Goal: Task Accomplishment & Management: Manage account settings

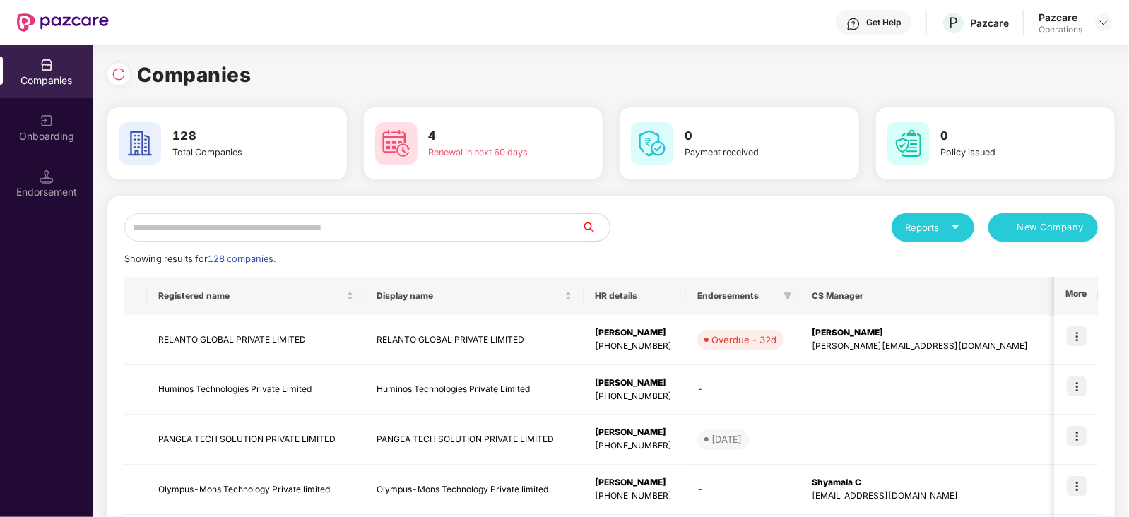
click at [325, 221] on input "text" at bounding box center [352, 227] width 457 height 28
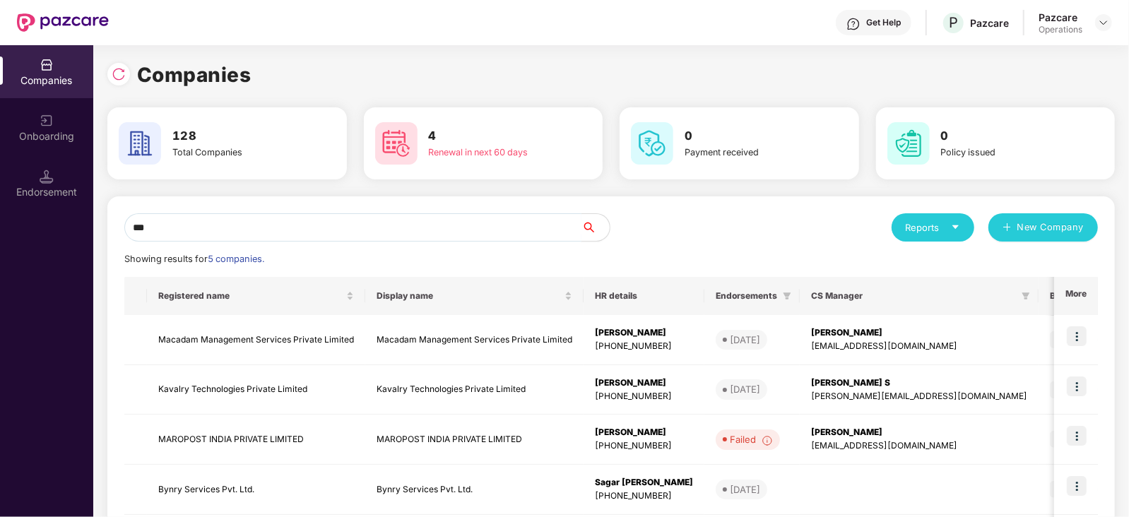
drag, startPoint x: 98, startPoint y: 235, endPoint x: 88, endPoint y: 236, distance: 9.9
click at [88, 236] on div "Companies Onboarding Endorsement Companies 128 Total Companies 4 Renewal in nex…" at bounding box center [564, 281] width 1129 height 472
paste input "**********"
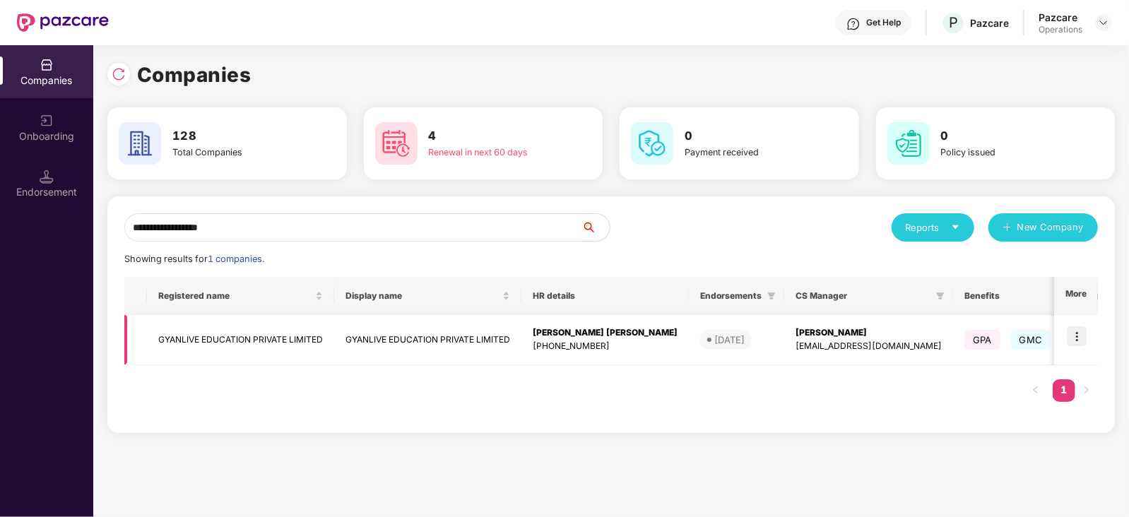
type input "**********"
click at [219, 346] on td "GYANLIVE EDUCATION PRIVATE LIMITED" at bounding box center [240, 340] width 187 height 50
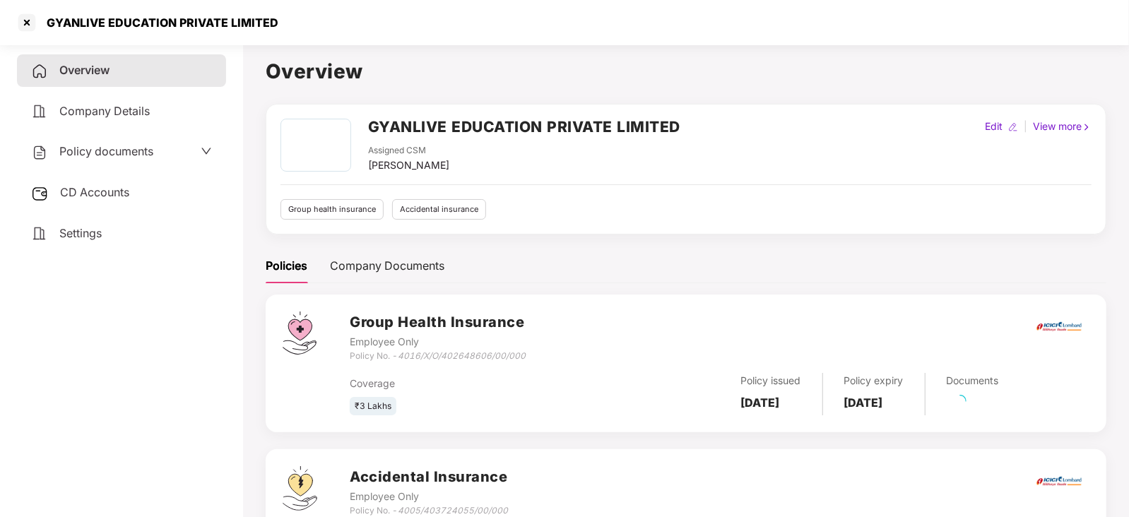
click at [95, 192] on span "CD Accounts" at bounding box center [94, 192] width 69 height 14
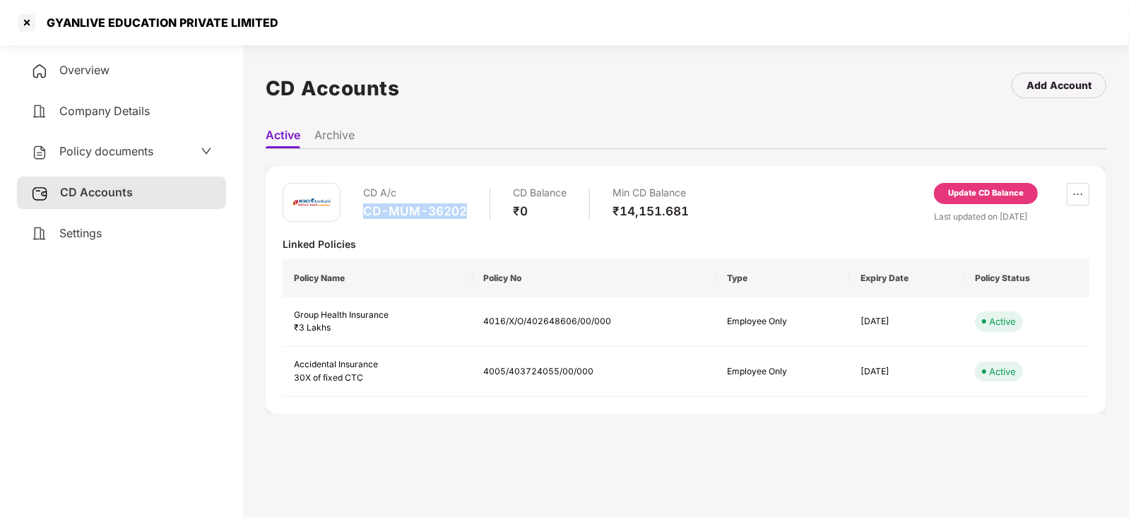
drag, startPoint x: 360, startPoint y: 213, endPoint x: 463, endPoint y: 217, distance: 102.5
click at [463, 217] on div "CD A/c CD-MUM-36202 CD Balance ₹0 Min CD Balance ₹14,151.681" at bounding box center [486, 203] width 406 height 40
copy div "CD-MUM-36202"
click at [32, 17] on div at bounding box center [27, 22] width 23 height 23
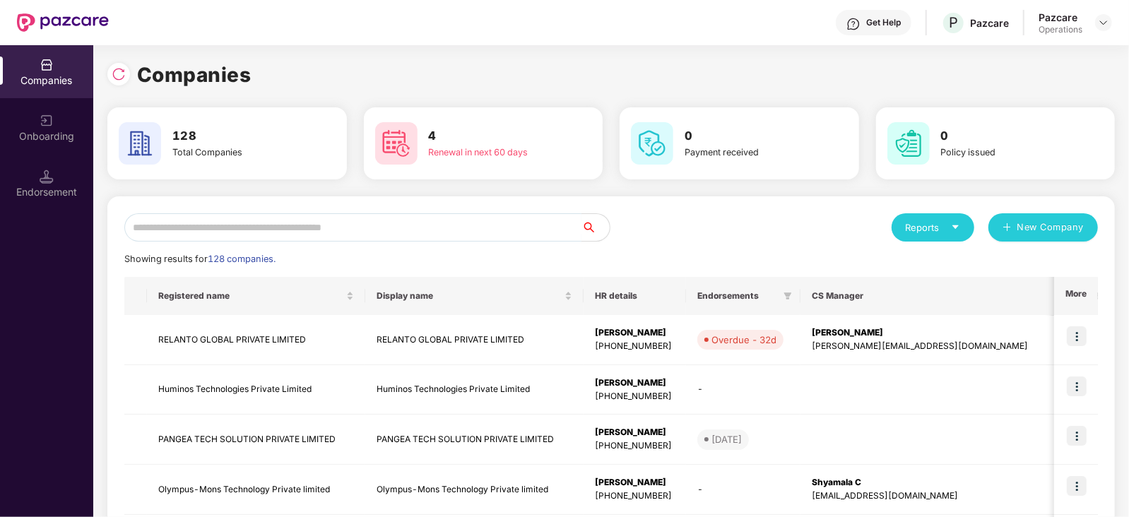
click at [360, 213] on input "text" at bounding box center [352, 227] width 457 height 28
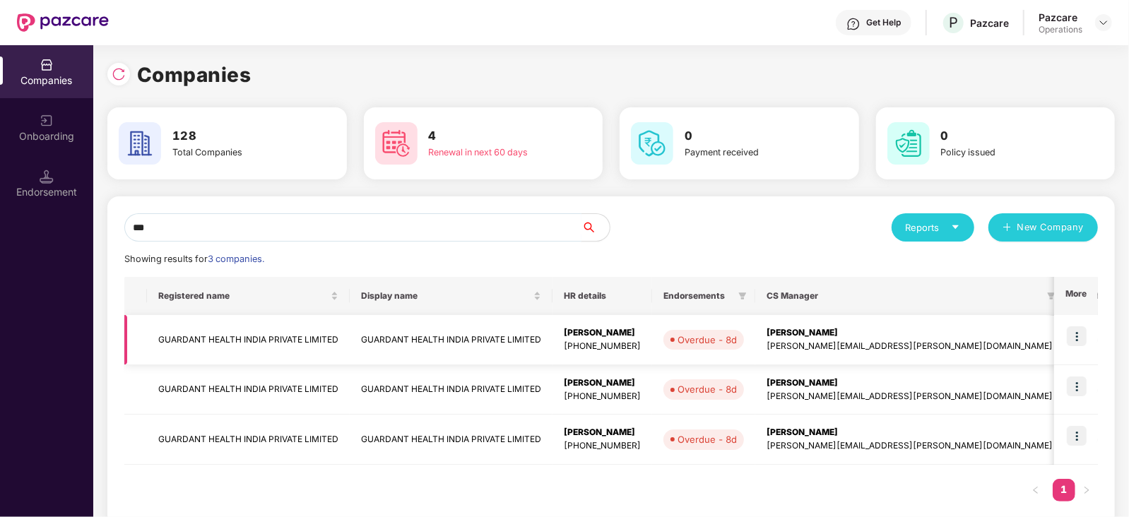
type input "***"
click at [296, 328] on td "GUARDANT HEALTH INDIA PRIVATE LIMITED" at bounding box center [248, 340] width 203 height 50
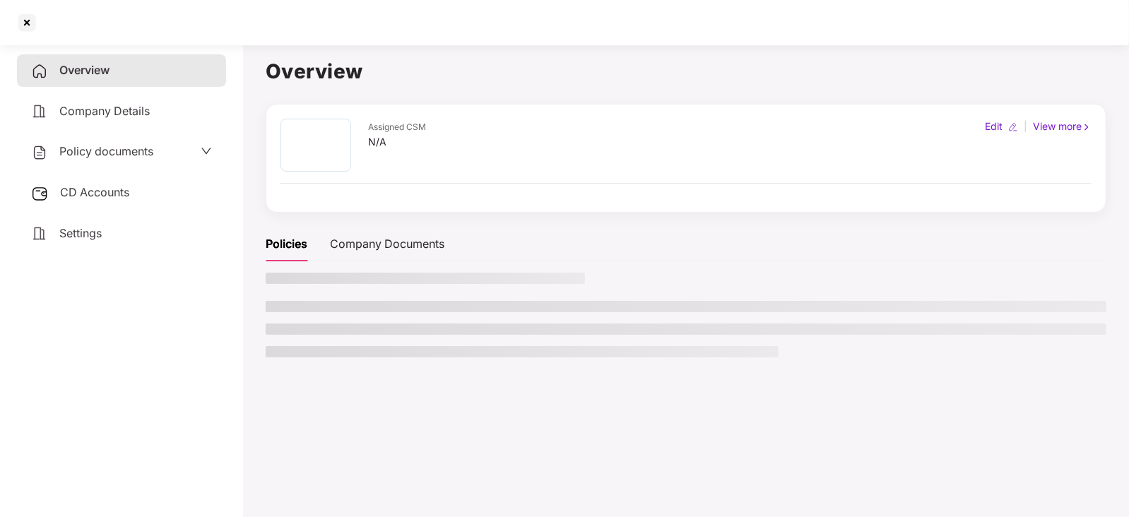
click at [123, 182] on div "CD Accounts" at bounding box center [121, 193] width 209 height 32
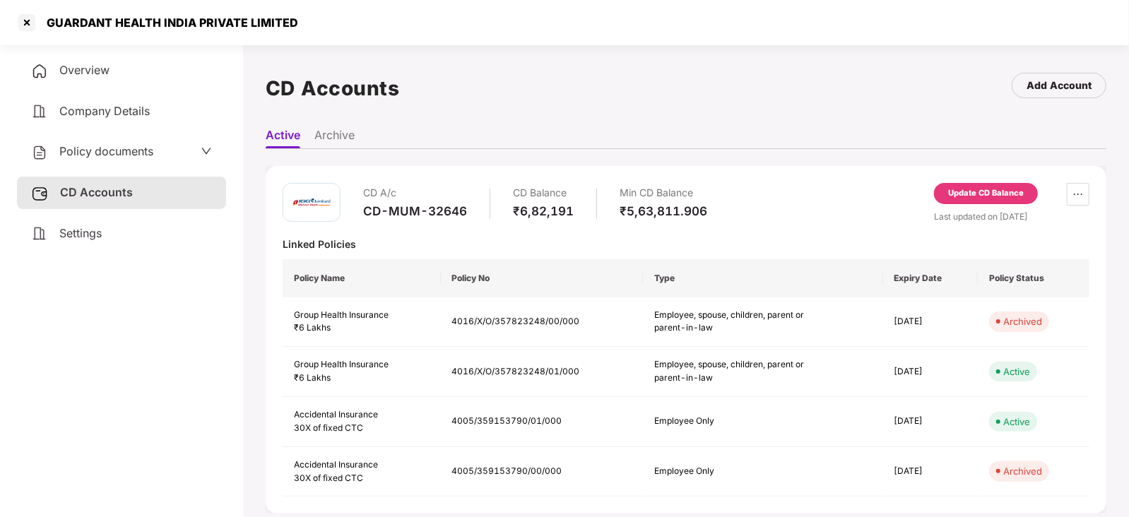
click at [964, 194] on div "Update CD Balance" at bounding box center [986, 193] width 76 height 13
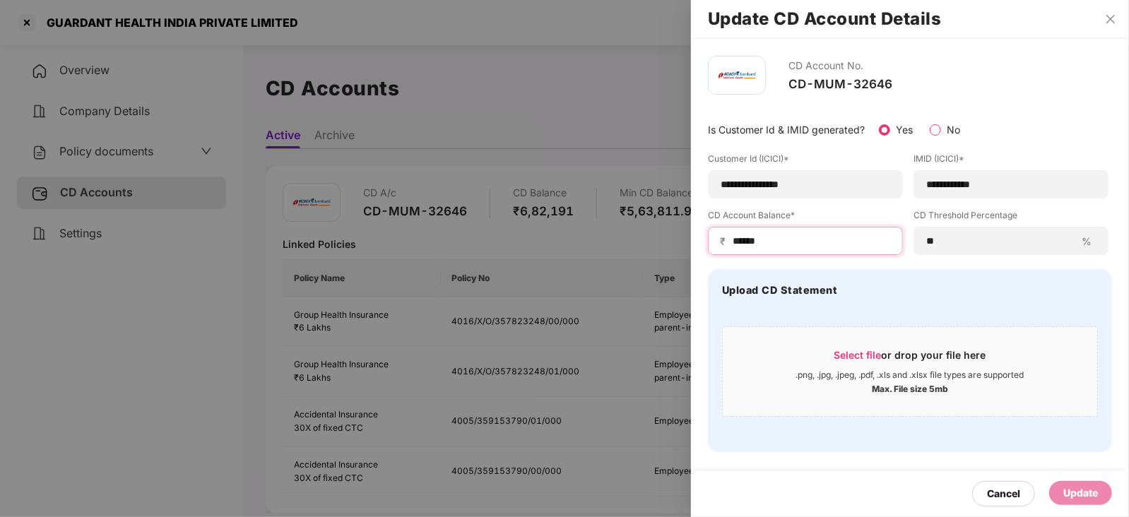
drag, startPoint x: 764, startPoint y: 239, endPoint x: 717, endPoint y: 242, distance: 47.4
click at [717, 242] on div "₹ ******" at bounding box center [805, 241] width 195 height 28
paste input
type input "******"
click at [1093, 482] on div "Cancel Update" at bounding box center [910, 493] width 438 height 47
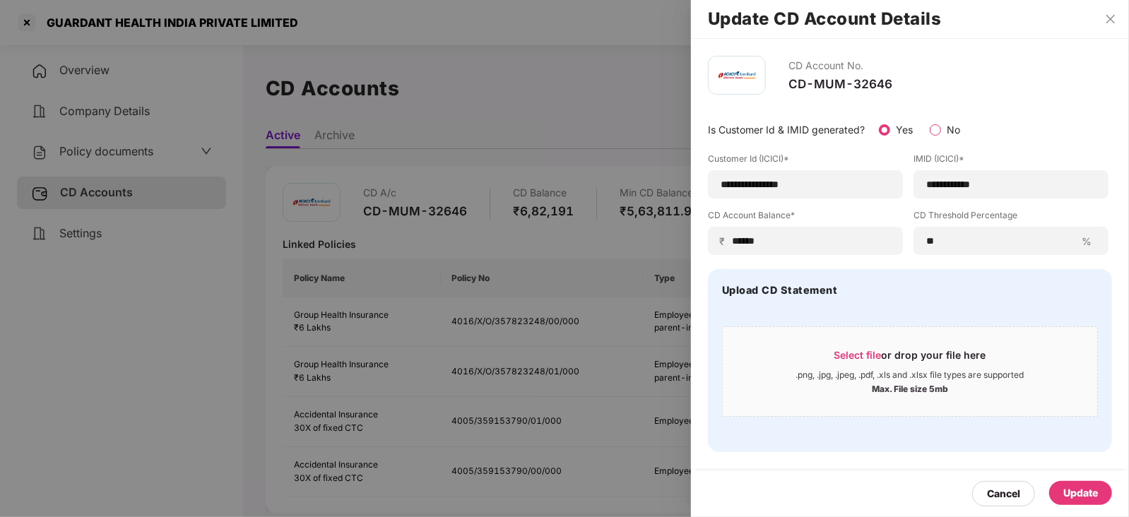
click at [1093, 483] on div "Update" at bounding box center [1080, 493] width 63 height 24
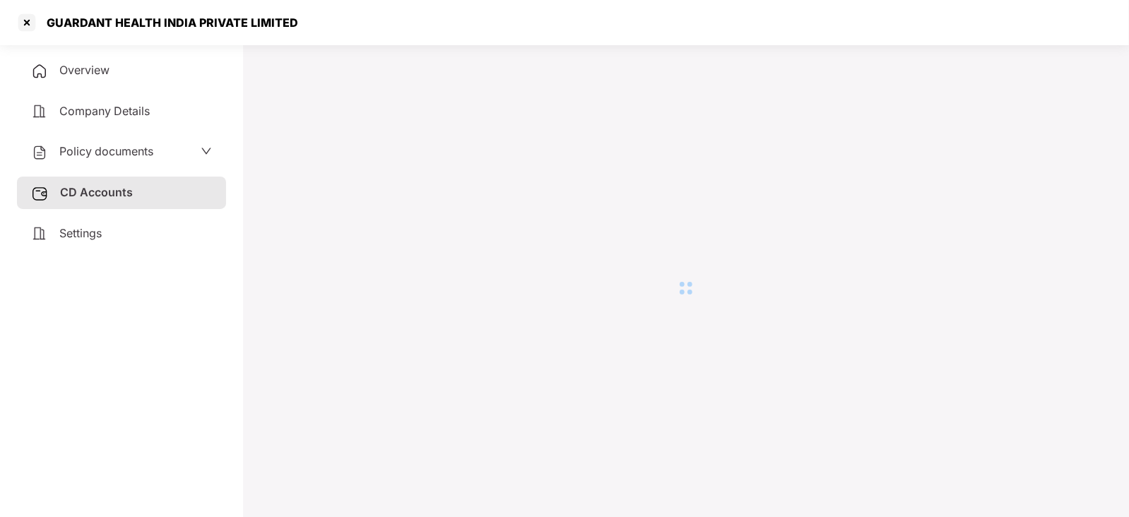
click at [96, 157] on span "Policy documents" at bounding box center [106, 151] width 94 height 14
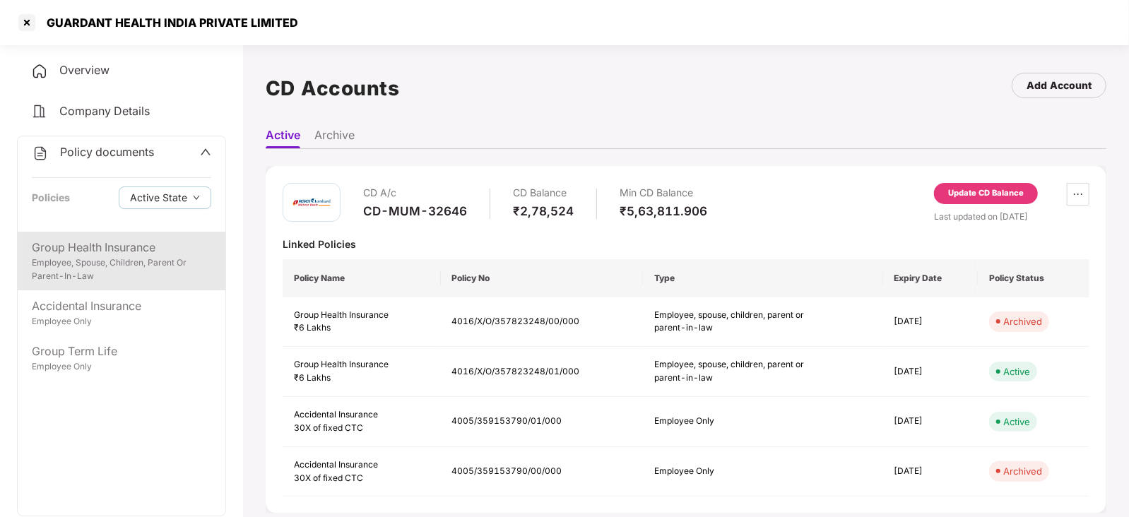
click at [114, 242] on div "Group Health Insurance" at bounding box center [121, 248] width 179 height 18
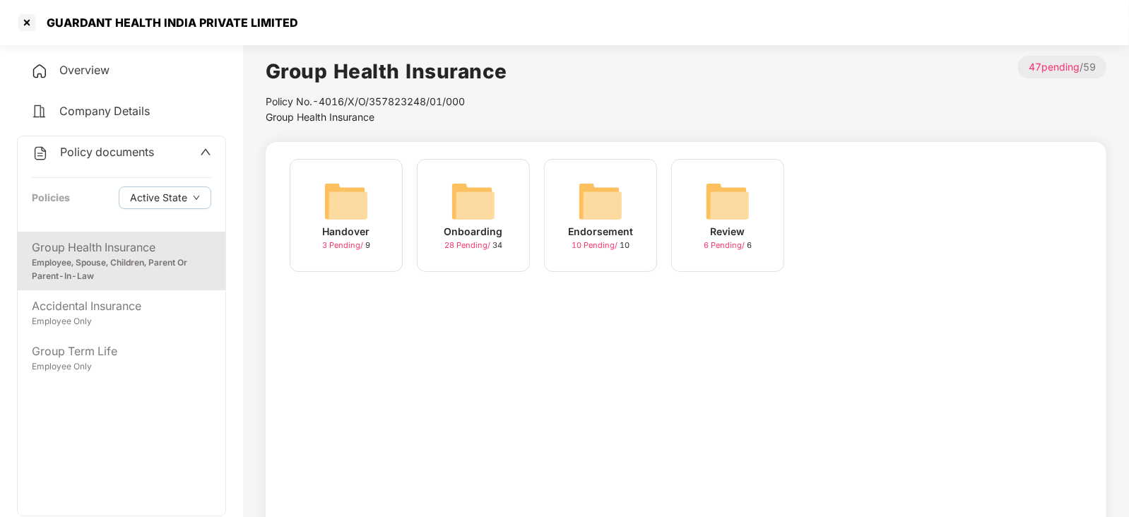
click at [602, 217] on img at bounding box center [600, 201] width 45 height 45
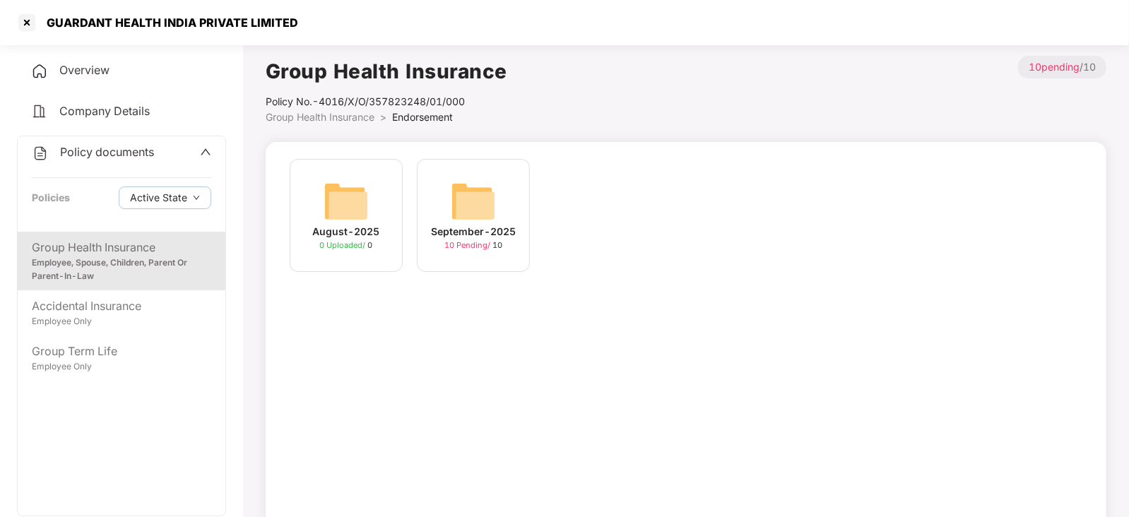
click at [487, 203] on img at bounding box center [473, 201] width 45 height 45
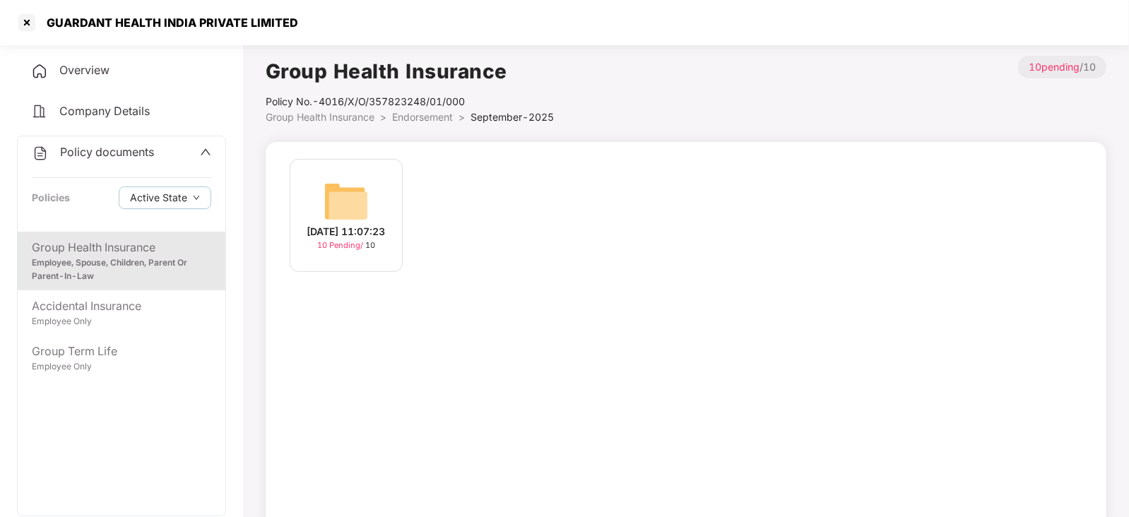
click at [352, 192] on img at bounding box center [345, 201] width 45 height 45
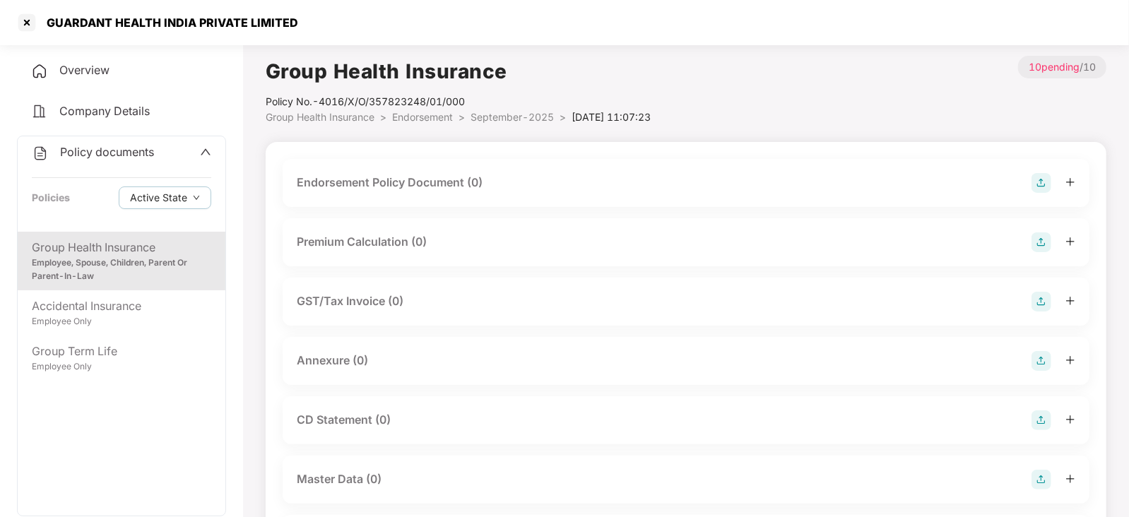
click at [1039, 186] on img at bounding box center [1041, 183] width 20 height 20
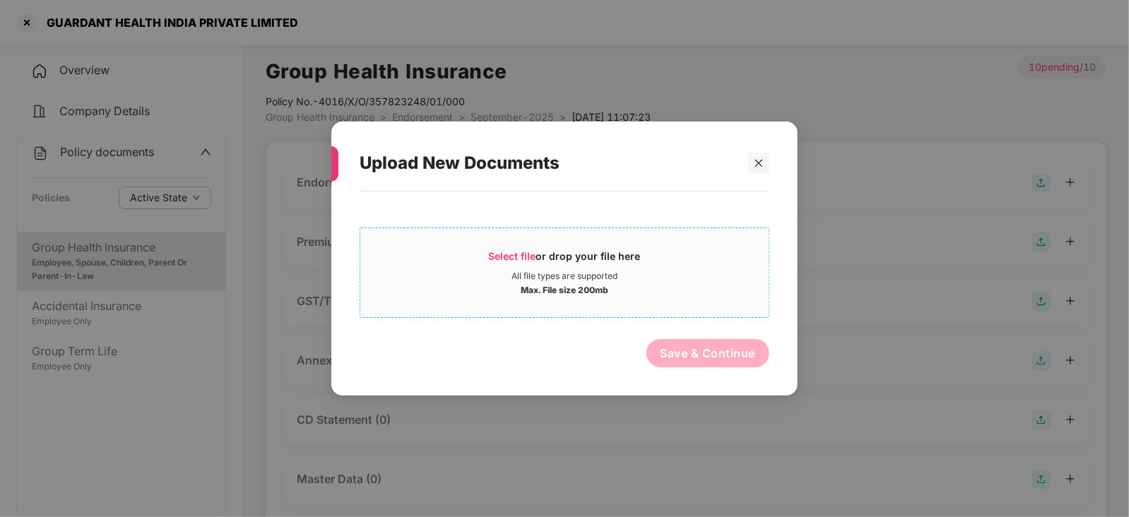
click at [518, 264] on div "Select file or drop your file here" at bounding box center [565, 259] width 152 height 21
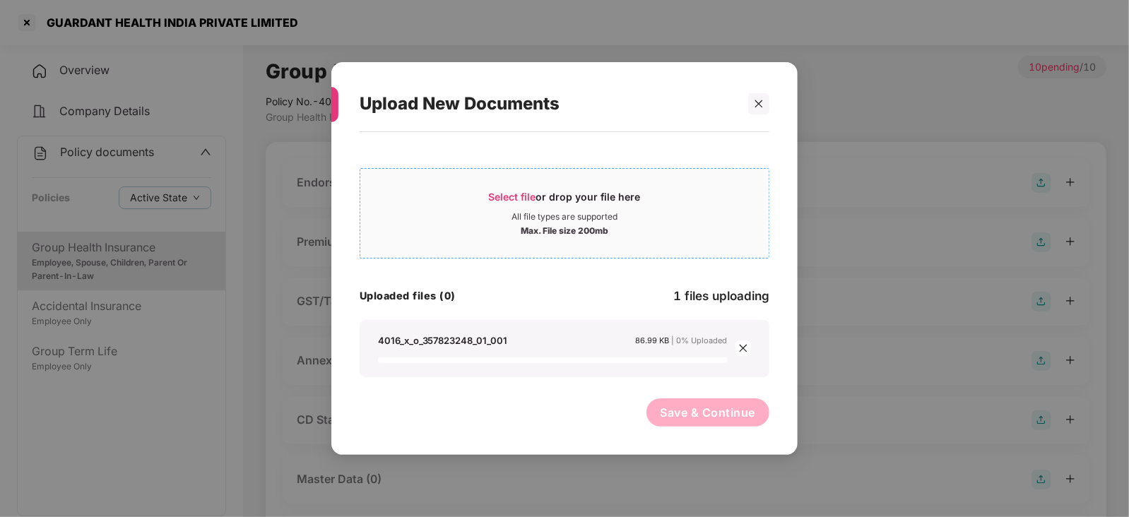
click at [511, 198] on span "Select file" at bounding box center [512, 197] width 47 height 12
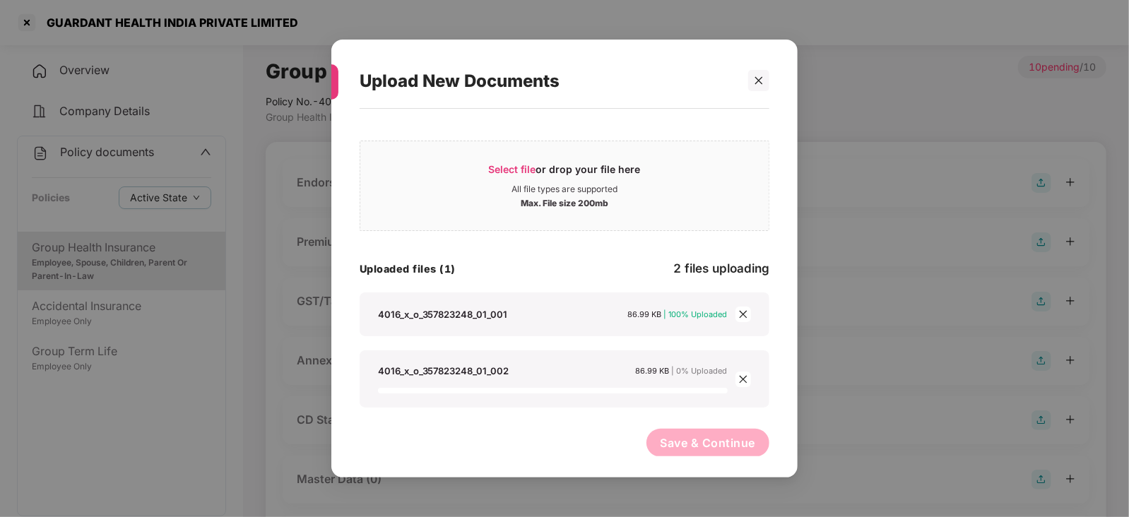
scroll to position [12, 0]
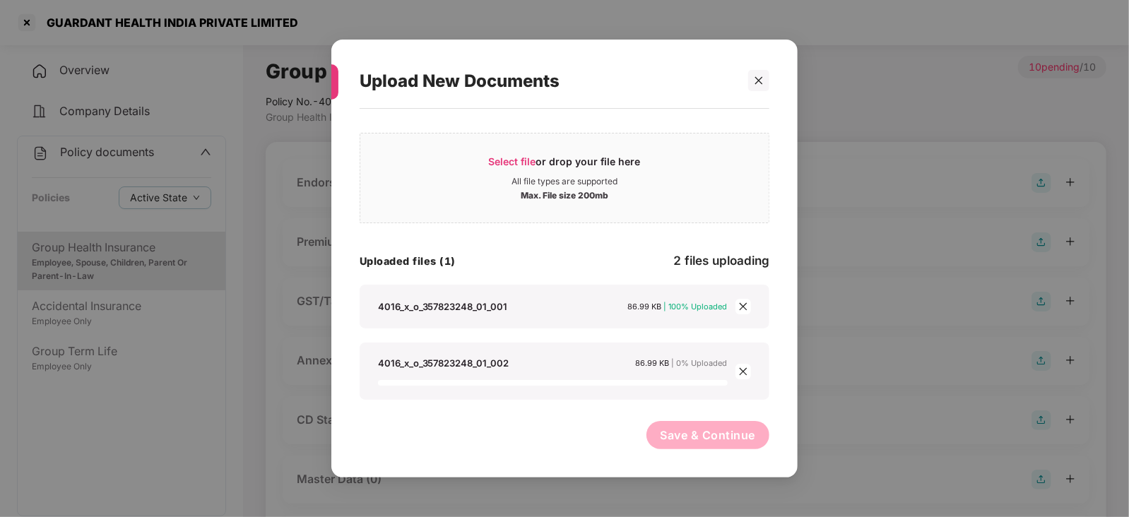
click at [616, 420] on div "Select file or drop your file here All file types are supported Max. File size …" at bounding box center [564, 286] width 410 height 340
click at [573, 231] on div "Select file or drop your file here All file types are supported Max. File size …" at bounding box center [564, 262] width 410 height 275
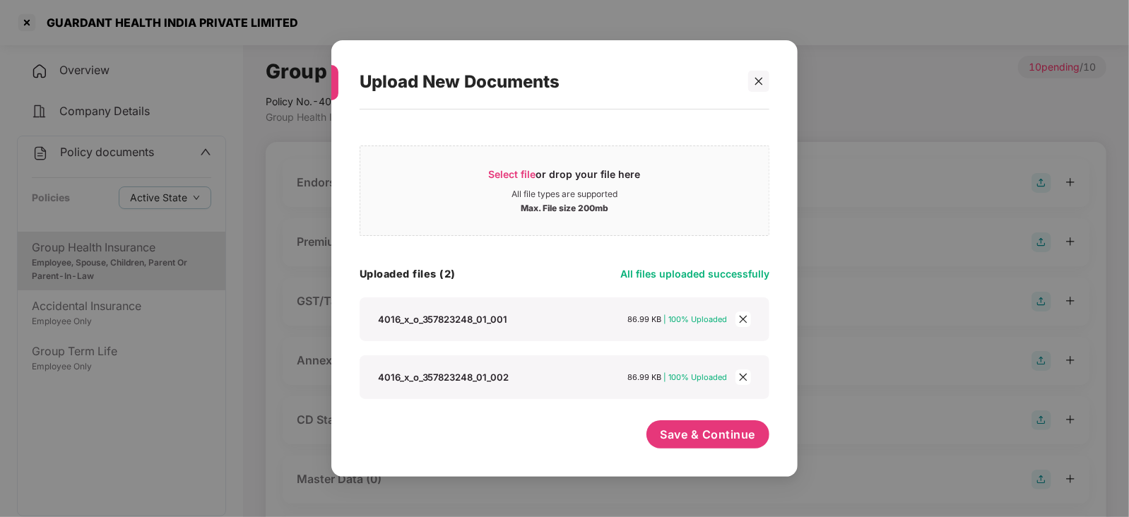
scroll to position [0, 0]
click at [662, 420] on button "Save & Continue" at bounding box center [708, 434] width 124 height 28
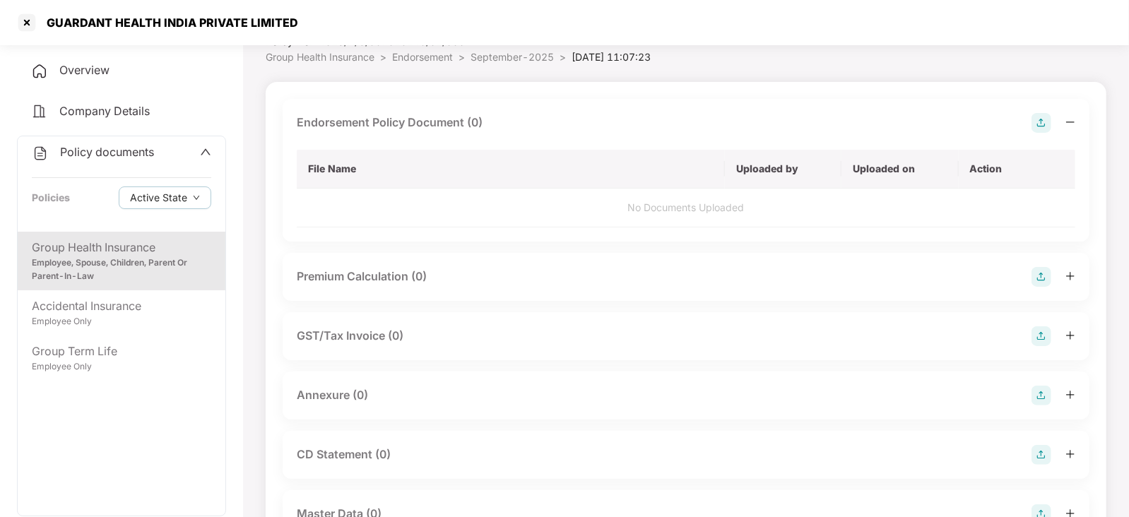
scroll to position [88, 0]
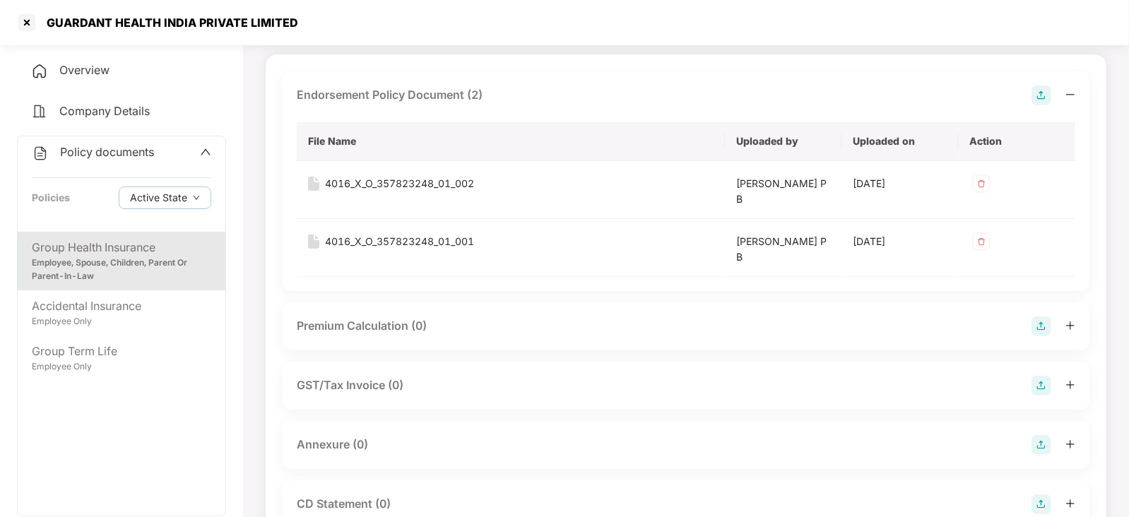
click at [1042, 441] on img at bounding box center [1041, 445] width 20 height 20
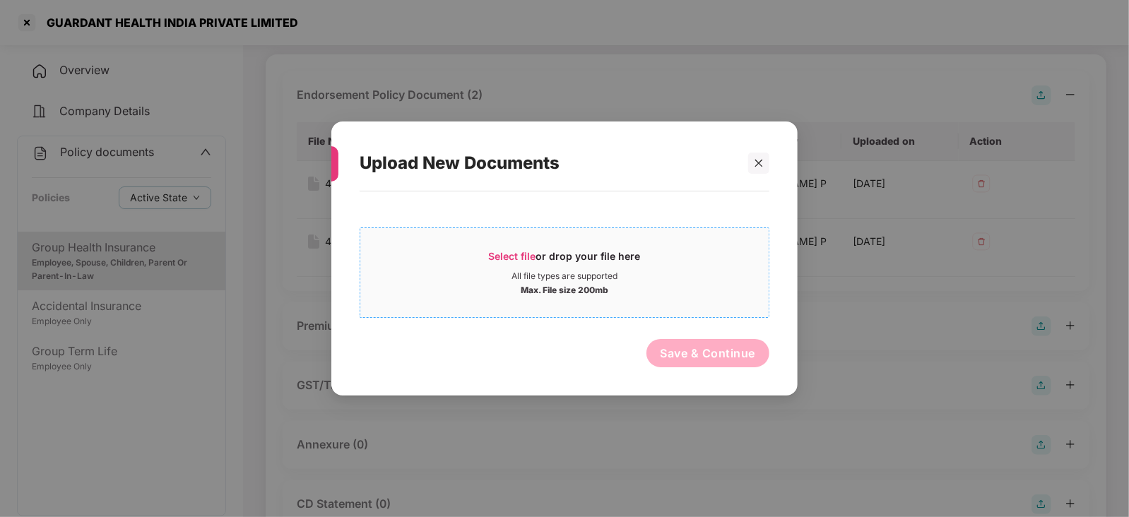
click at [488, 259] on div "Select file or drop your file here" at bounding box center [564, 259] width 408 height 21
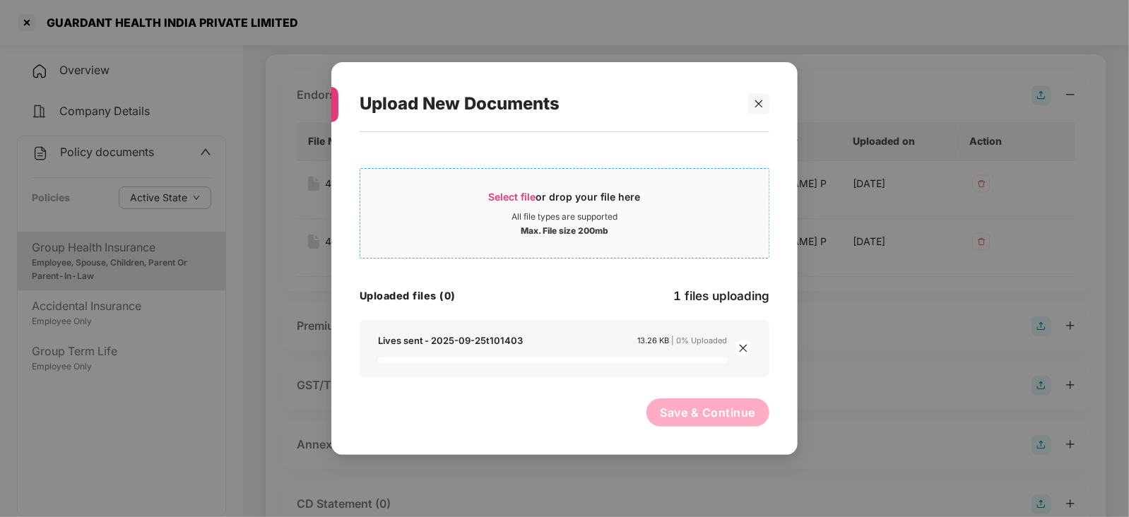
click at [513, 191] on span "Select file" at bounding box center [512, 197] width 47 height 12
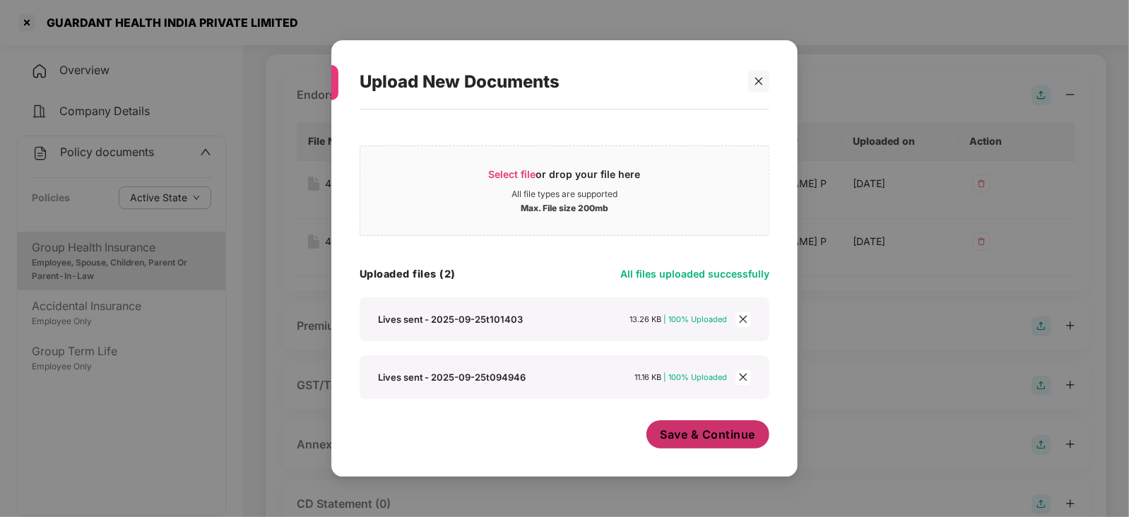
click at [727, 425] on button "Save & Continue" at bounding box center [708, 434] width 124 height 28
click at [756, 90] on div at bounding box center [758, 81] width 21 height 21
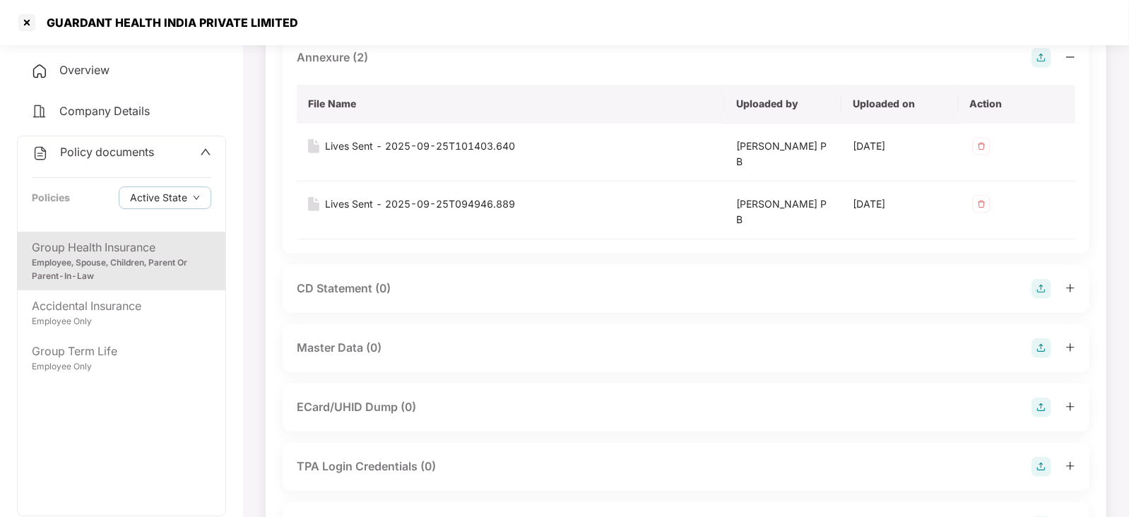
scroll to position [530, 0]
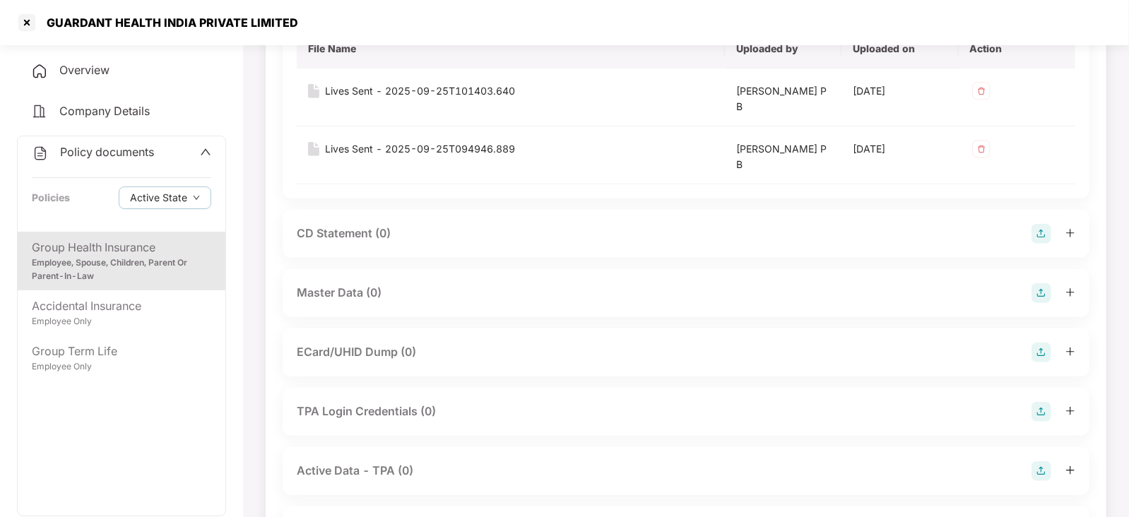
click at [1045, 295] on img at bounding box center [1041, 293] width 20 height 20
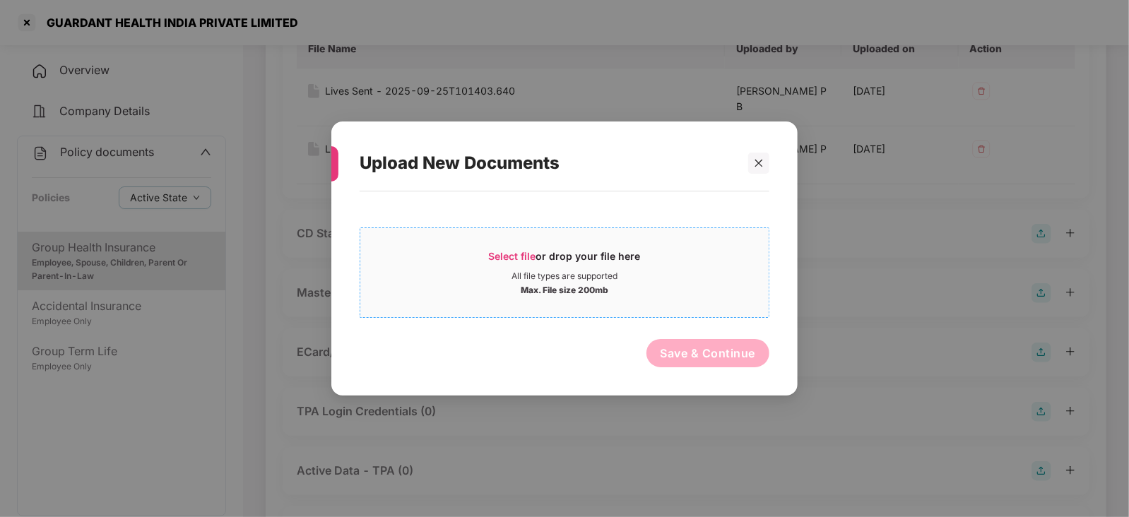
click at [519, 263] on div "Select file or drop your file here" at bounding box center [565, 259] width 152 height 21
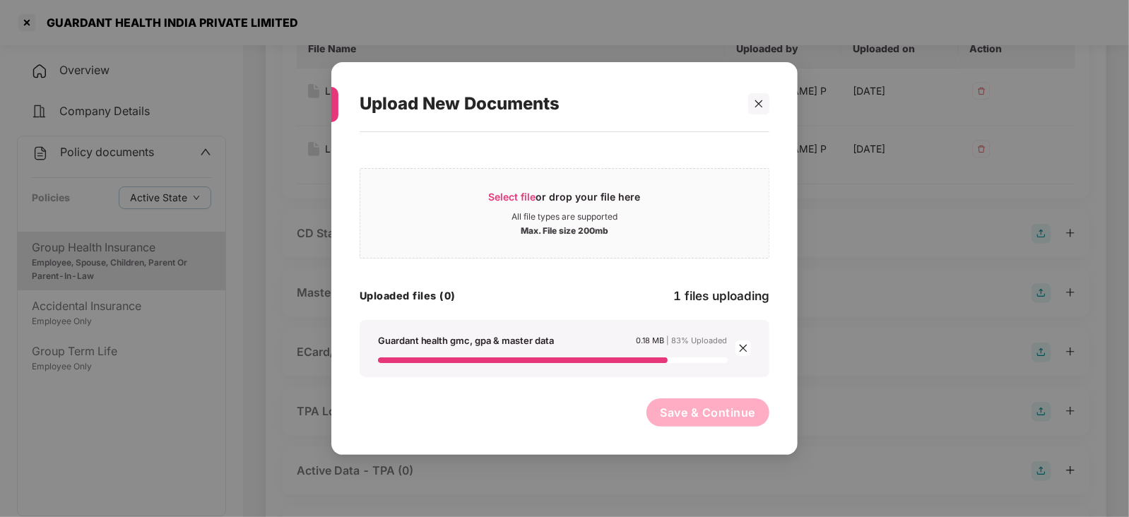
click at [525, 417] on div "Save & Continue" at bounding box center [564, 415] width 410 height 35
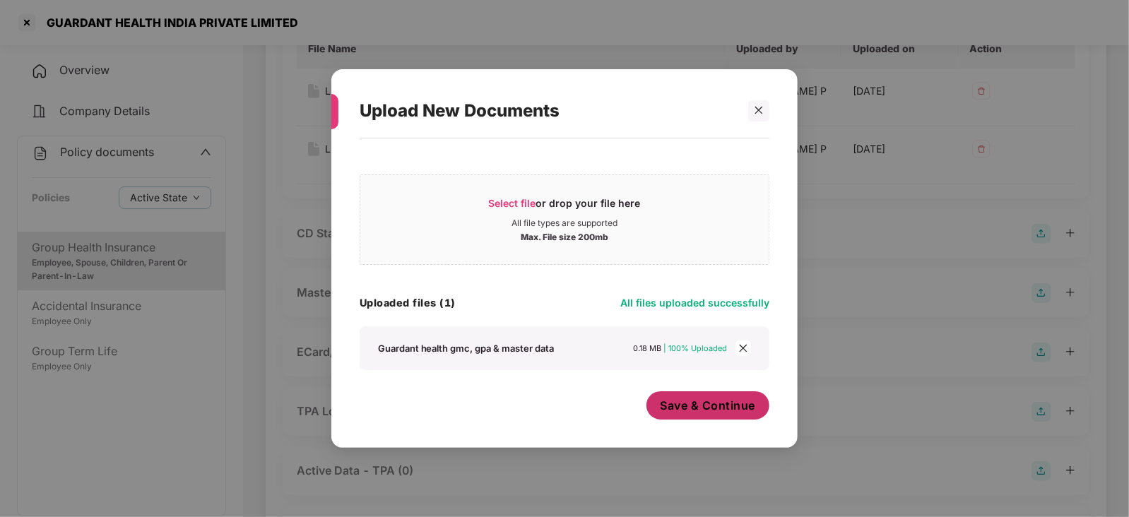
click at [694, 405] on span "Save & Continue" at bounding box center [707, 406] width 95 height 16
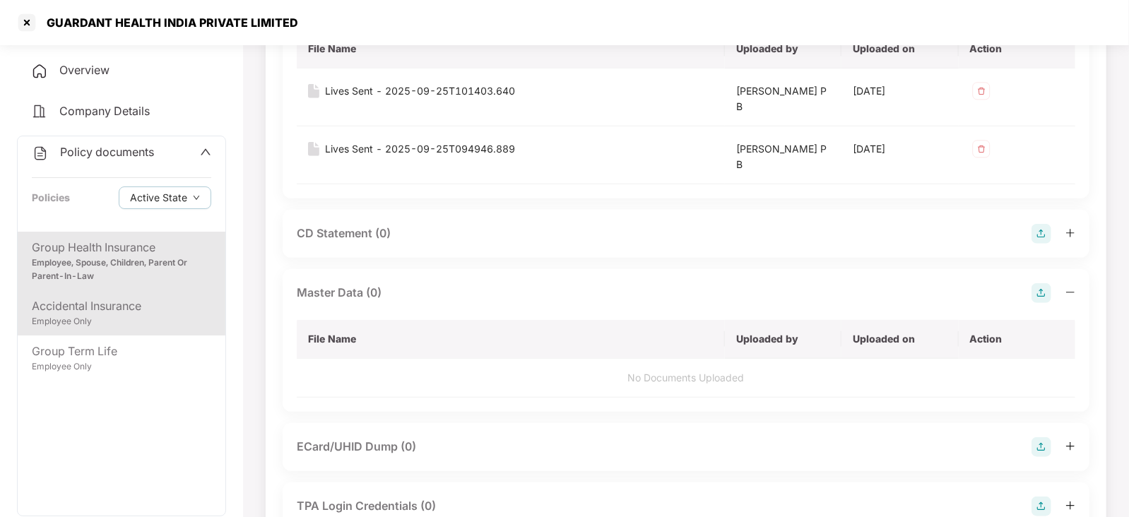
click at [147, 310] on div "Accidental Insurance" at bounding box center [121, 306] width 179 height 18
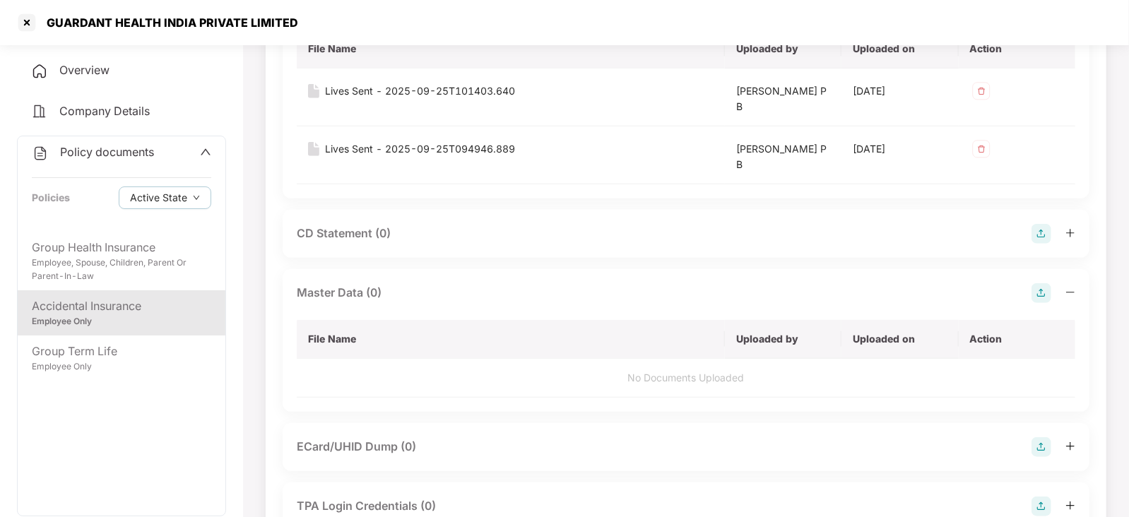
click at [119, 315] on div "Accidental Insurance" at bounding box center [121, 306] width 179 height 18
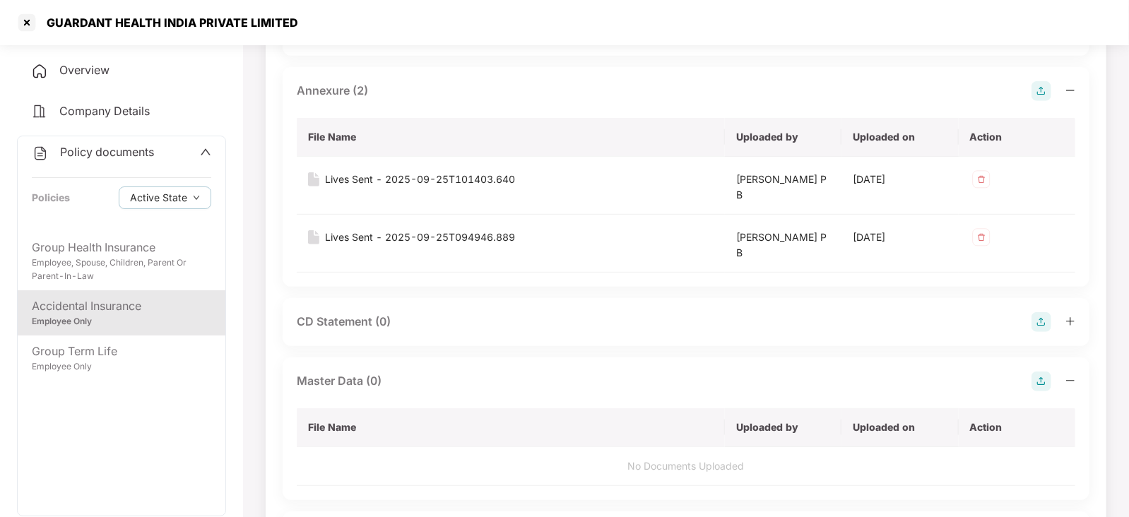
click at [69, 333] on div "Accidental Insurance Employee Only" at bounding box center [122, 312] width 208 height 45
click at [68, 323] on div "Employee Only" at bounding box center [121, 321] width 179 height 13
click at [75, 304] on div "Accidental Insurance" at bounding box center [121, 306] width 179 height 18
click at [75, 305] on div "Accidental Insurance" at bounding box center [121, 306] width 179 height 18
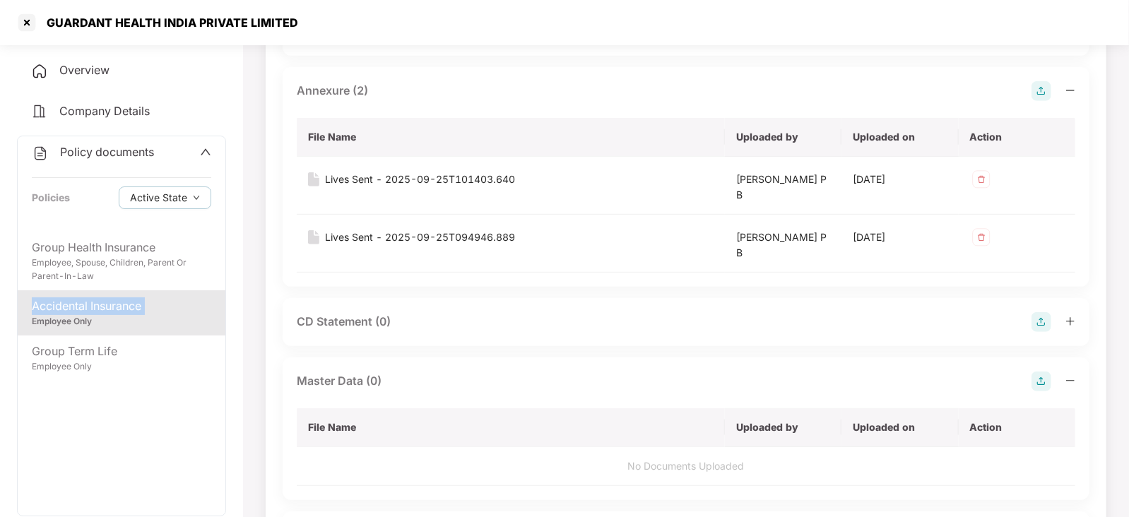
click at [75, 305] on div "Accidental Insurance" at bounding box center [121, 306] width 179 height 18
click at [76, 305] on div "Accidental Insurance" at bounding box center [121, 306] width 179 height 18
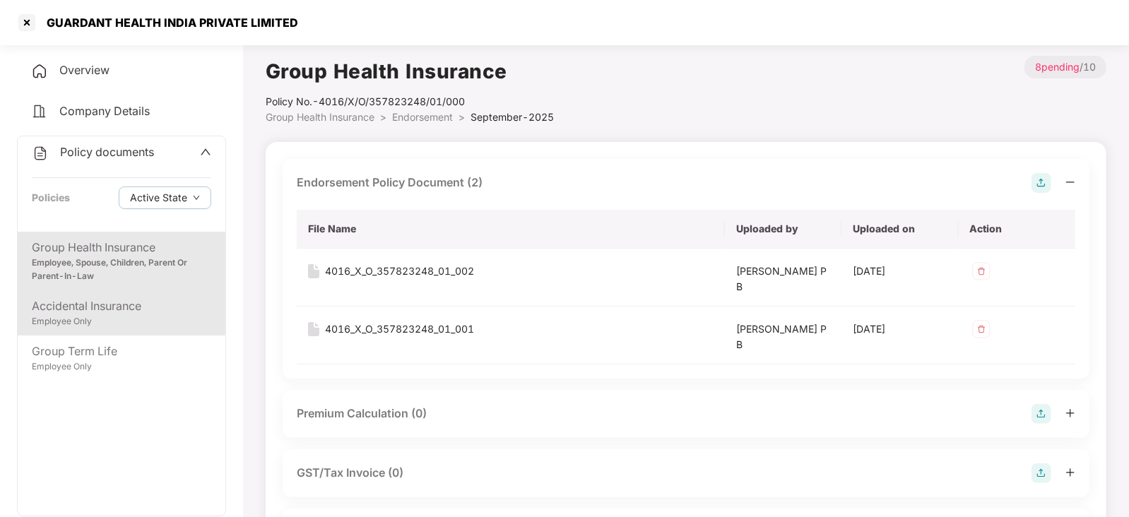
click at [88, 319] on div "Employee Only" at bounding box center [121, 321] width 179 height 13
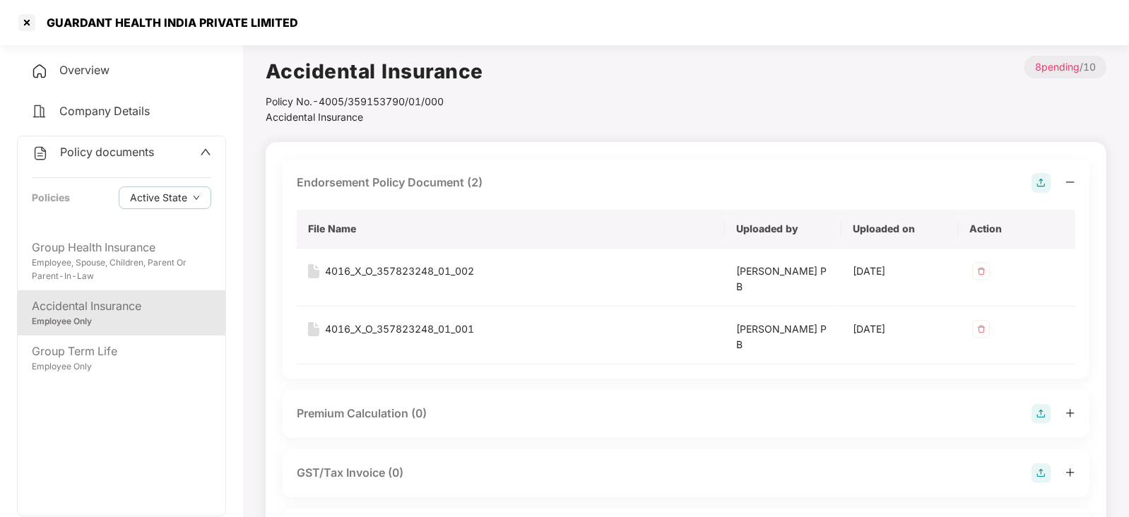
click at [88, 319] on div "Employee Only" at bounding box center [121, 321] width 179 height 13
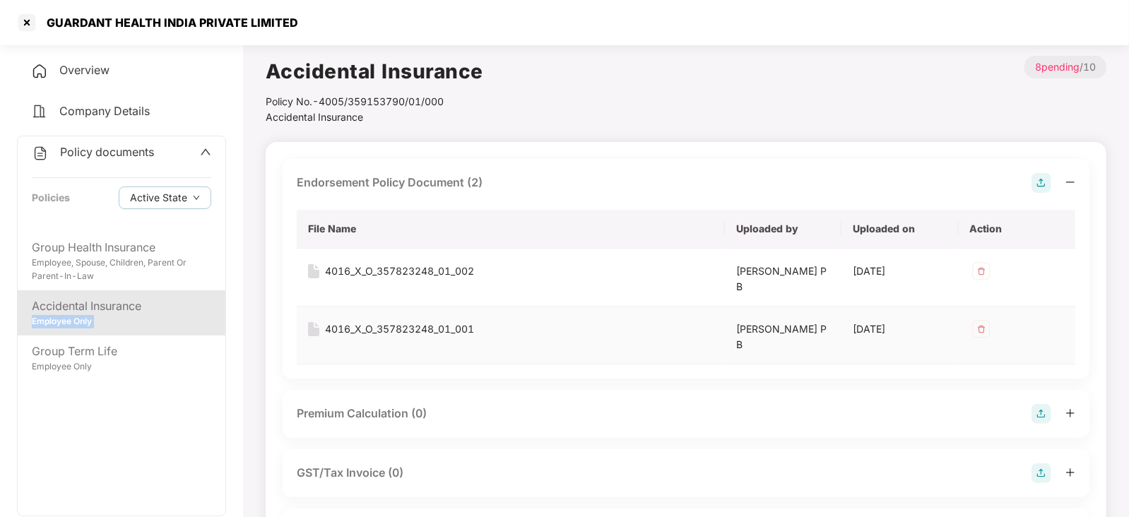
scroll to position [88, 0]
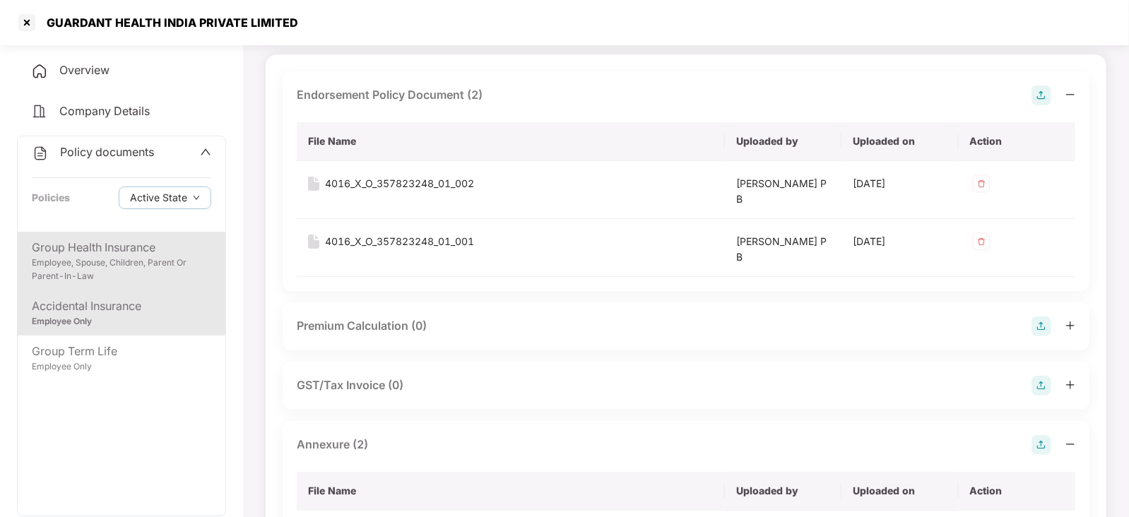
click at [163, 243] on div "Group Health Insurance" at bounding box center [121, 248] width 179 height 18
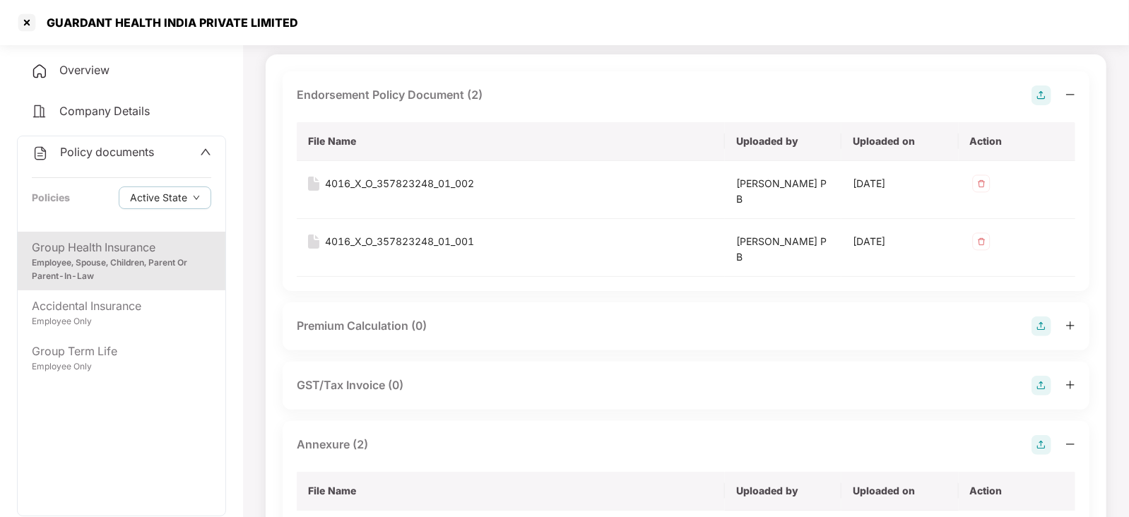
click at [163, 243] on div "Group Health Insurance" at bounding box center [121, 248] width 179 height 18
click at [23, 16] on div at bounding box center [27, 22] width 23 height 23
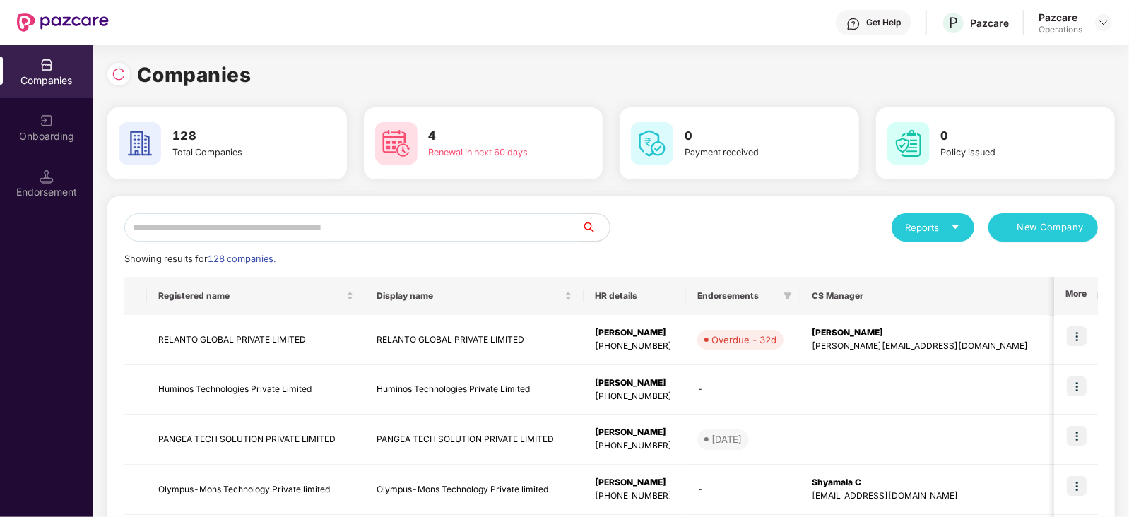
click at [222, 236] on input "text" at bounding box center [352, 227] width 457 height 28
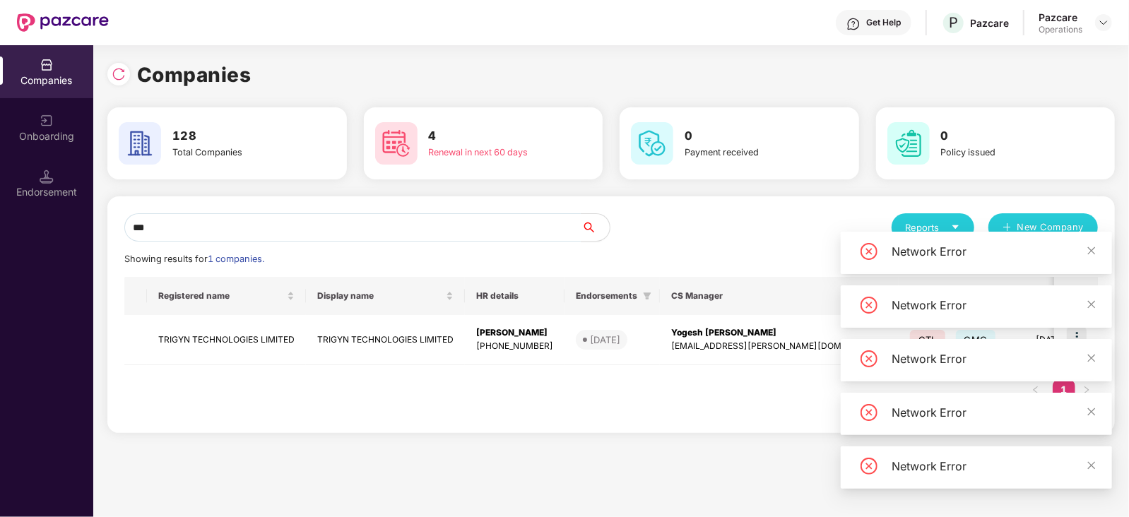
click at [1086, 252] on div "Network Error" at bounding box center [992, 251] width 203 height 17
click at [1093, 252] on icon "close" at bounding box center [1091, 251] width 10 height 10
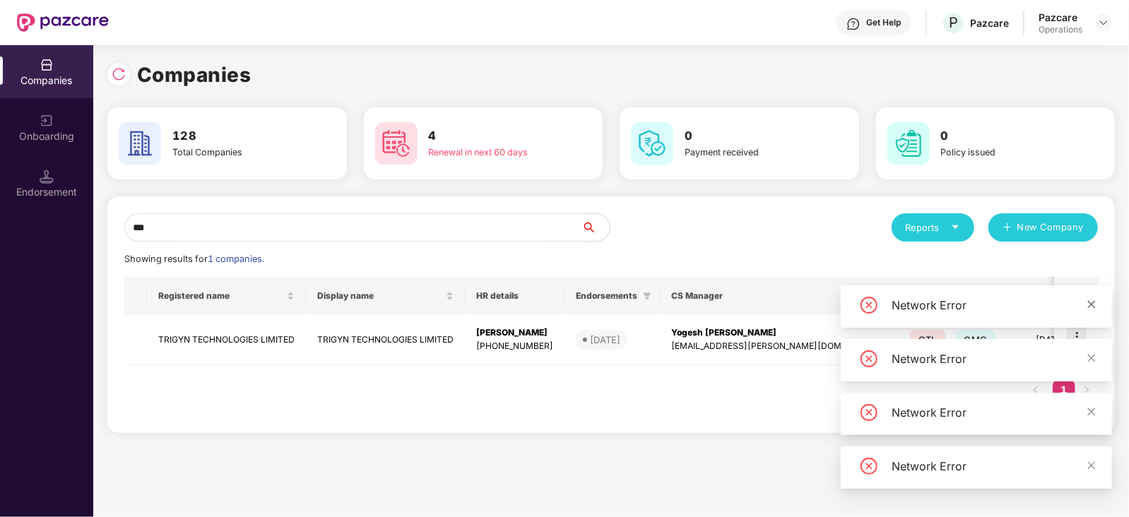
click at [1089, 311] on link at bounding box center [1091, 305] width 10 height 16
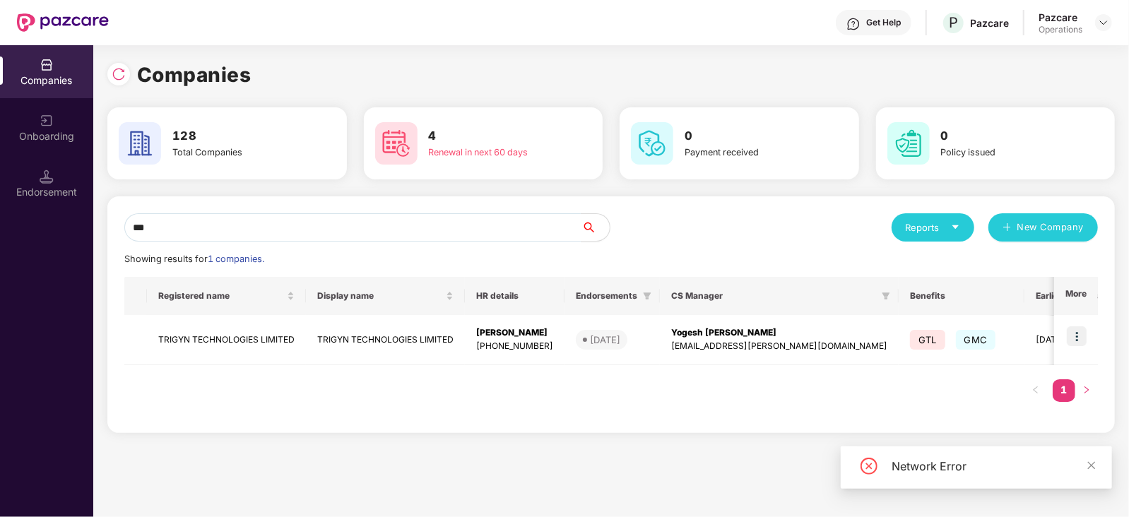
drag, startPoint x: 1095, startPoint y: 351, endPoint x: 1098, endPoint y: 386, distance: 35.5
click at [1094, 357] on td at bounding box center [1076, 340] width 44 height 50
click at [1092, 468] on icon "close" at bounding box center [1091, 465] width 10 height 10
click at [470, 223] on input "***" at bounding box center [352, 227] width 457 height 28
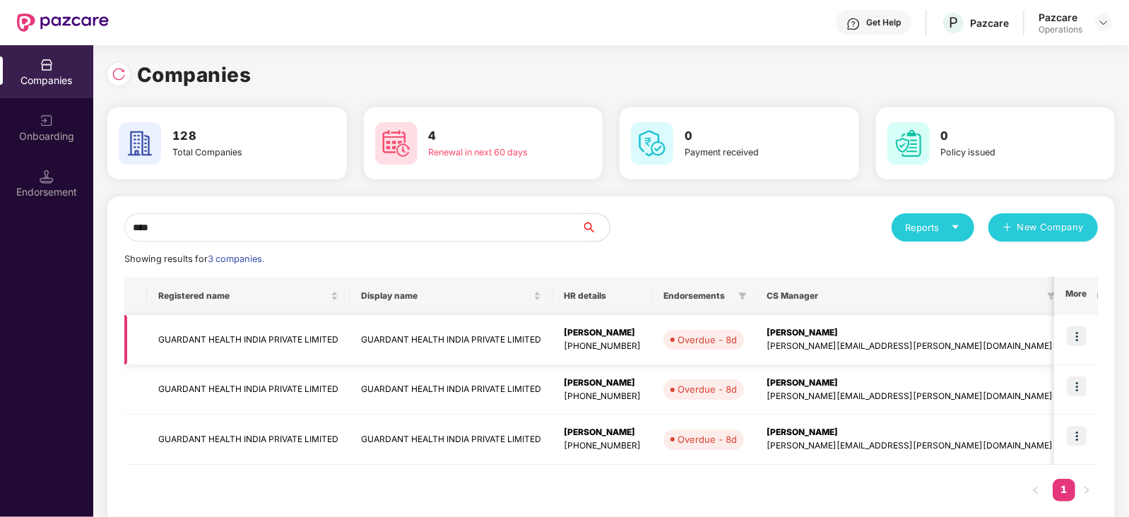
type input "****"
click at [189, 333] on td "GUARDANT HEALTH INDIA PRIVATE LIMITED" at bounding box center [248, 340] width 203 height 50
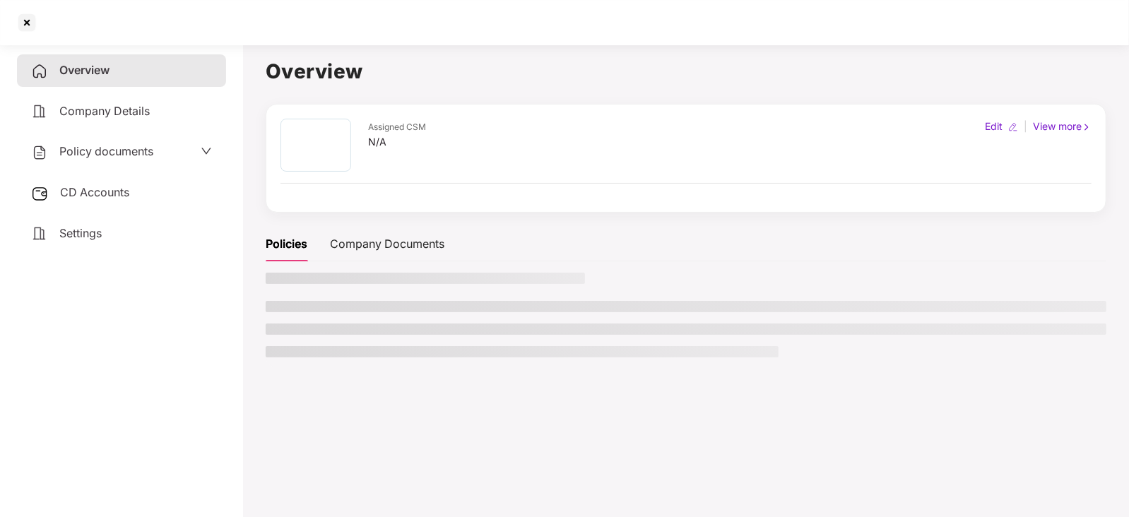
click at [97, 148] on span "Policy documents" at bounding box center [106, 151] width 94 height 14
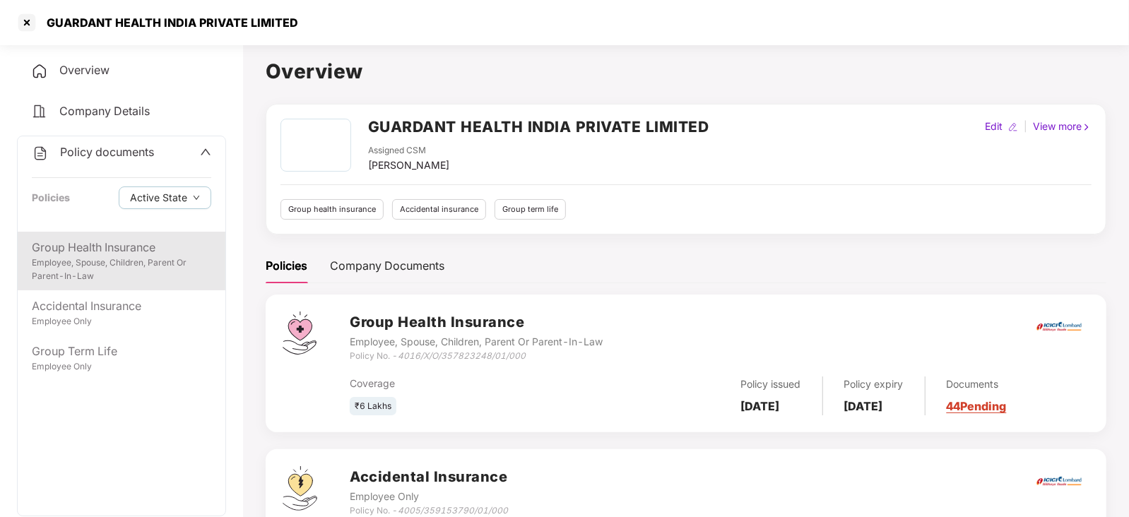
click at [124, 275] on div "Employee, Spouse, Children, Parent Or Parent-In-Law" at bounding box center [121, 269] width 179 height 27
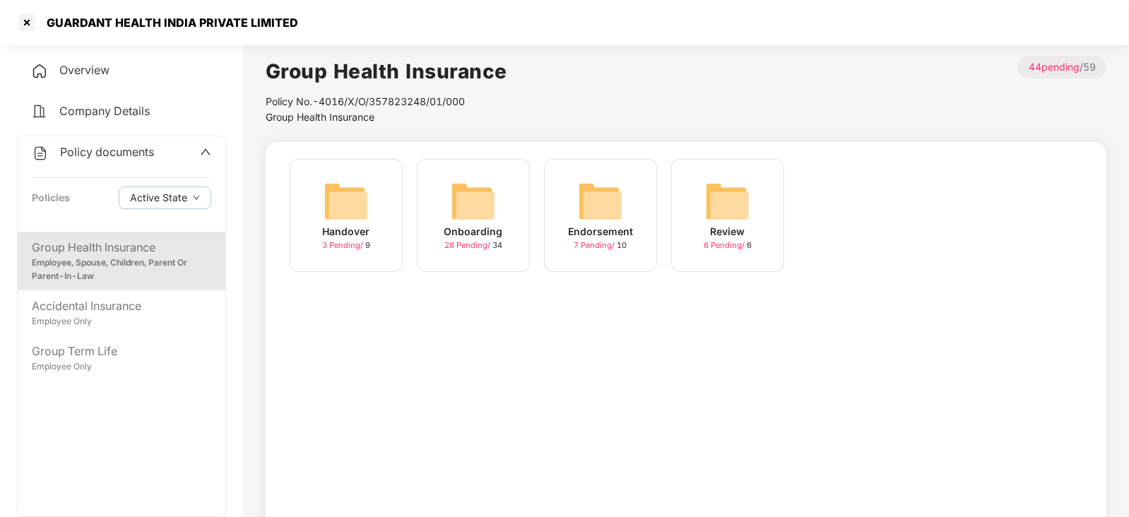
click at [600, 203] on img at bounding box center [600, 201] width 45 height 45
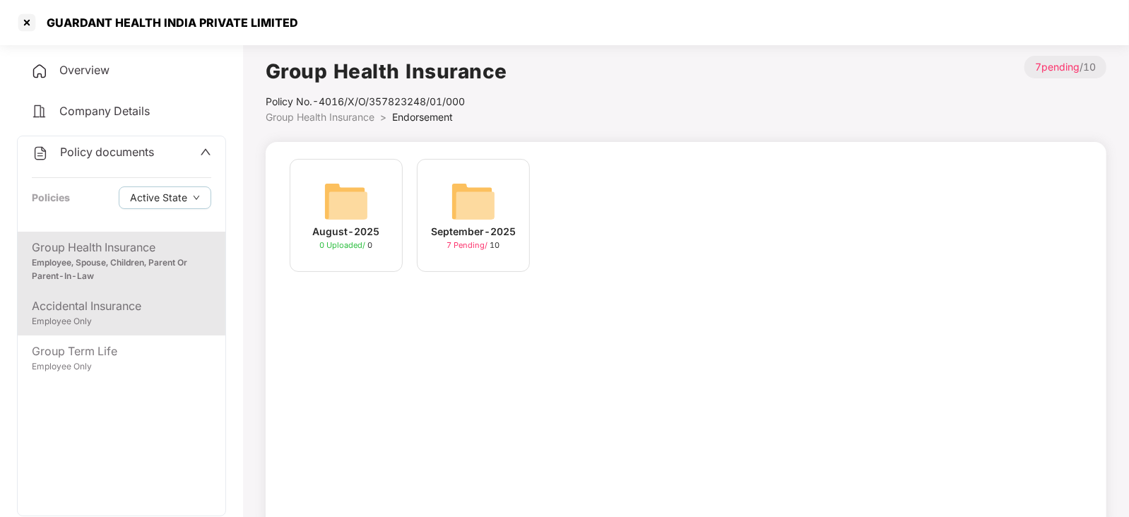
click at [120, 326] on div "Employee Only" at bounding box center [121, 321] width 179 height 13
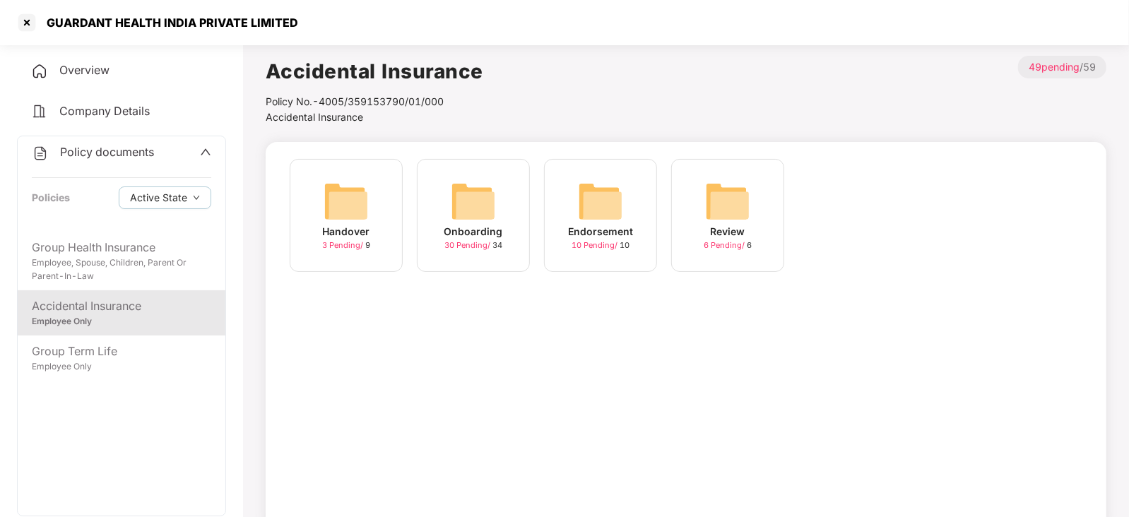
click at [607, 209] on img at bounding box center [600, 201] width 45 height 45
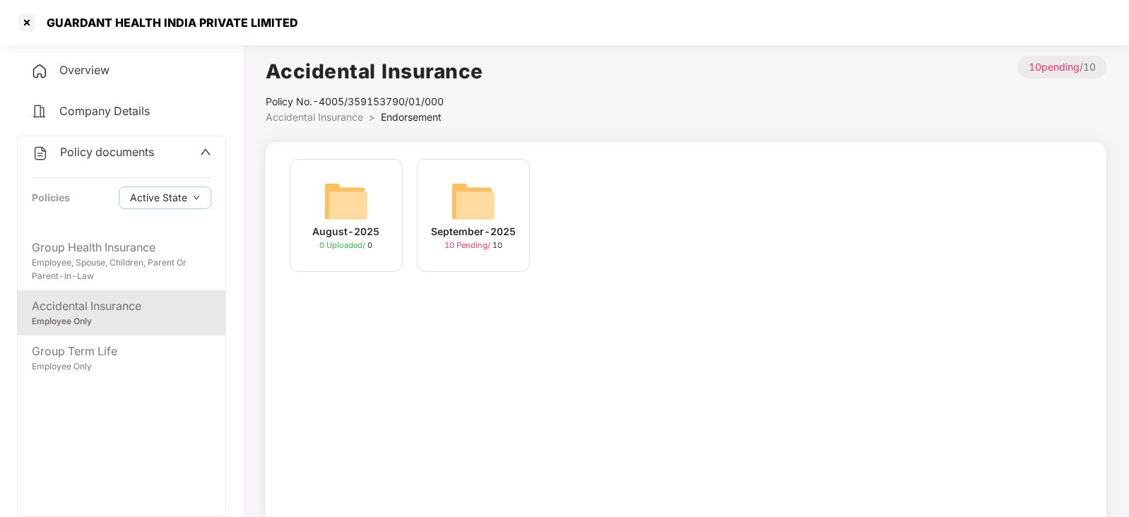
click at [480, 185] on img at bounding box center [473, 201] width 45 height 45
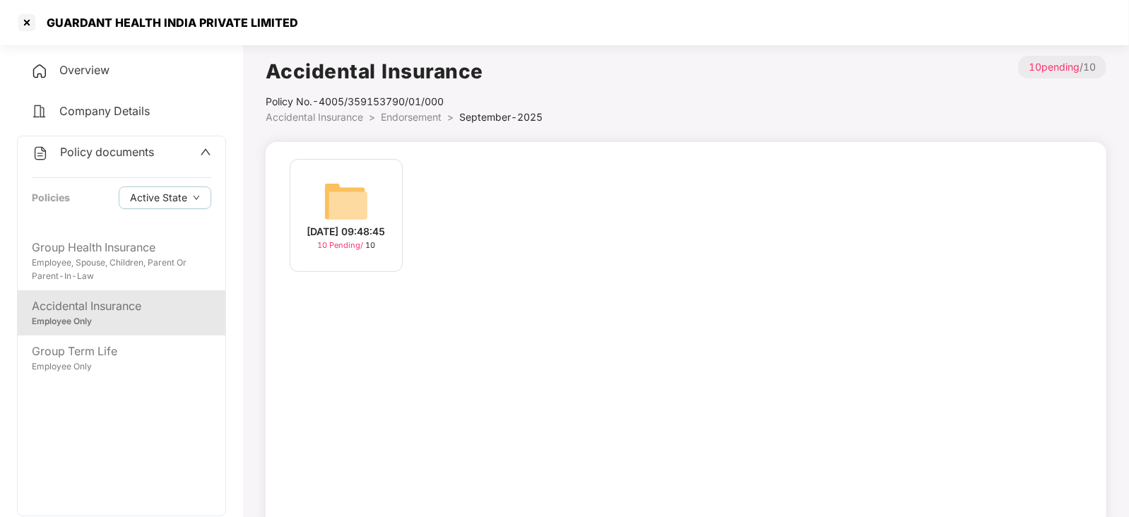
click at [376, 197] on div "[DATE] 09:48:45 10 Pending / 10" at bounding box center [346, 215] width 113 height 113
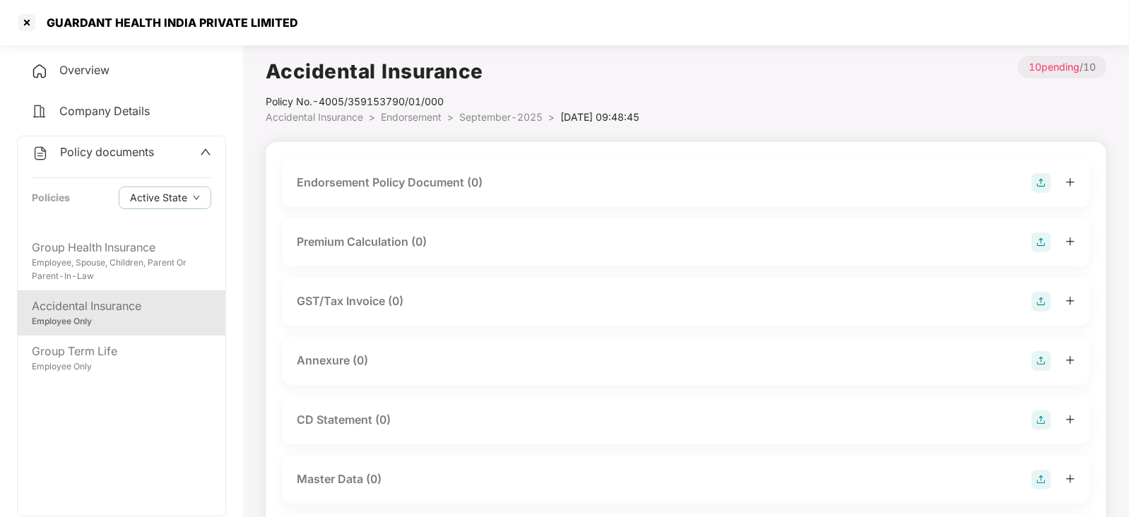
click at [1040, 184] on img at bounding box center [1041, 183] width 20 height 20
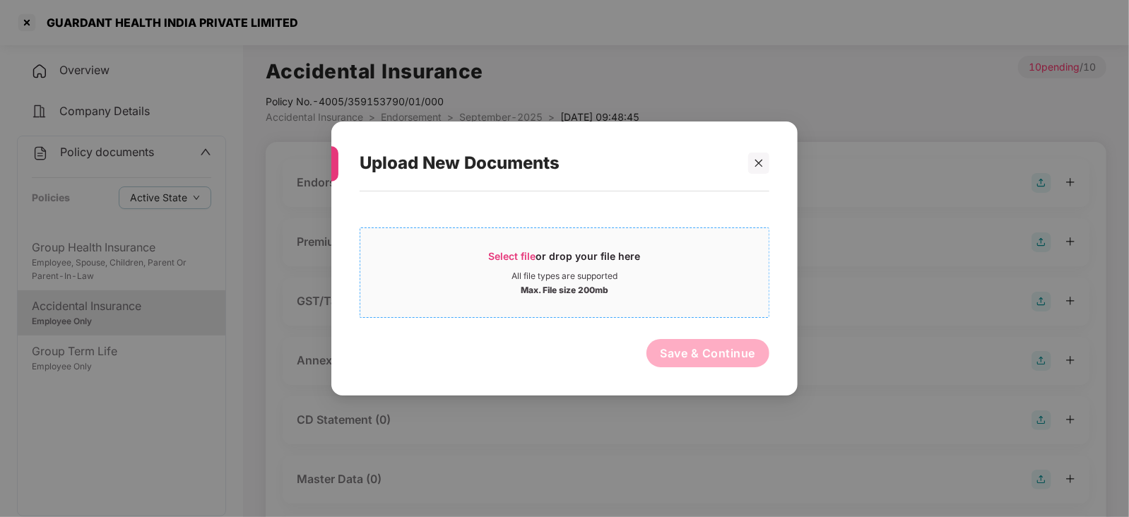
click at [518, 263] on div "Select file or drop your file here" at bounding box center [565, 259] width 152 height 21
click at [751, 164] on div at bounding box center [758, 163] width 21 height 21
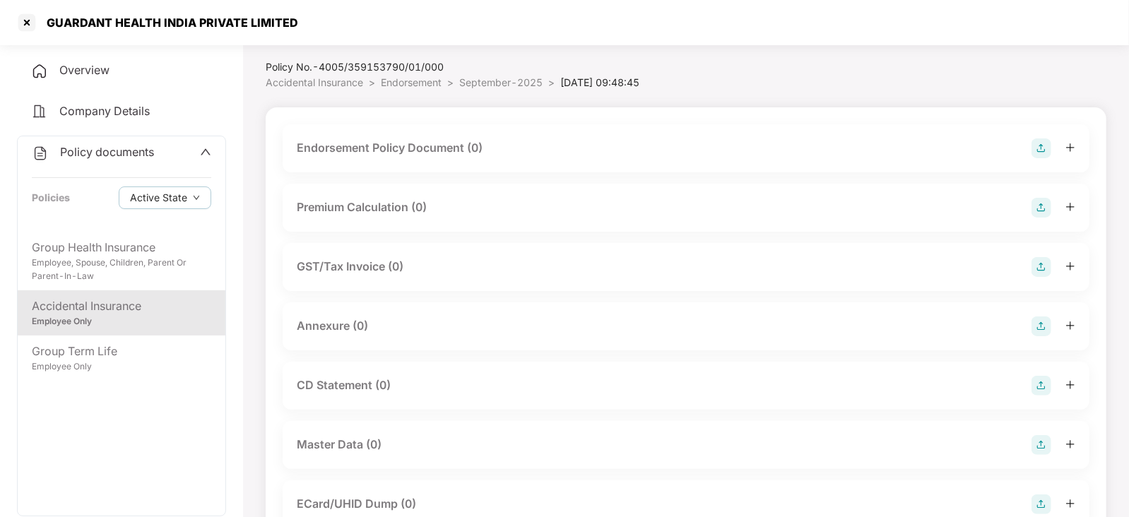
scroll to position [88, 0]
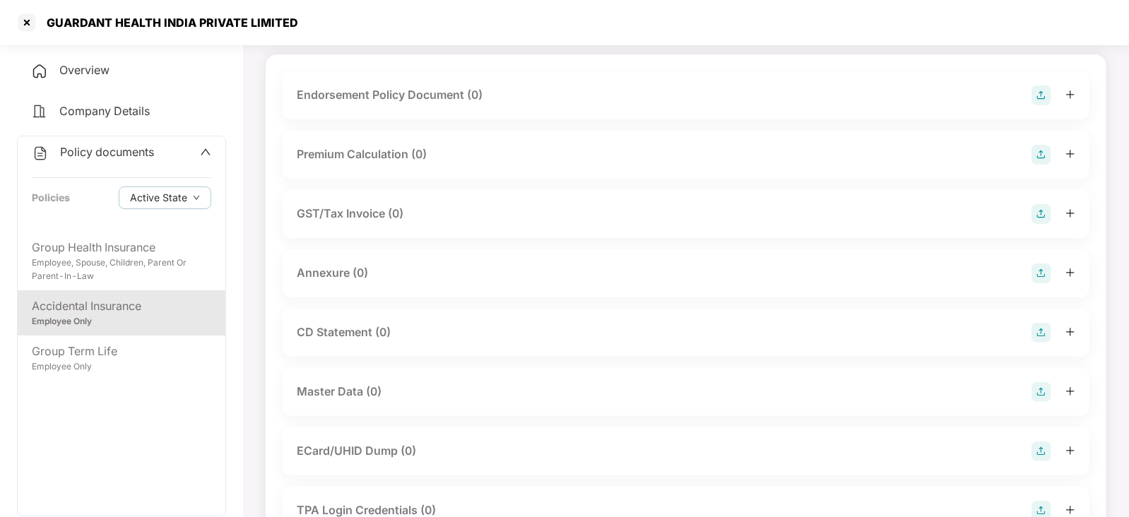
click at [1038, 393] on img at bounding box center [1041, 392] width 20 height 20
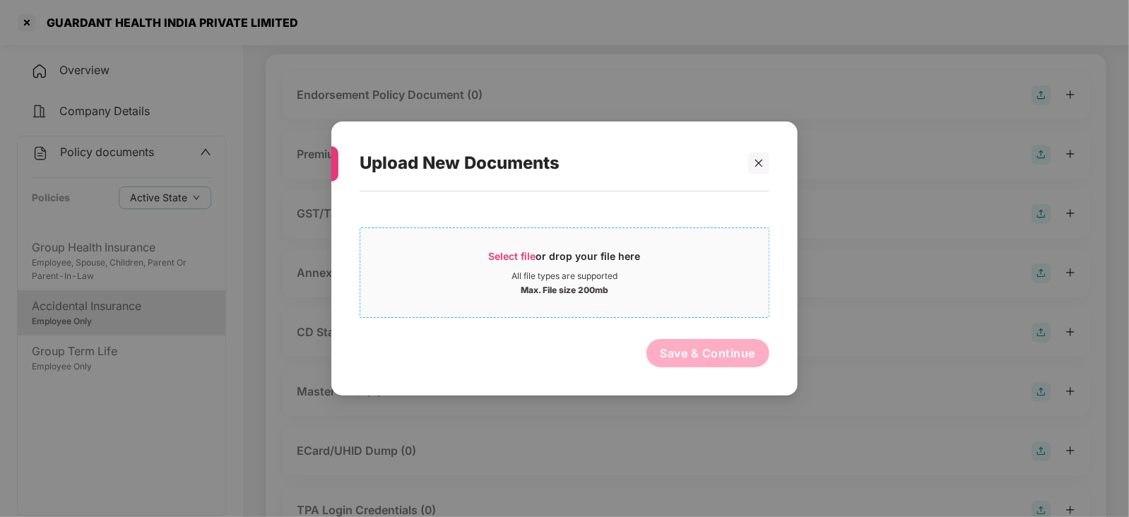
click at [551, 254] on div "Select file or drop your file here" at bounding box center [565, 259] width 152 height 21
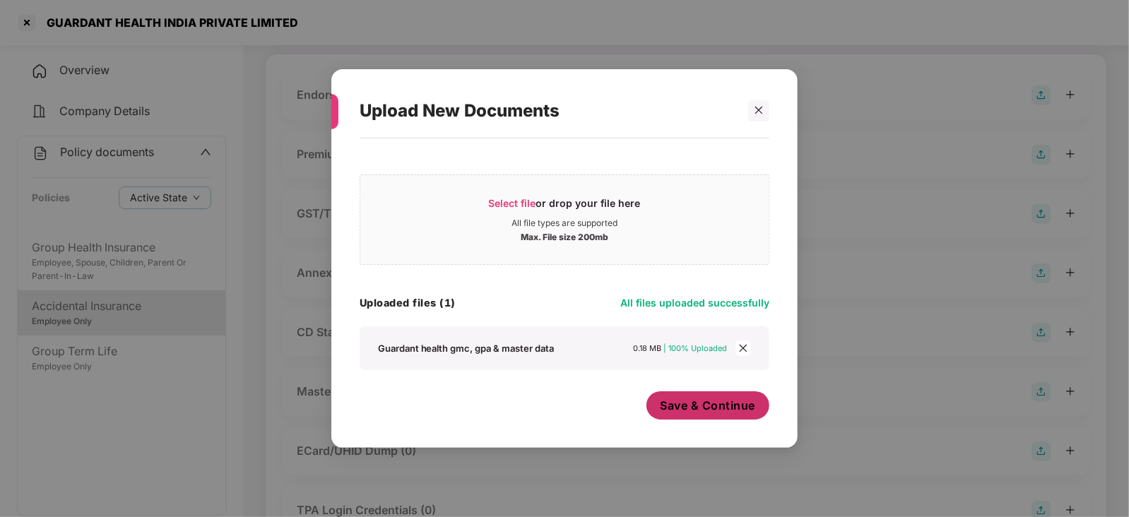
click at [686, 399] on span "Save & Continue" at bounding box center [707, 406] width 95 height 16
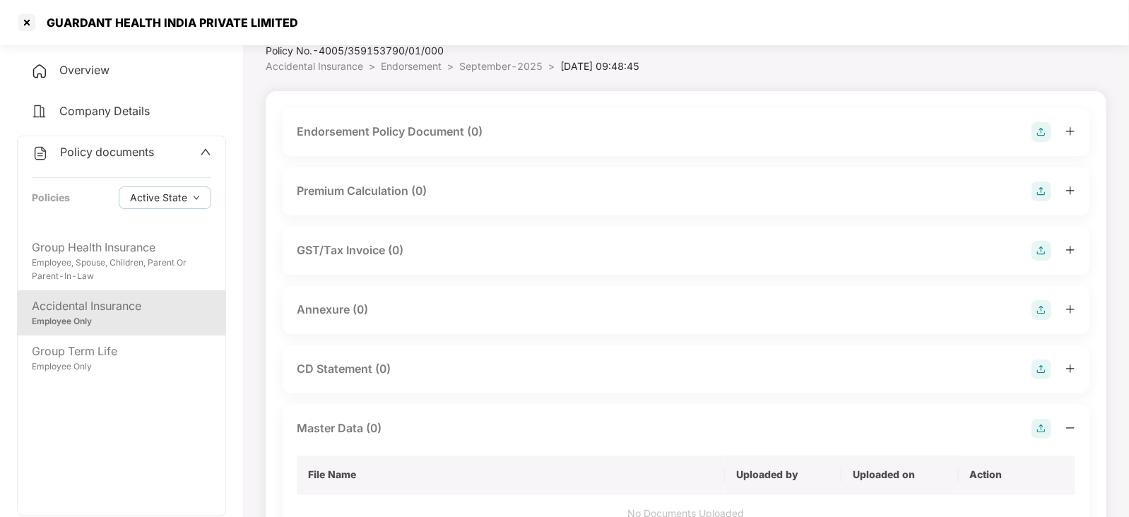
scroll to position [0, 0]
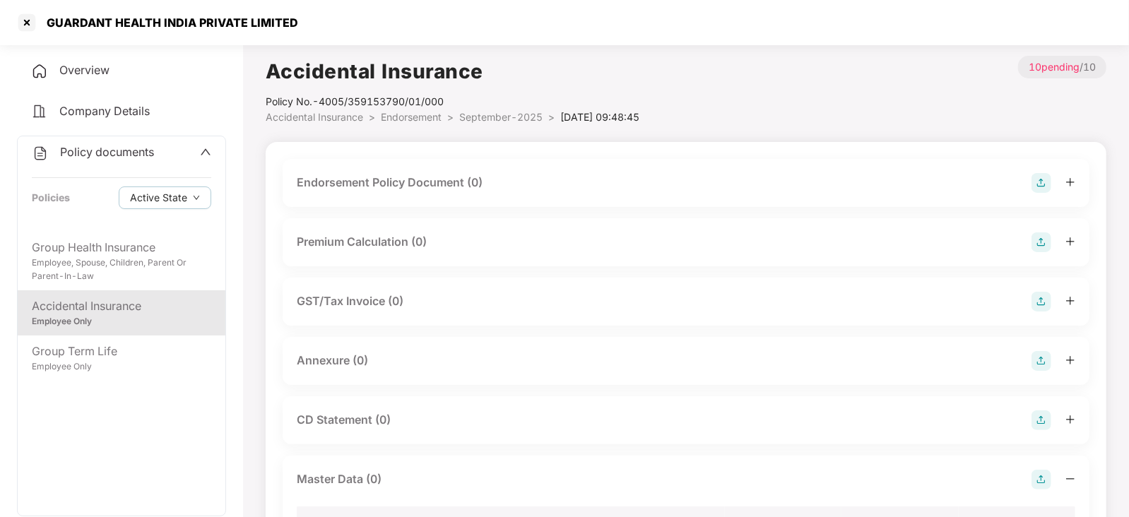
click at [1050, 184] on img at bounding box center [1041, 183] width 20 height 20
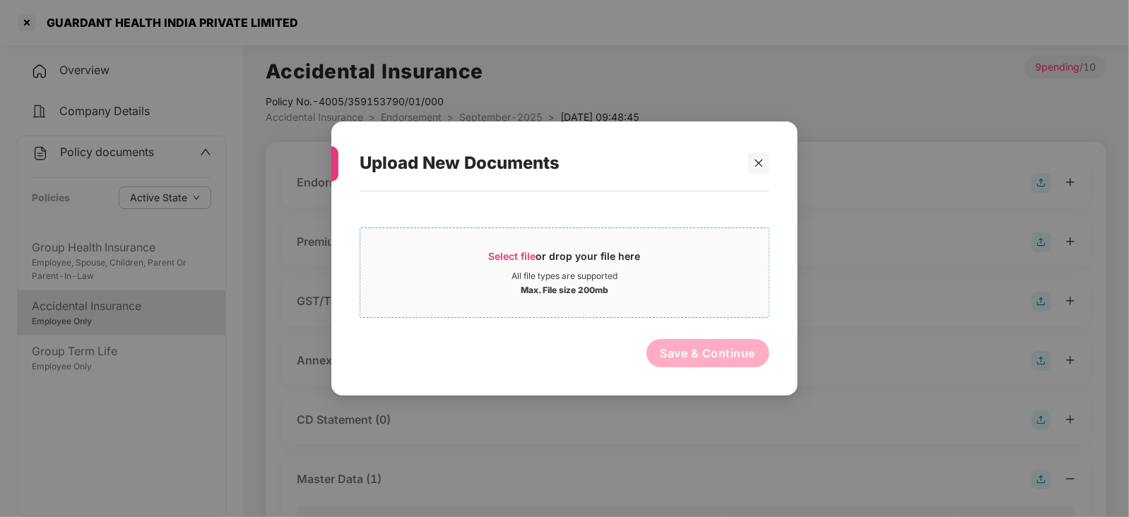
click at [494, 256] on span "Select file" at bounding box center [512, 256] width 47 height 12
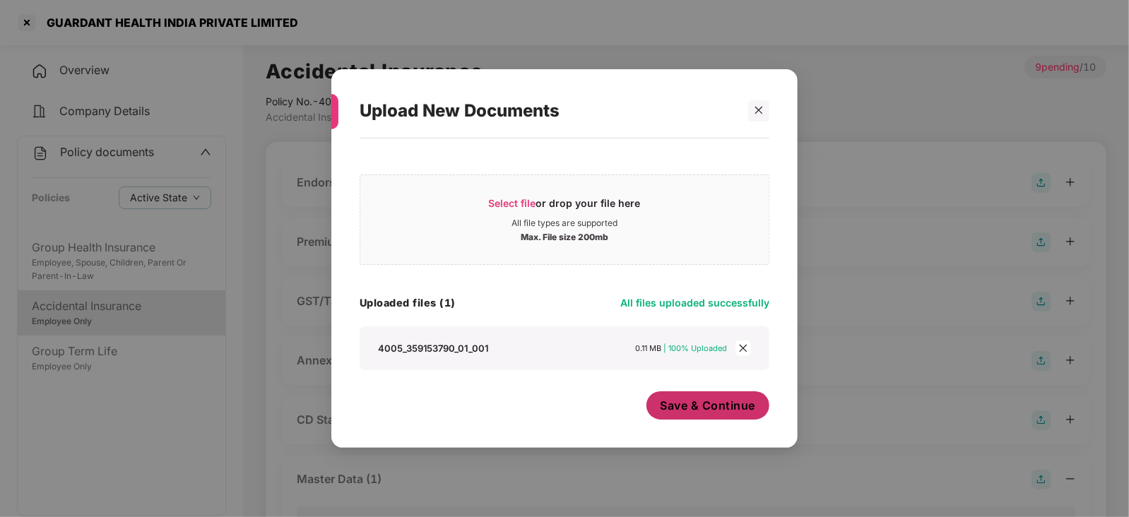
click at [705, 415] on button "Save & Continue" at bounding box center [708, 405] width 124 height 28
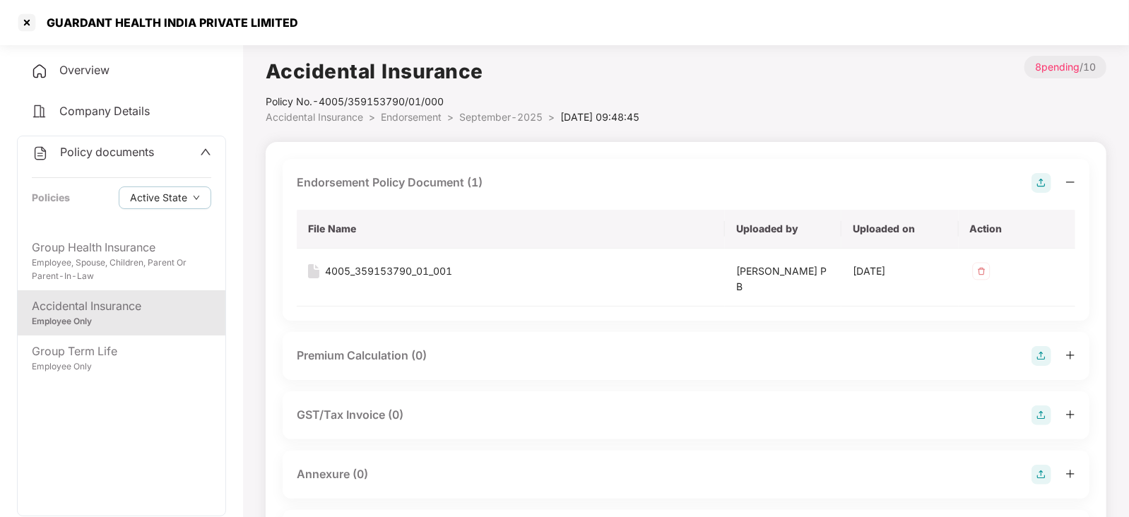
click at [1040, 472] on img at bounding box center [1041, 475] width 20 height 20
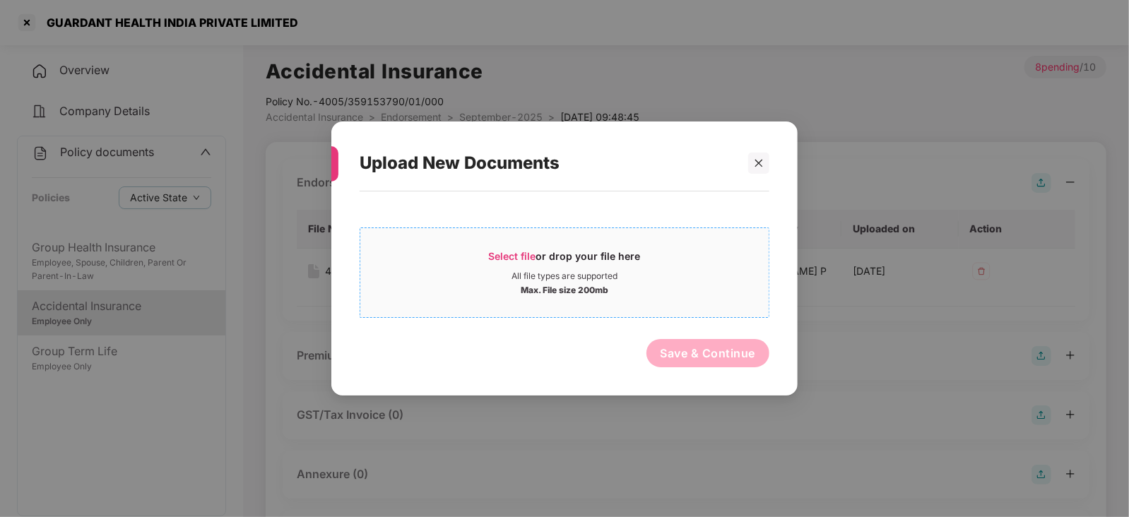
click at [515, 256] on span "Select file" at bounding box center [512, 256] width 47 height 12
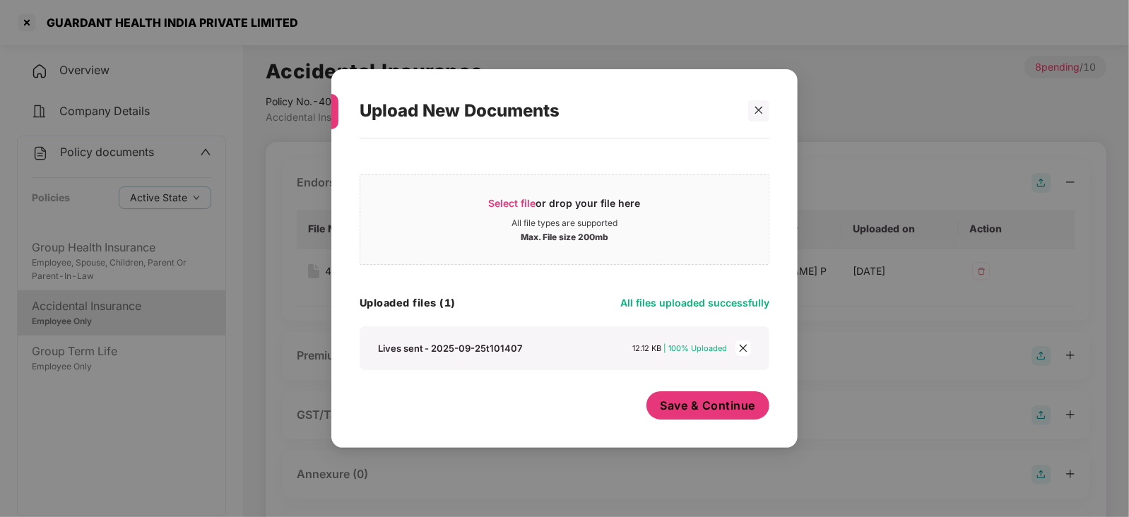
click at [667, 397] on button "Save & Continue" at bounding box center [708, 405] width 124 height 28
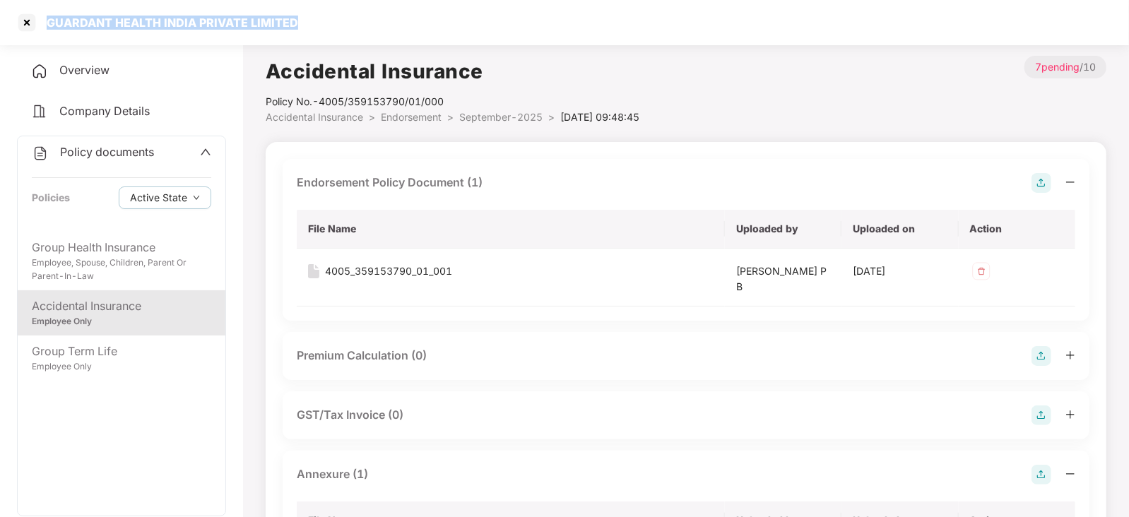
drag, startPoint x: 49, startPoint y: 23, endPoint x: 297, endPoint y: 25, distance: 247.2
click at [297, 25] on div "GUARDANT HEALTH INDIA PRIVATE LIMITED" at bounding box center [564, 22] width 1129 height 45
copy div "GUARDANT HEALTH INDIA PRIVATE LIMITED"
click at [25, 33] on div at bounding box center [27, 22] width 23 height 23
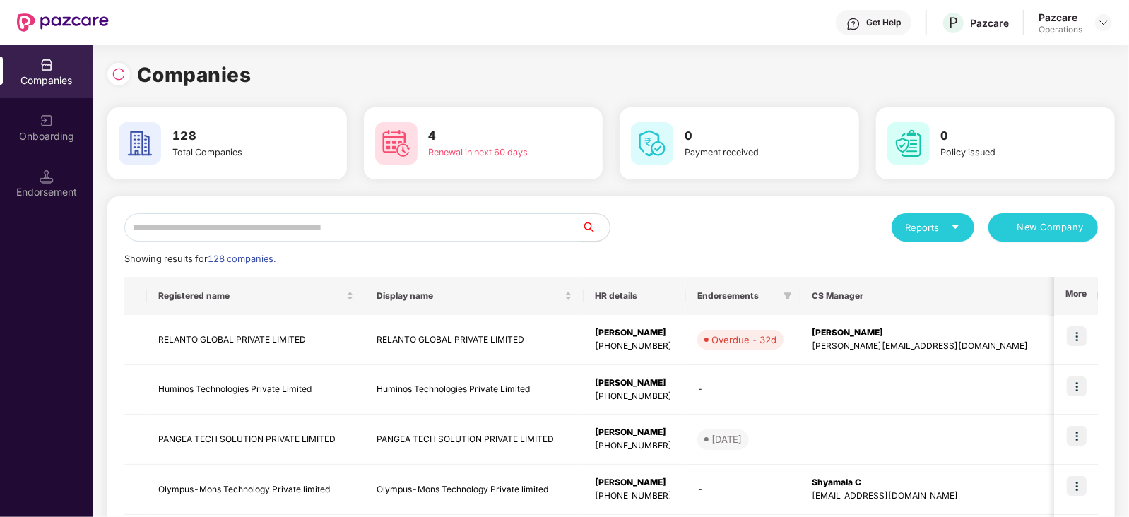
click at [328, 232] on input "text" at bounding box center [352, 227] width 457 height 28
paste input "**********"
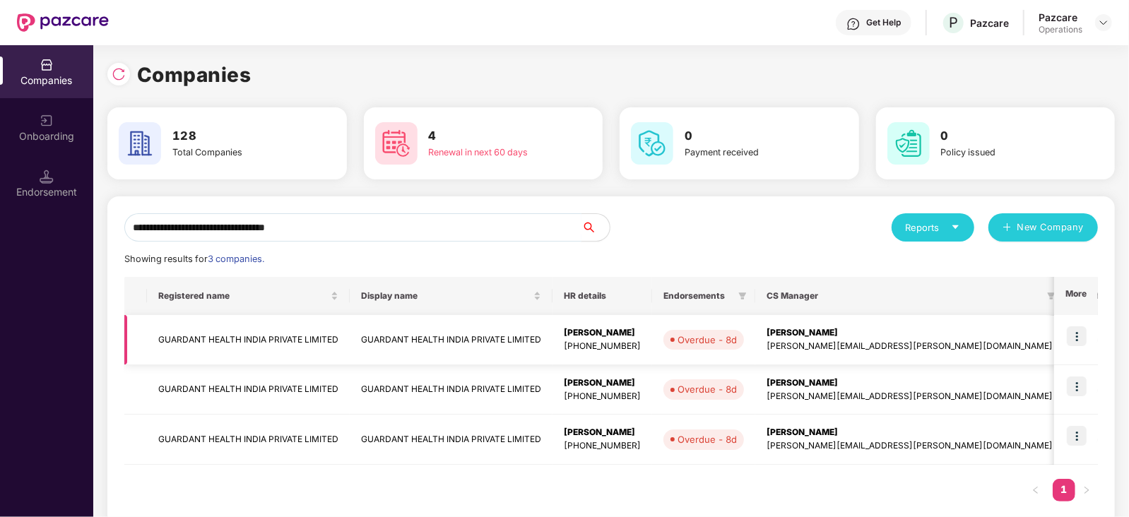
type input "**********"
click at [1081, 333] on img at bounding box center [1076, 336] width 20 height 20
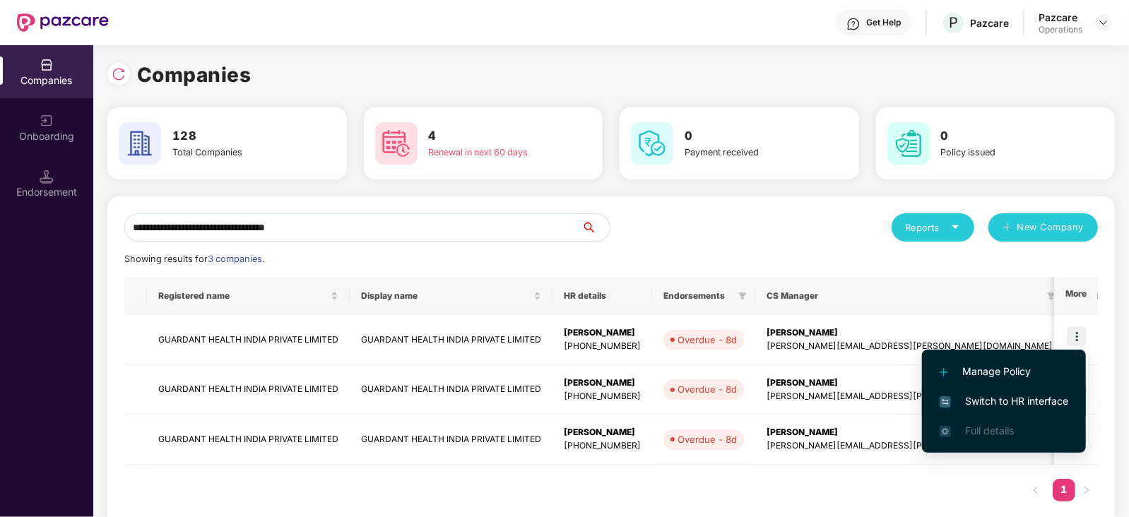
click at [1035, 400] on span "Switch to HR interface" at bounding box center [1003, 401] width 129 height 16
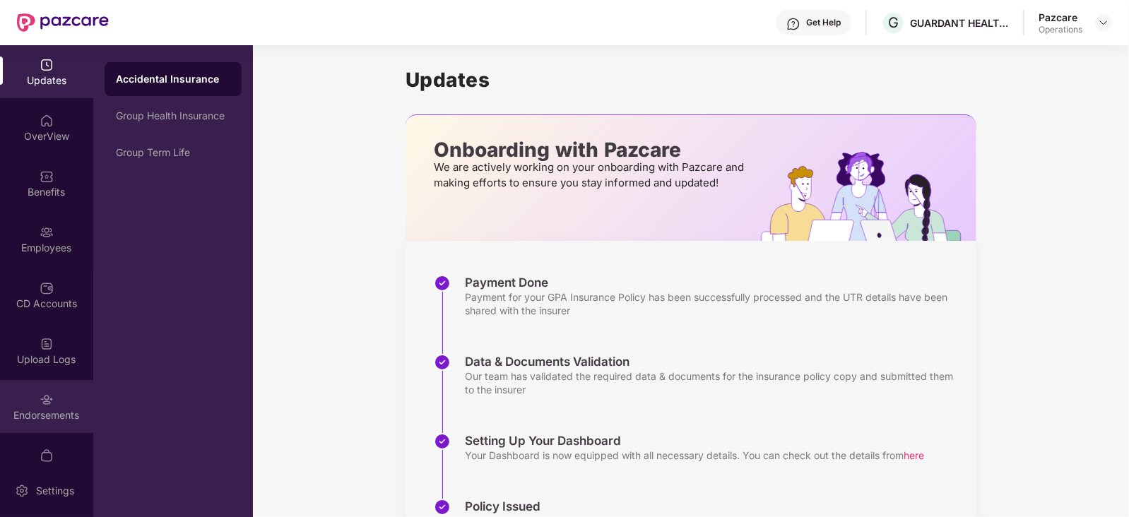
click at [55, 420] on div "Endorsements" at bounding box center [46, 415] width 93 height 14
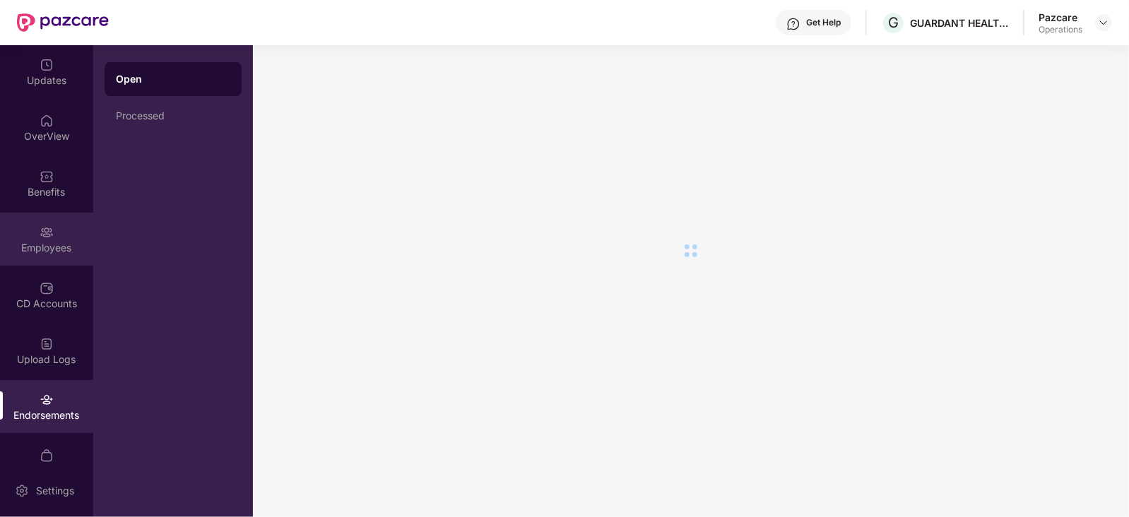
click at [46, 226] on img at bounding box center [47, 232] width 14 height 14
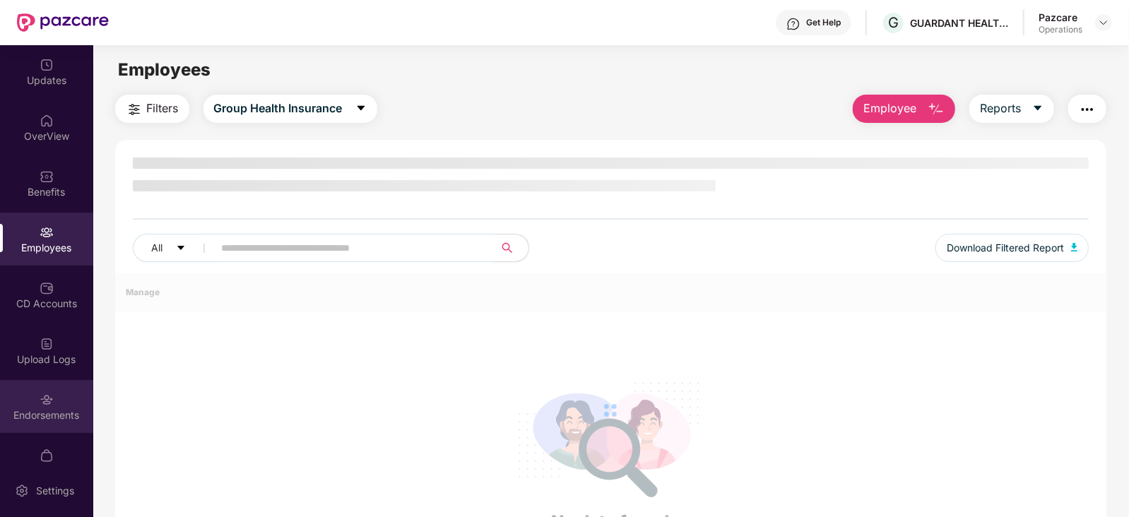
click at [63, 405] on div "Endorsements" at bounding box center [46, 406] width 93 height 53
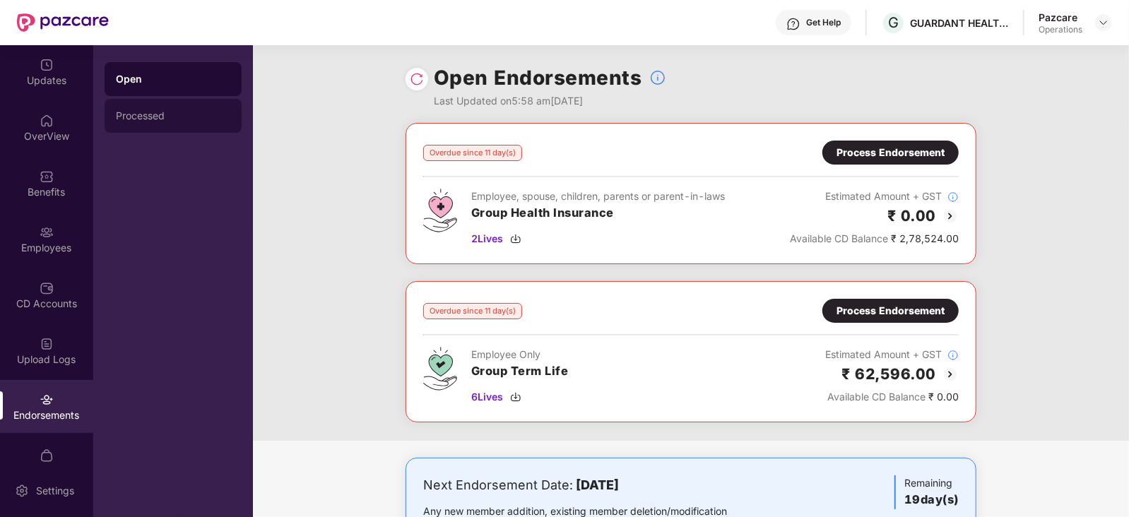
click at [148, 116] on div "Processed" at bounding box center [173, 115] width 114 height 11
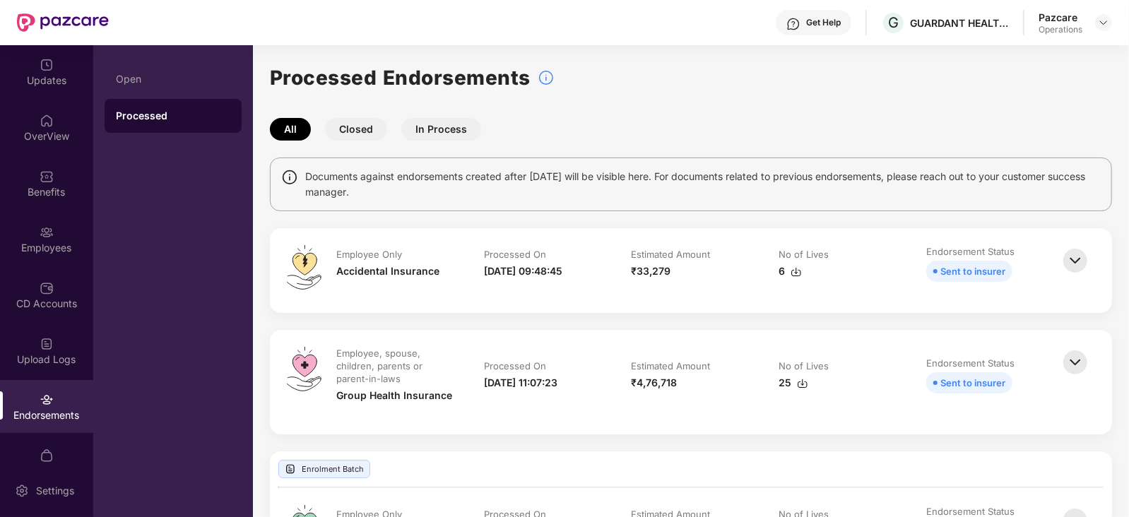
click at [1078, 359] on img at bounding box center [1074, 362] width 31 height 31
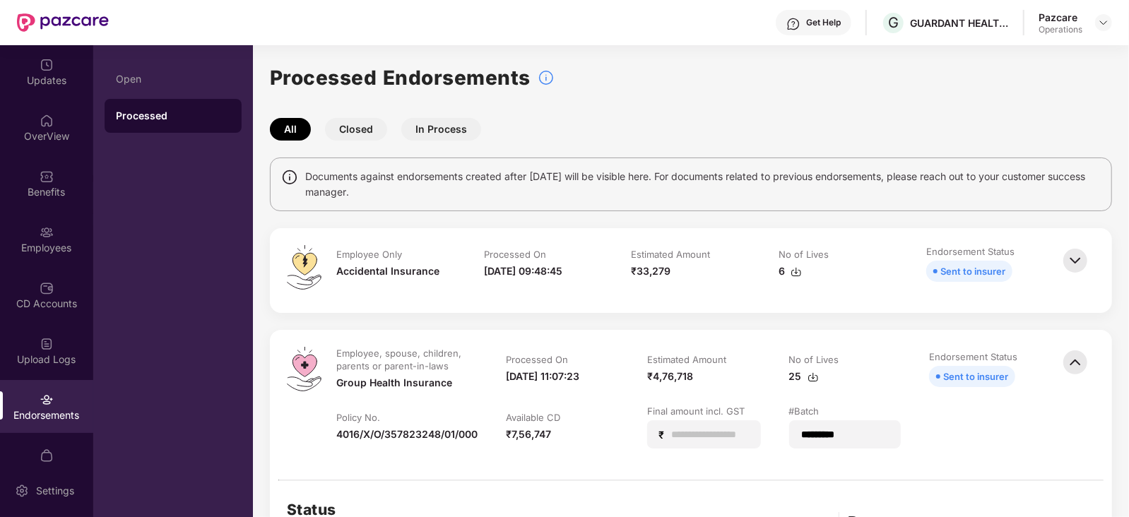
click at [1063, 257] on img at bounding box center [1074, 260] width 31 height 31
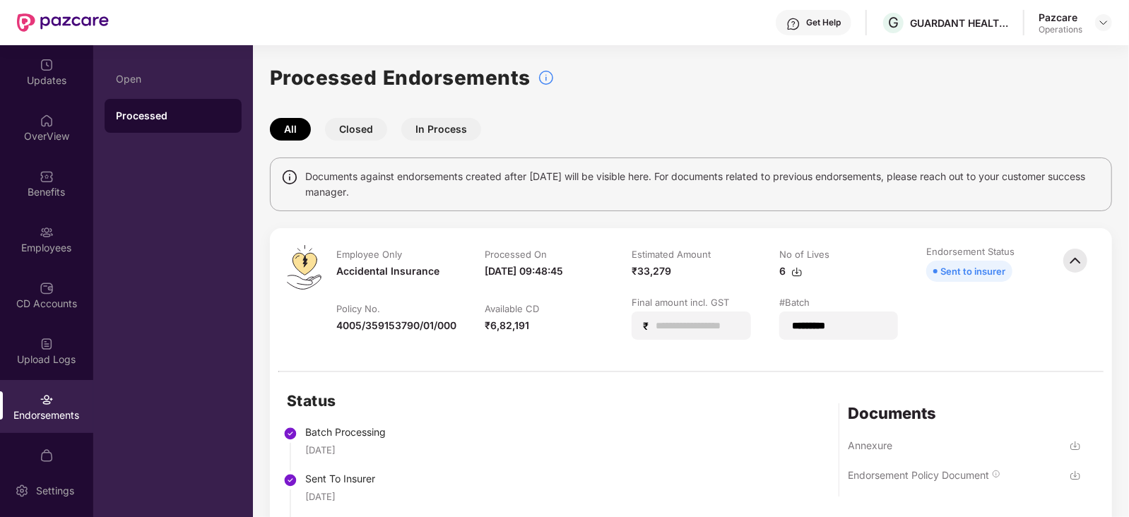
click at [47, 397] on img at bounding box center [47, 400] width 14 height 14
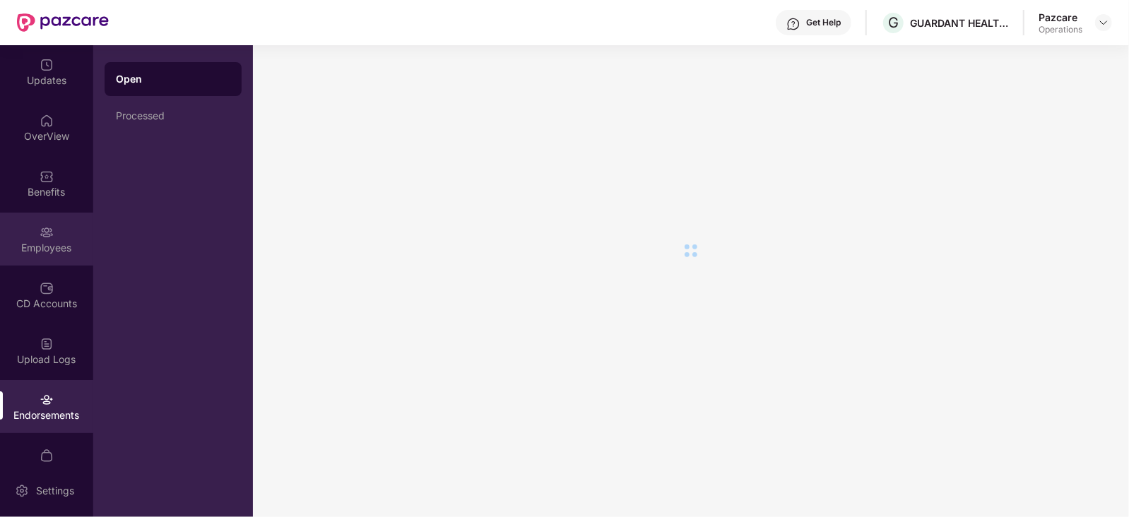
click at [52, 220] on div "Employees" at bounding box center [46, 239] width 93 height 53
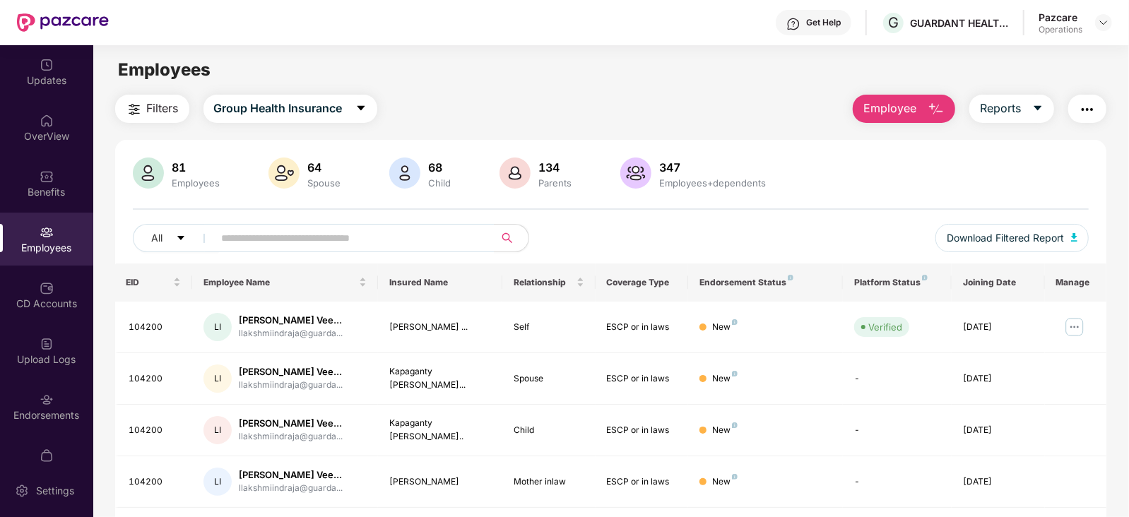
click at [1083, 116] on img "button" at bounding box center [1086, 109] width 17 height 17
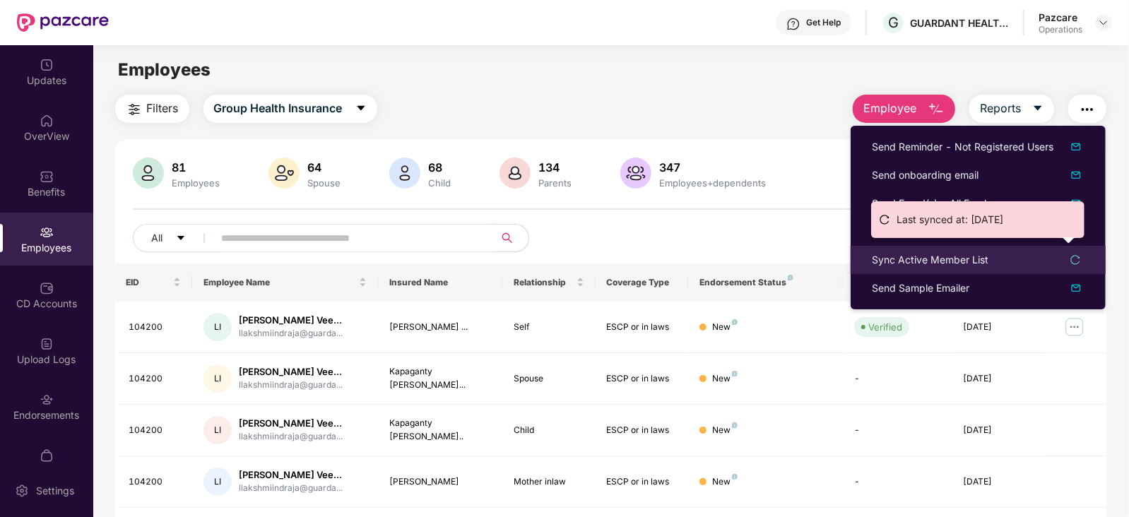
click at [950, 264] on div "Sync Active Member List" at bounding box center [930, 260] width 117 height 16
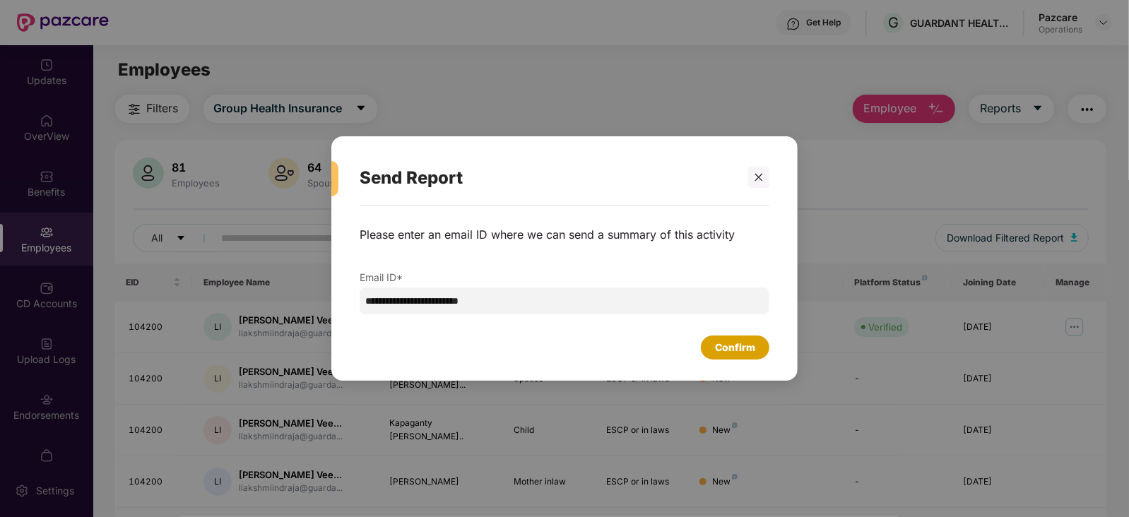
click at [751, 343] on div "Confirm" at bounding box center [735, 348] width 40 height 16
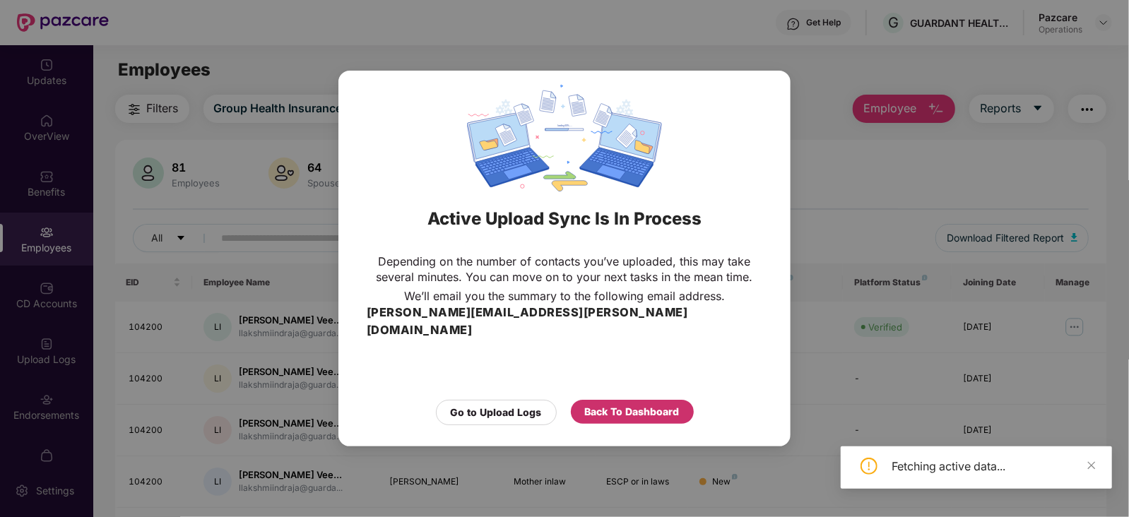
click at [646, 407] on div "Back To Dashboard" at bounding box center [632, 412] width 95 height 16
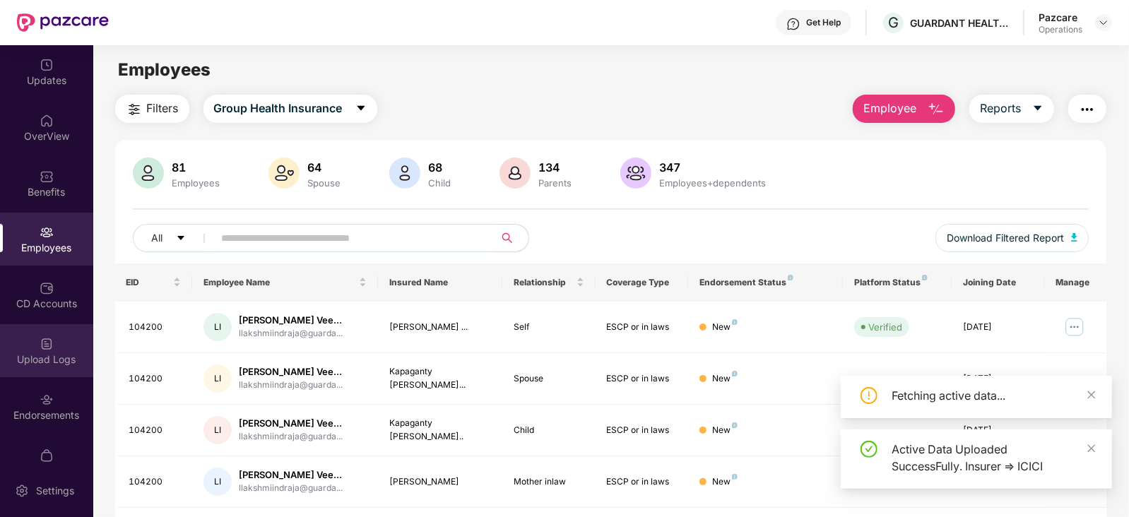
click at [57, 355] on div "Upload Logs" at bounding box center [46, 359] width 93 height 14
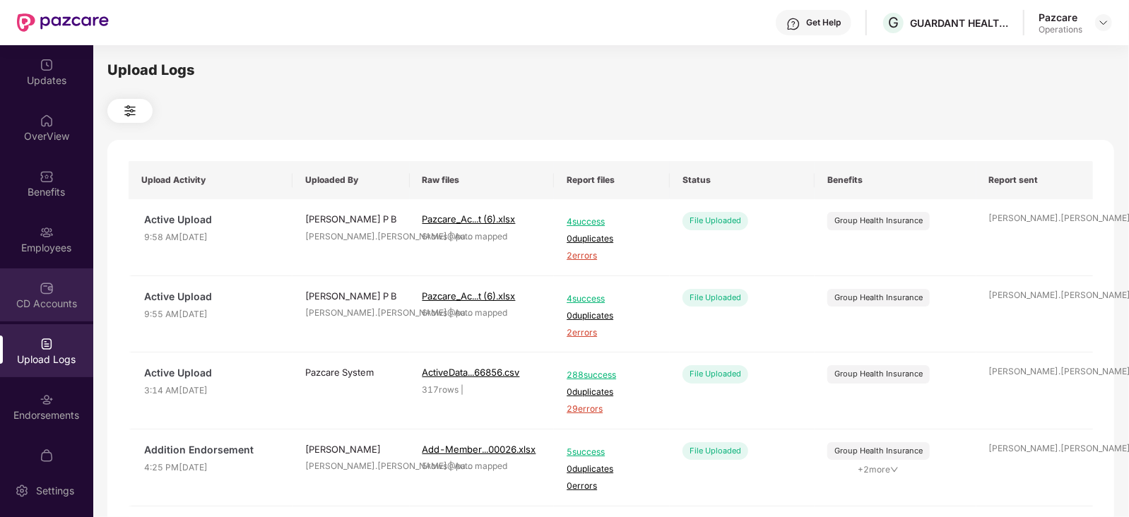
click at [51, 276] on div "CD Accounts" at bounding box center [46, 294] width 93 height 53
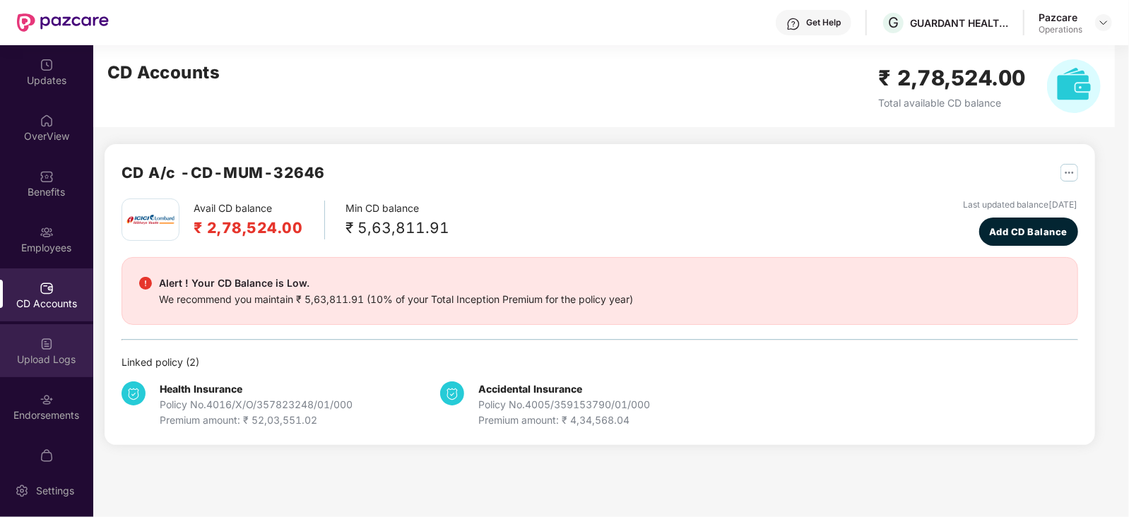
click at [47, 344] on img at bounding box center [47, 344] width 14 height 14
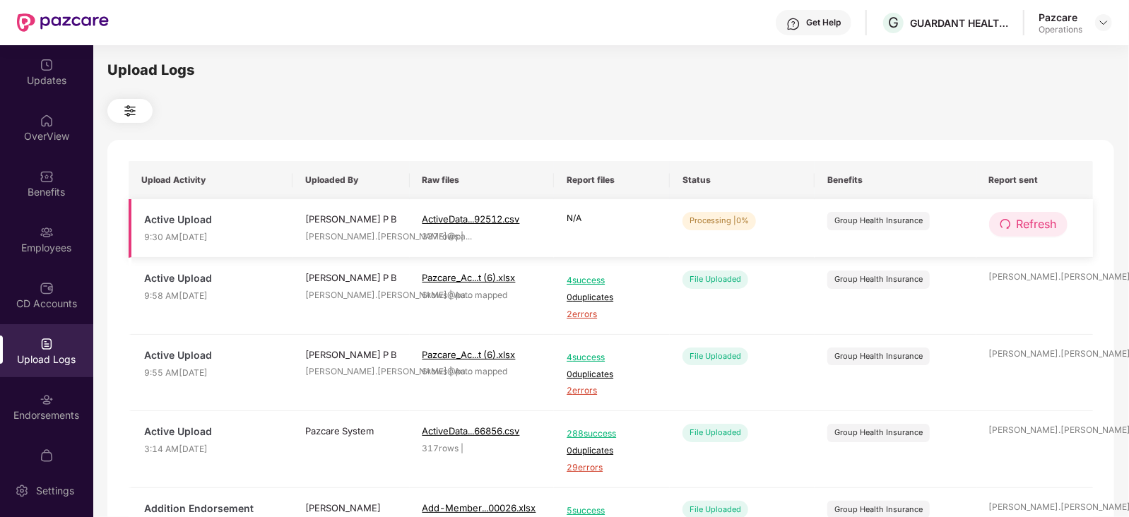
click at [1028, 230] on span "Refresh" at bounding box center [1036, 224] width 40 height 18
click at [1028, 230] on span "Refresh" at bounding box center [1037, 224] width 40 height 18
click at [1031, 232] on span "Refresh" at bounding box center [1036, 224] width 40 height 18
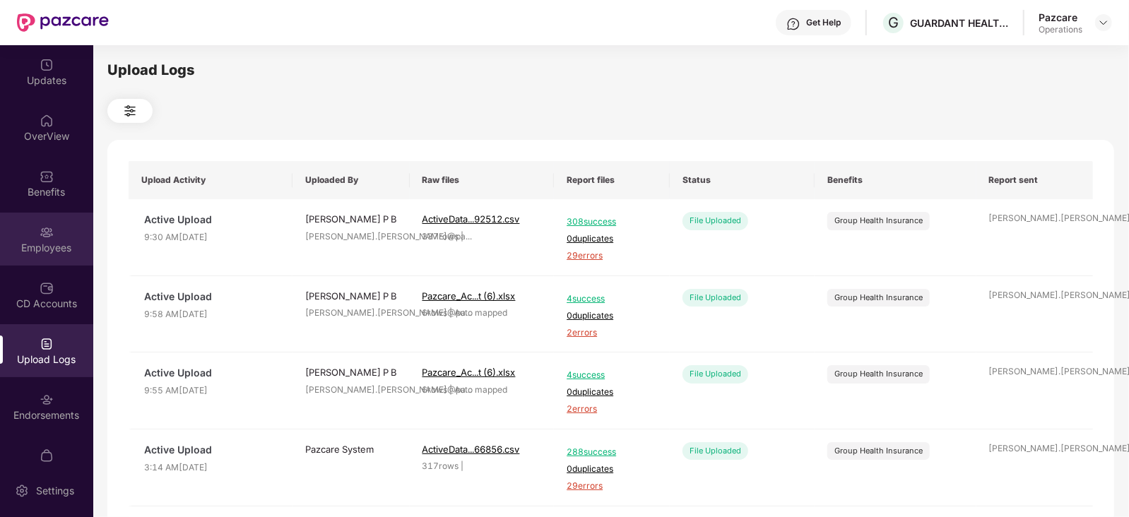
click at [42, 232] on img at bounding box center [47, 232] width 14 height 14
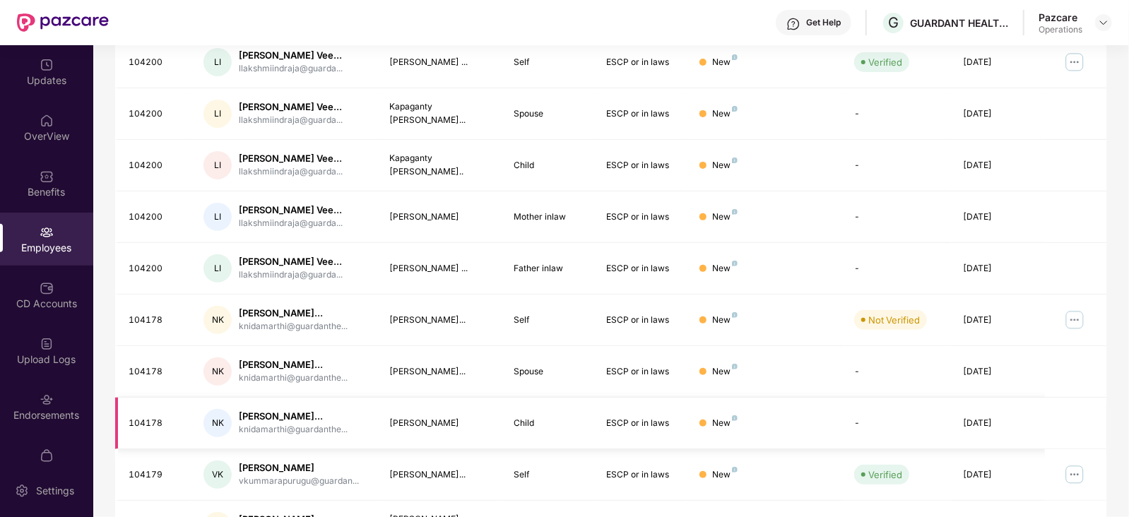
scroll to position [349, 0]
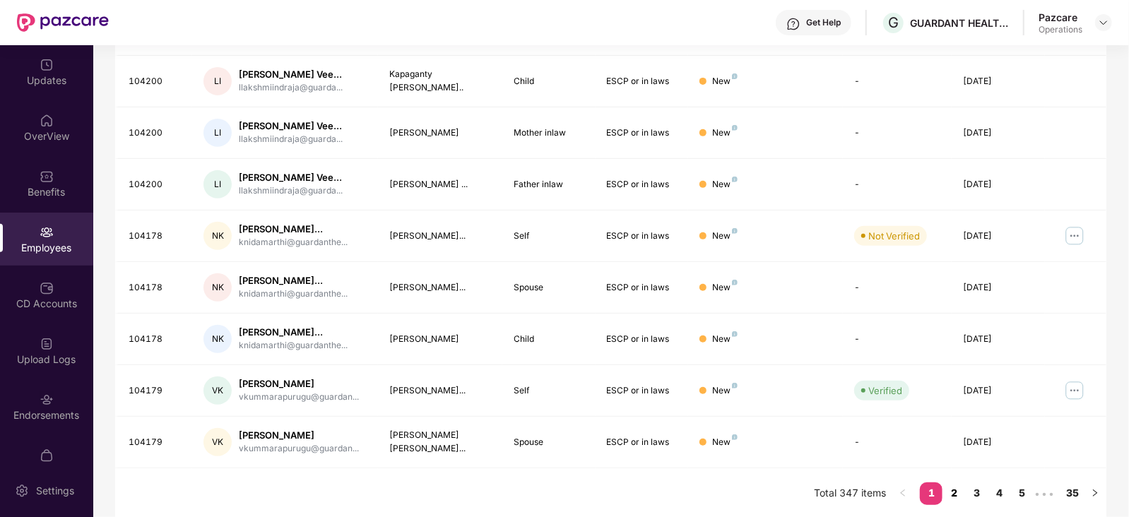
click at [948, 488] on link "2" at bounding box center [953, 492] width 23 height 21
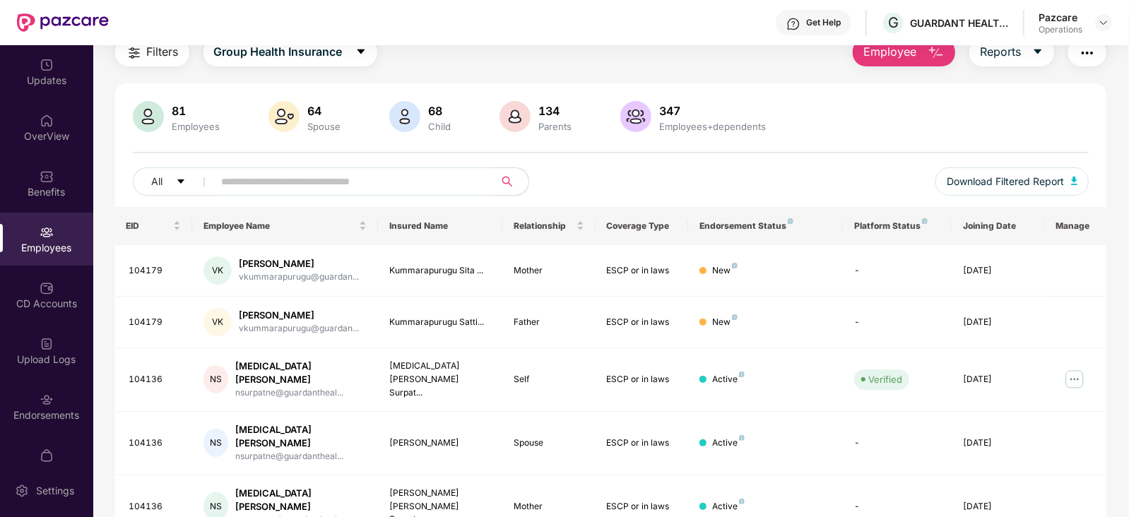
scroll to position [0, 0]
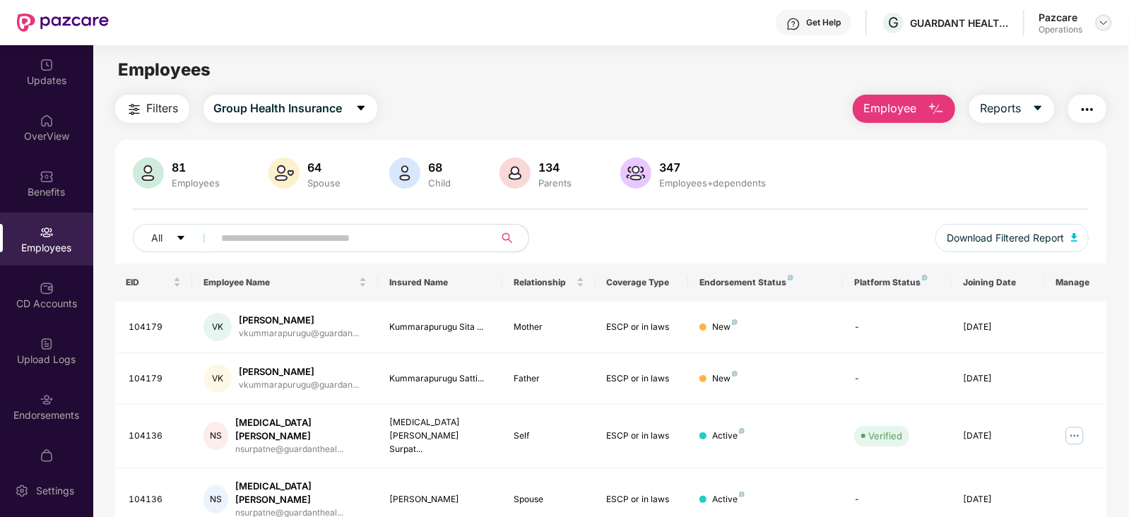
click at [1105, 17] on img at bounding box center [1103, 22] width 11 height 11
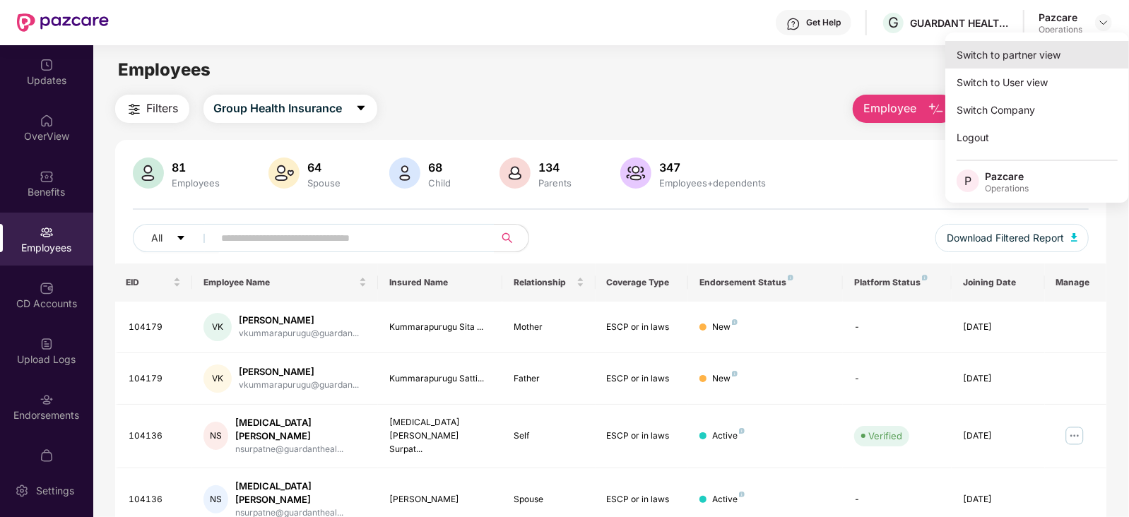
click at [1045, 46] on div "Switch to partner view" at bounding box center [1037, 55] width 184 height 28
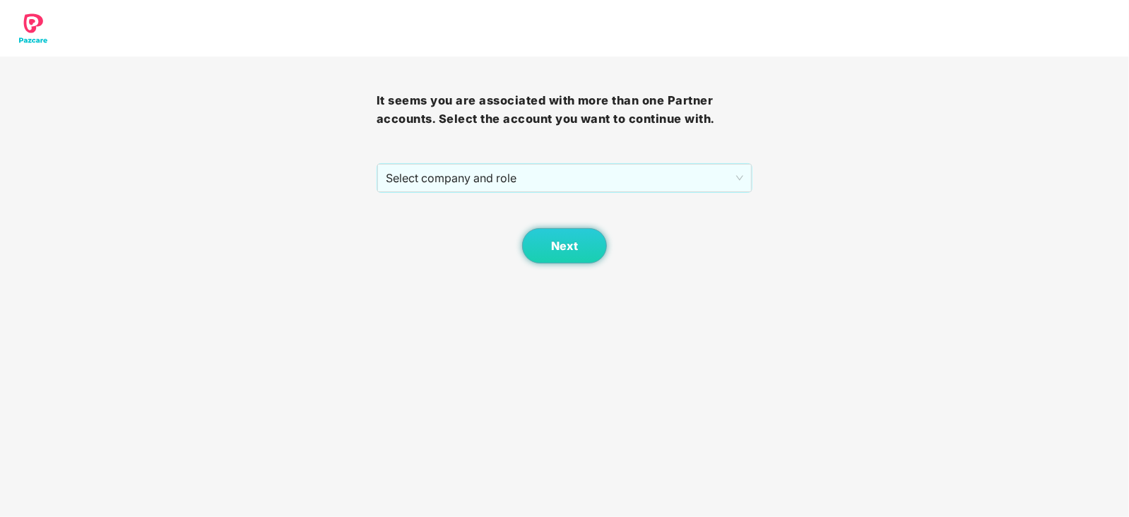
click at [549, 197] on div "Next" at bounding box center [564, 228] width 376 height 71
click at [549, 193] on div "Next" at bounding box center [564, 228] width 376 height 71
click at [521, 178] on span "Select company and role" at bounding box center [565, 178] width 358 height 27
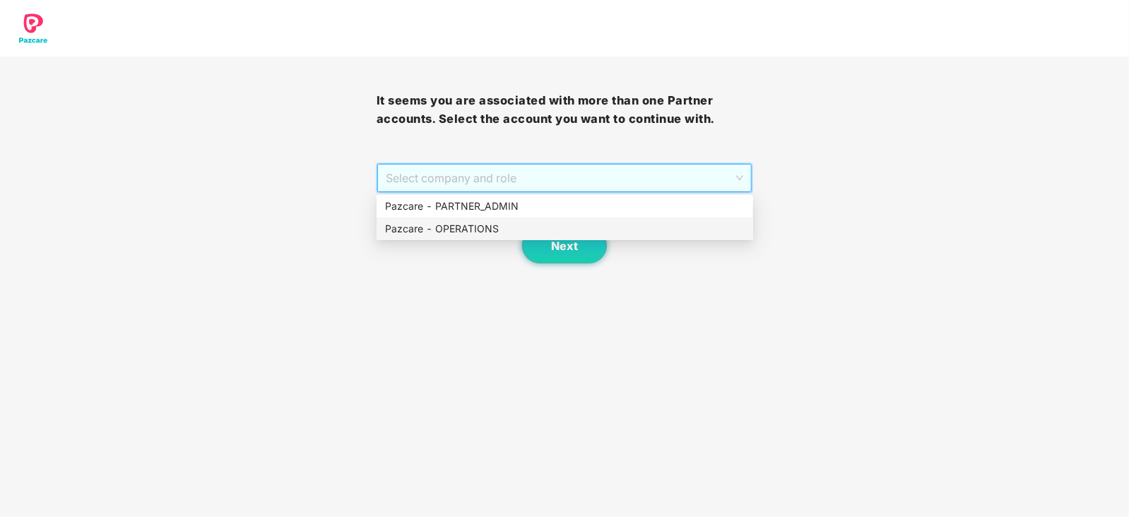
click at [474, 223] on div "Pazcare - OPERATIONS" at bounding box center [564, 229] width 359 height 16
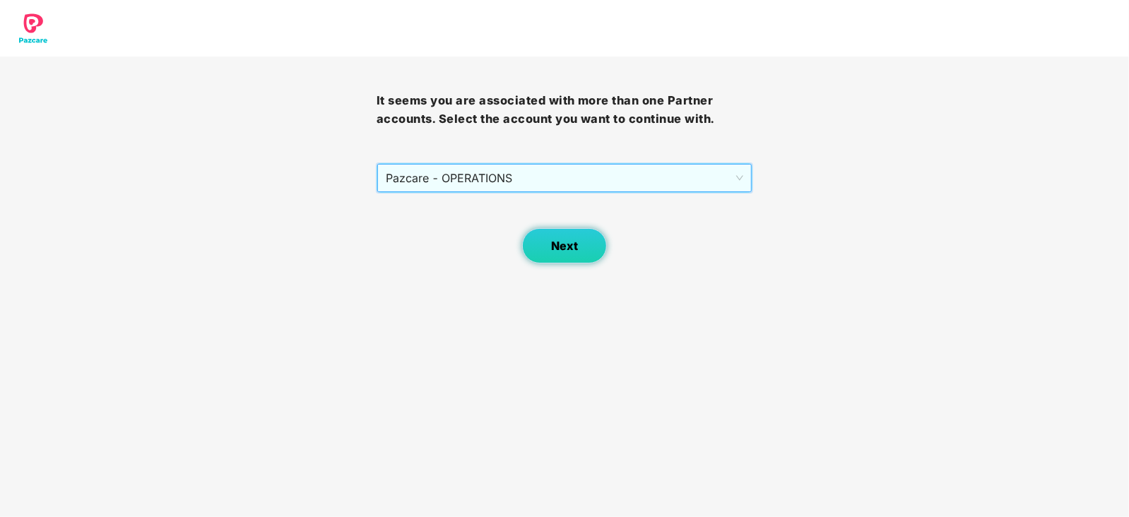
click at [556, 236] on button "Next" at bounding box center [564, 245] width 85 height 35
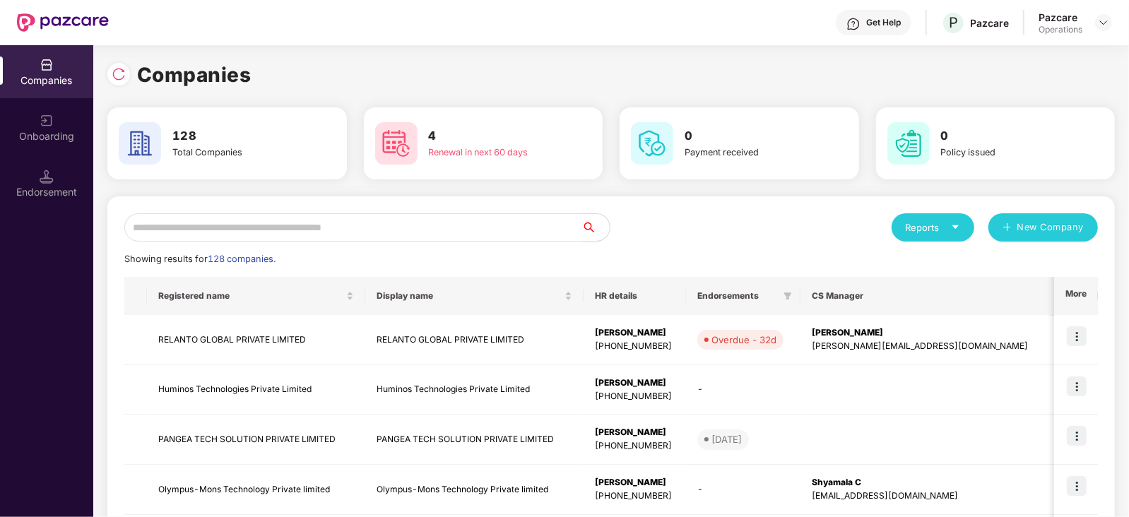
click at [413, 228] on input "text" at bounding box center [352, 227] width 457 height 28
click at [394, 227] on input "text" at bounding box center [352, 227] width 457 height 28
click at [294, 237] on input "text" at bounding box center [352, 227] width 457 height 28
paste input "**********"
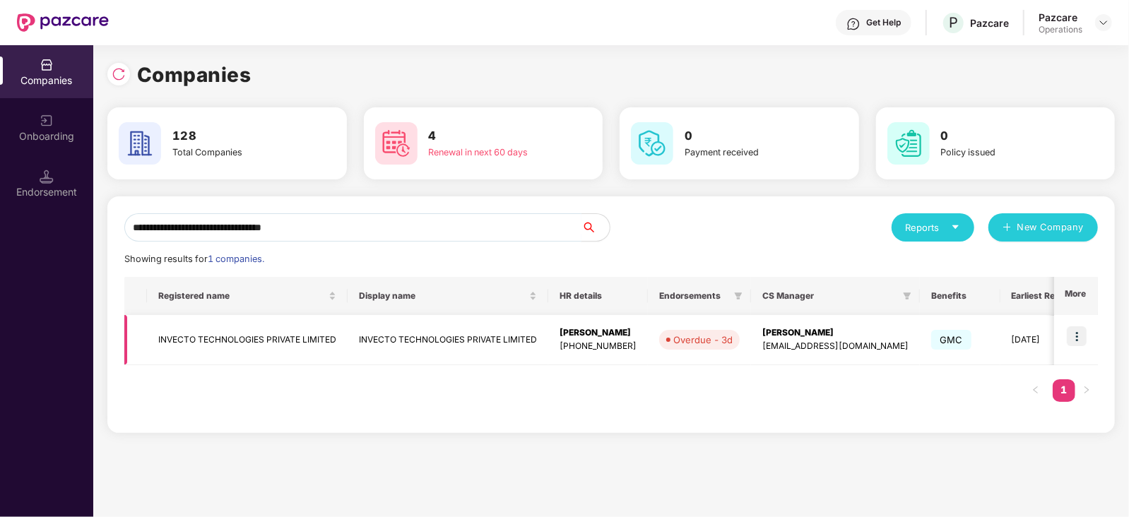
type input "**********"
click at [1068, 326] on img at bounding box center [1076, 336] width 20 height 20
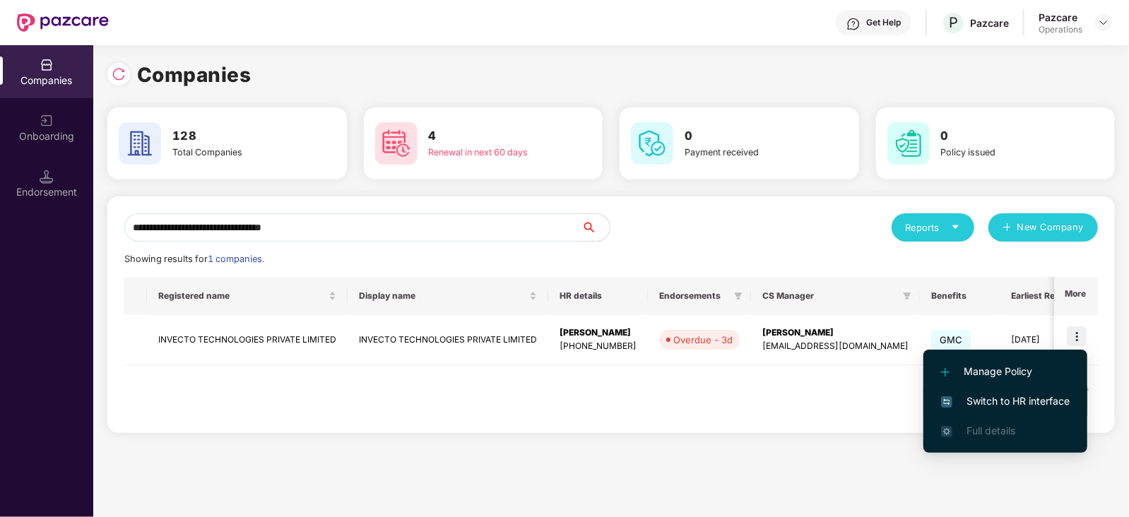
click at [1037, 403] on span "Switch to HR interface" at bounding box center [1005, 401] width 129 height 16
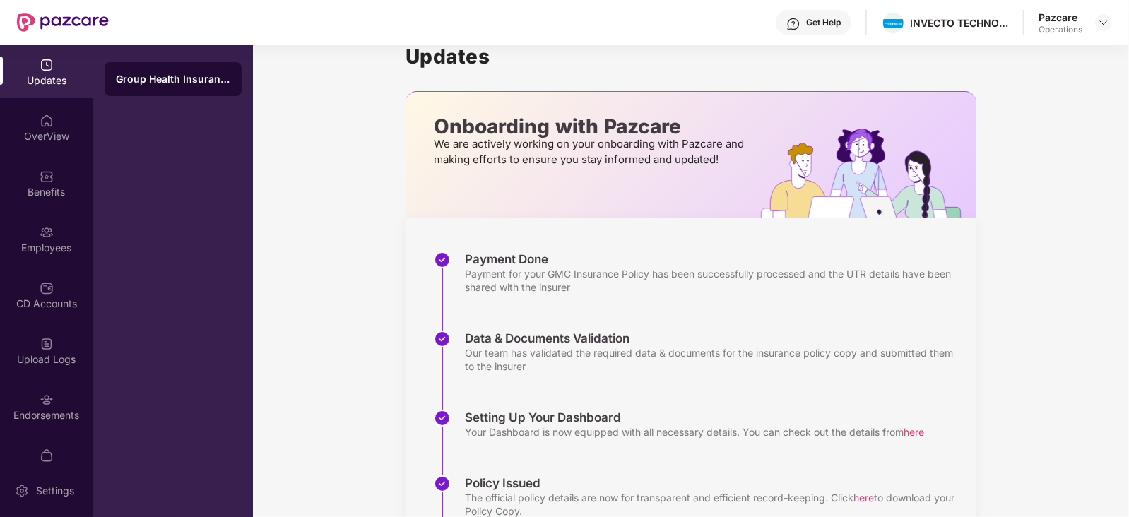
scroll to position [88, 0]
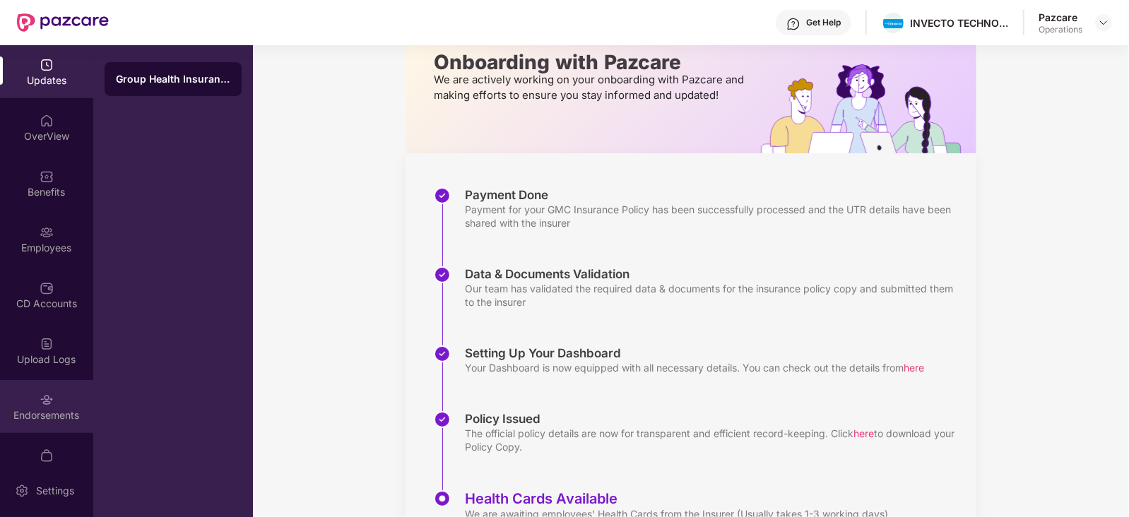
click at [60, 406] on div "Endorsements" at bounding box center [46, 406] width 93 height 53
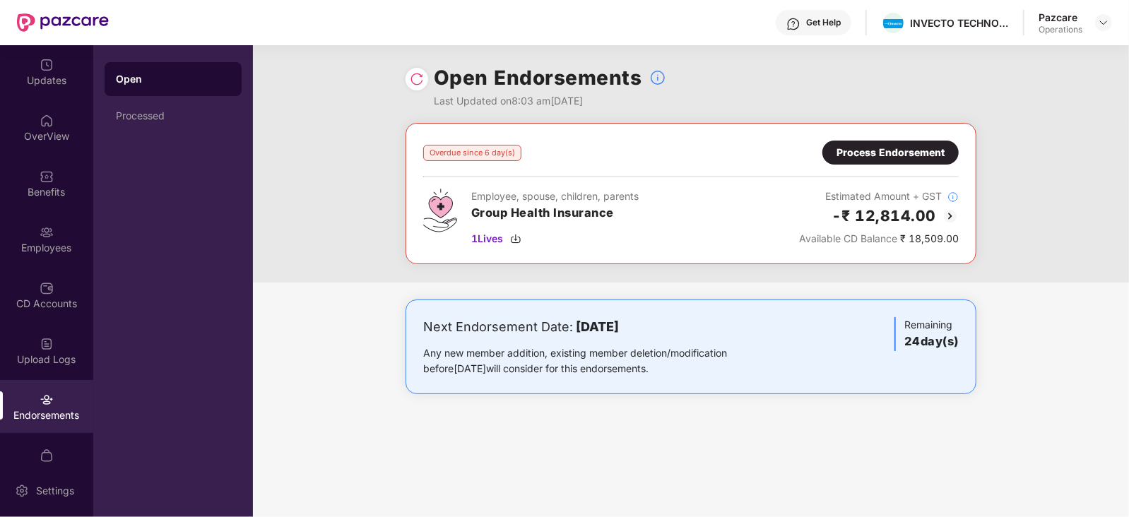
click at [845, 143] on div "Process Endorsement" at bounding box center [890, 153] width 136 height 24
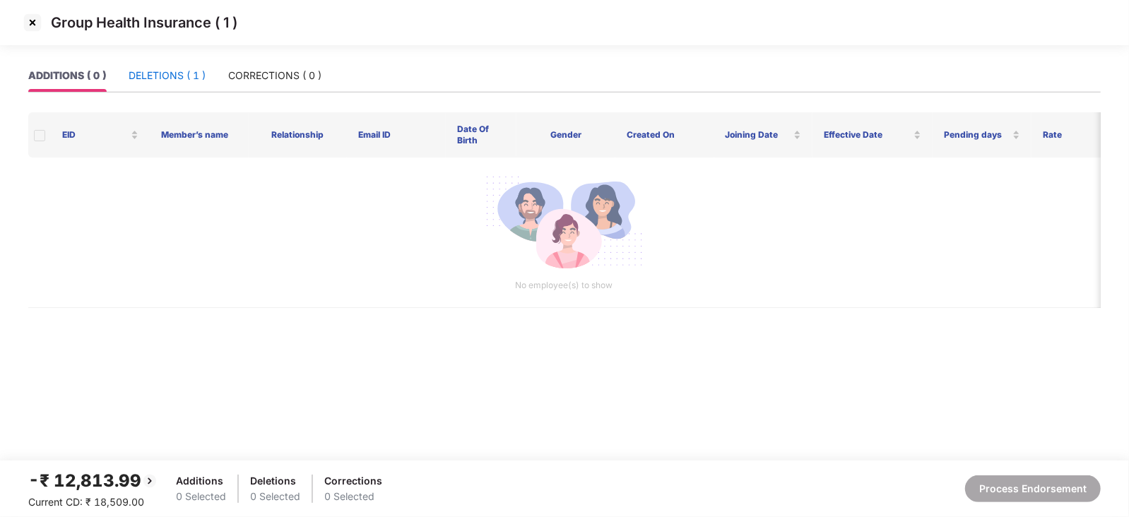
click at [169, 82] on div "DELETIONS ( 1 )" at bounding box center [167, 76] width 77 height 16
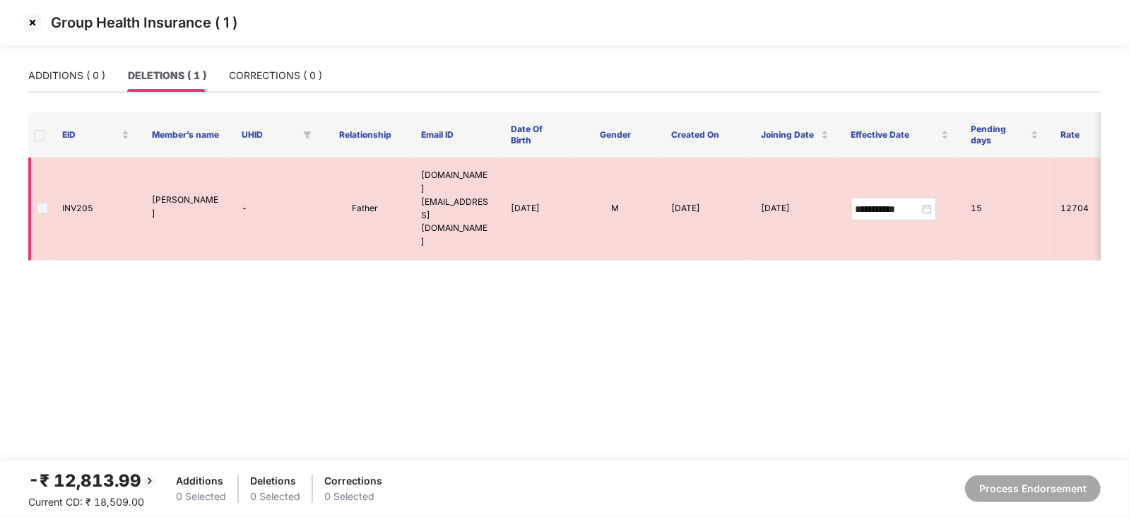
click at [39, 203] on span at bounding box center [42, 208] width 11 height 11
click at [45, 203] on span at bounding box center [42, 208] width 11 height 11
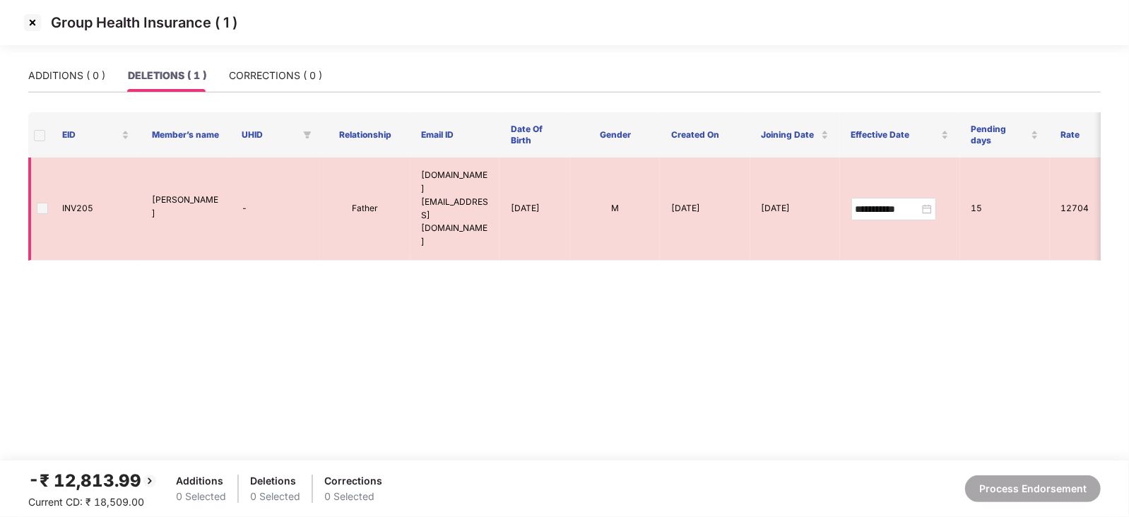
click at [45, 203] on span at bounding box center [42, 208] width 11 height 11
click at [31, 28] on img at bounding box center [32, 22] width 23 height 23
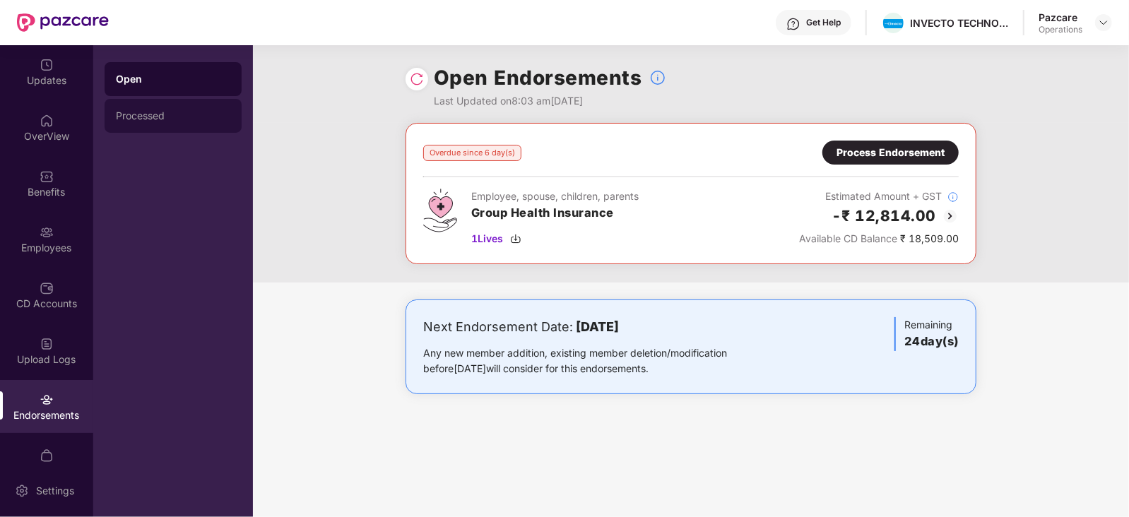
click at [131, 122] on div "Processed" at bounding box center [173, 116] width 137 height 34
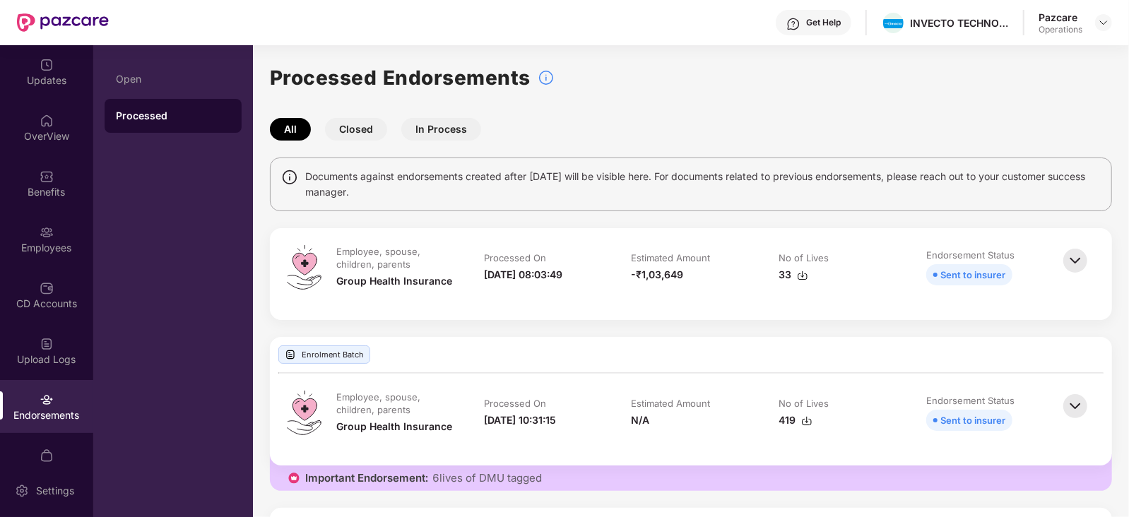
click at [1093, 19] on div "Pazcare Operations" at bounding box center [1074, 23] width 73 height 25
click at [1105, 25] on img at bounding box center [1103, 22] width 11 height 11
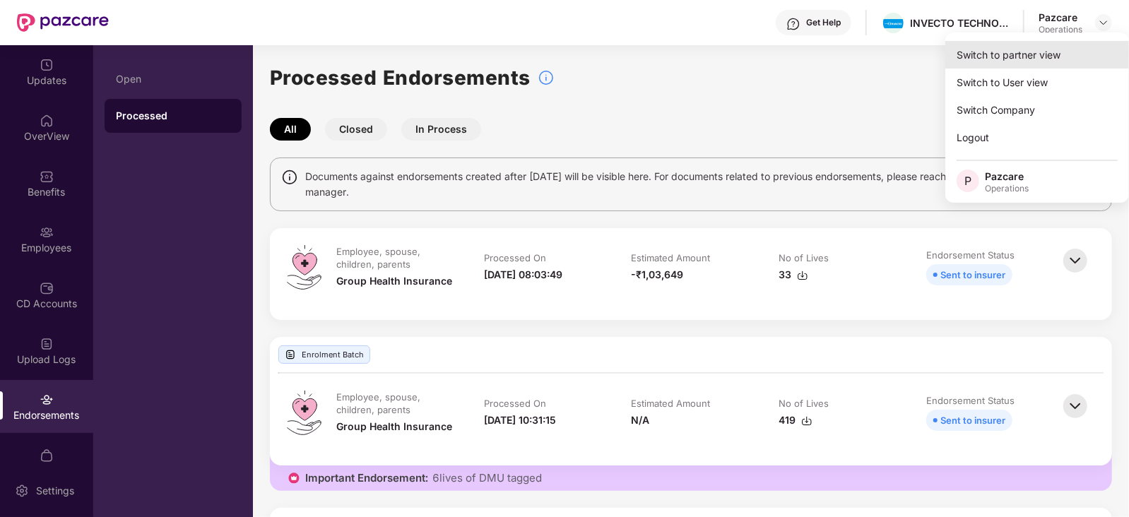
click at [1045, 59] on div "Switch to partner view" at bounding box center [1037, 55] width 184 height 28
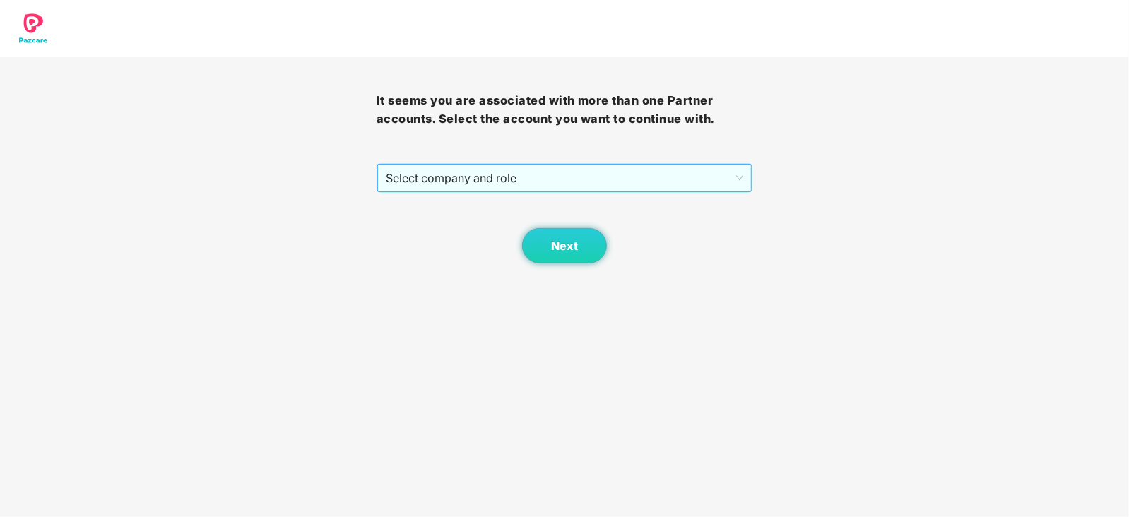
click at [576, 182] on span "Select company and role" at bounding box center [565, 178] width 358 height 27
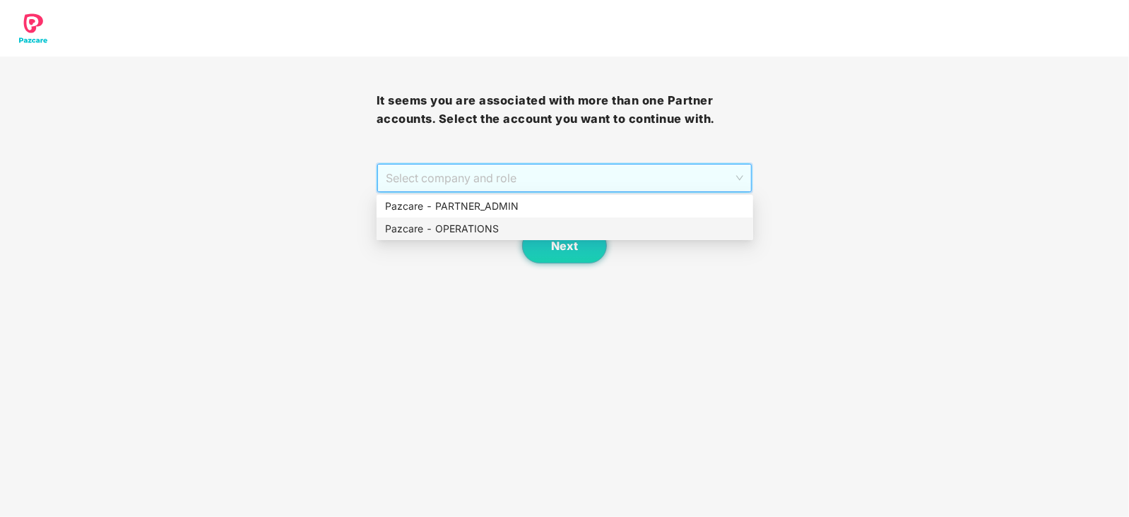
click at [506, 225] on div "Pazcare - OPERATIONS" at bounding box center [564, 229] width 359 height 16
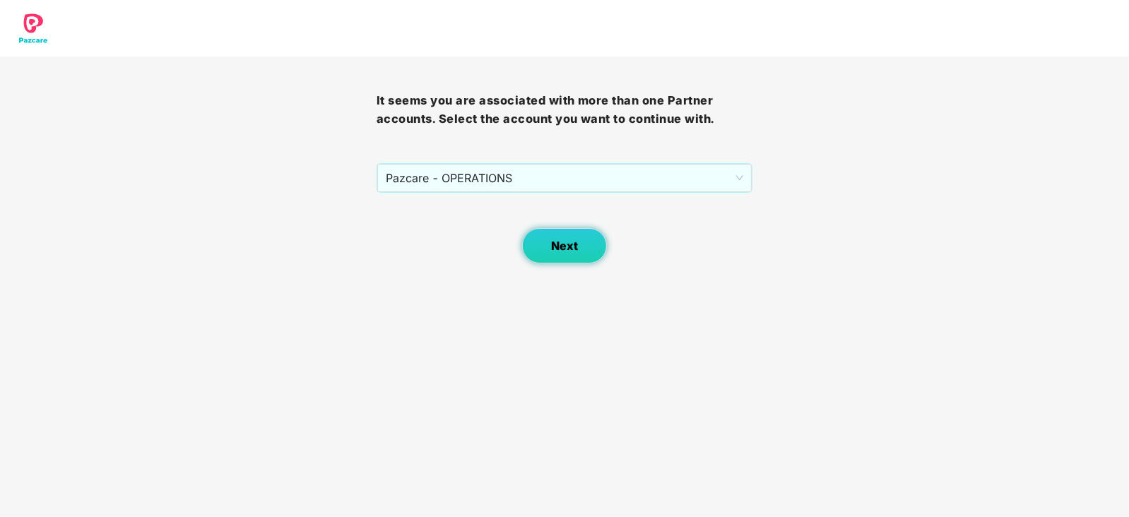
click at [576, 239] on span "Next" at bounding box center [564, 245] width 27 height 13
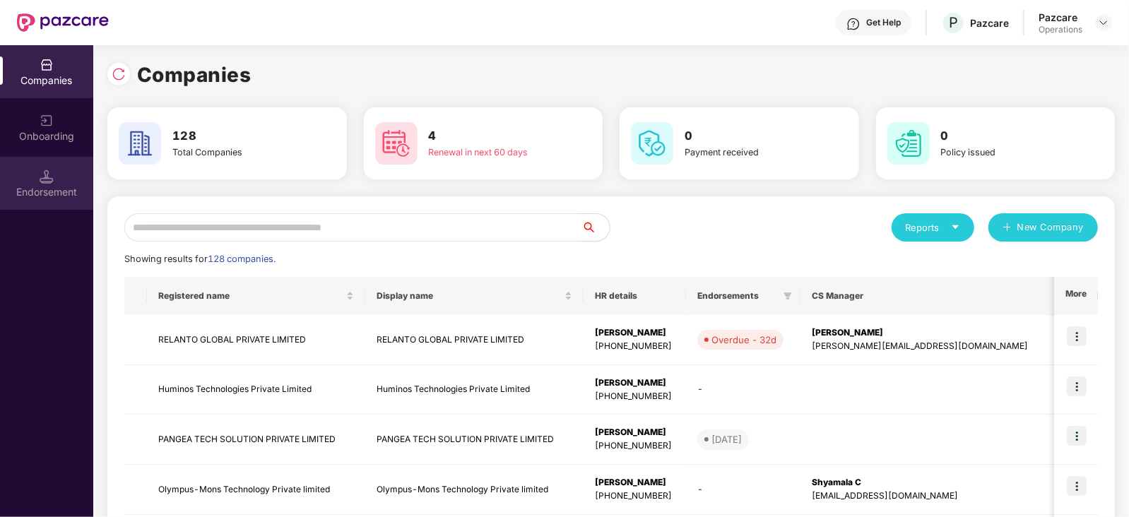
click at [8, 196] on div "Endorsement" at bounding box center [46, 192] width 93 height 14
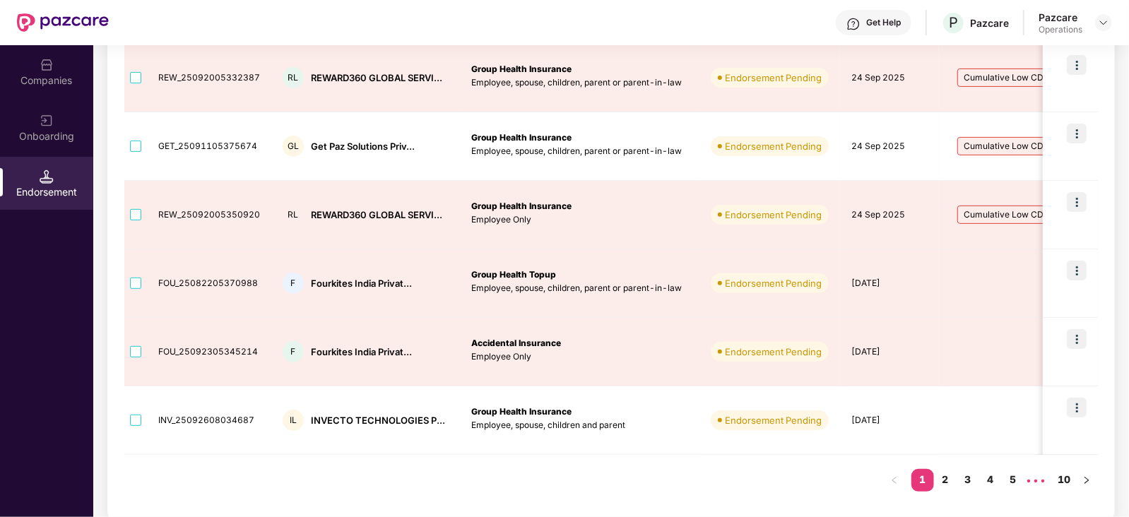
scroll to position [504, 0]
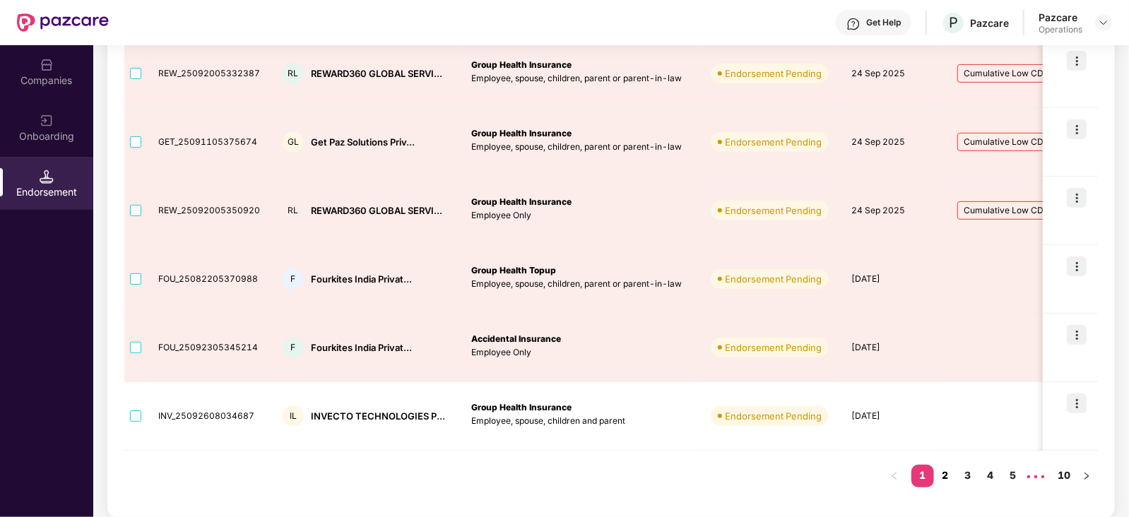
click at [946, 473] on link "2" at bounding box center [945, 475] width 23 height 21
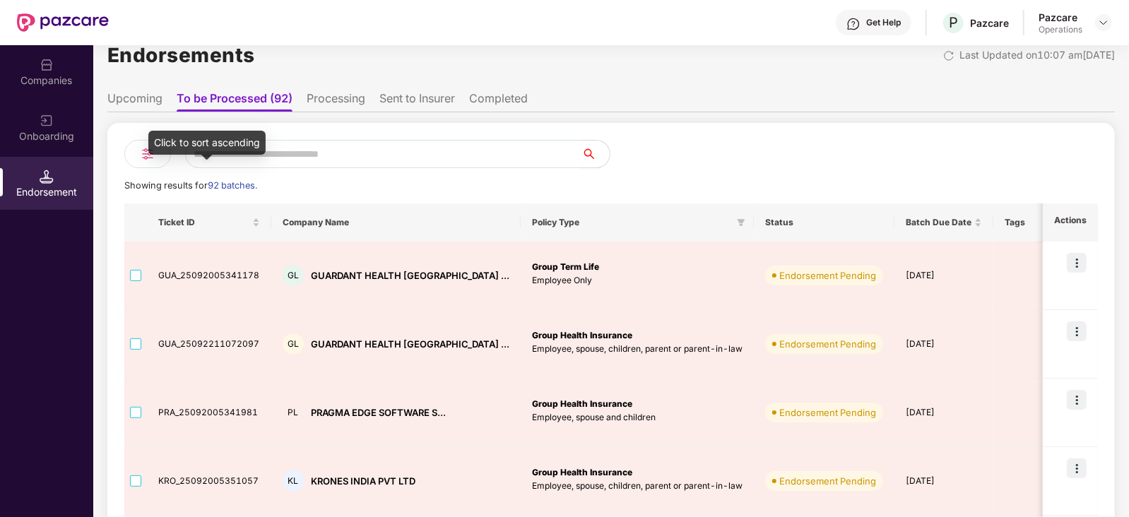
scroll to position [0, 0]
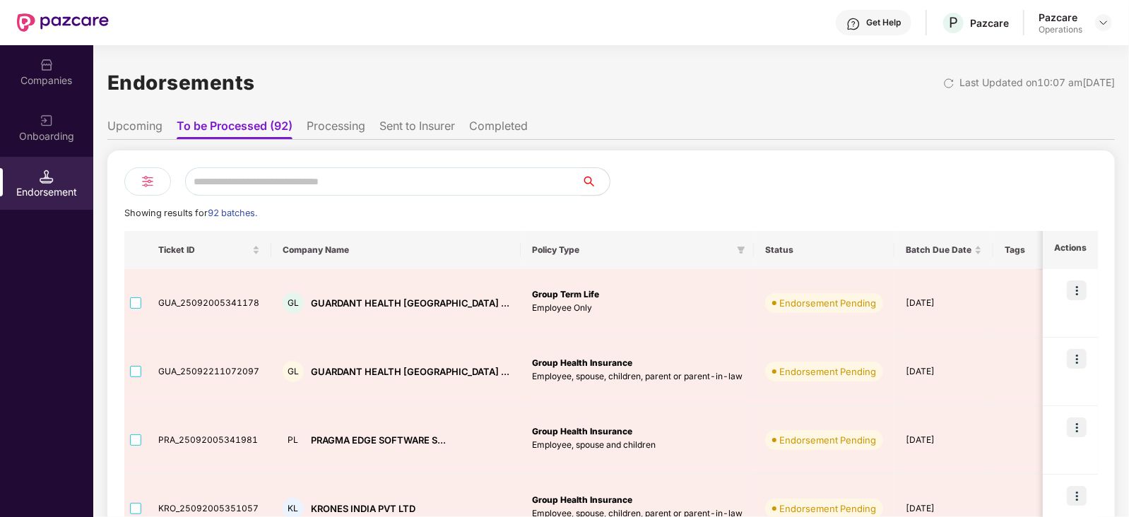
click at [131, 129] on li "Upcoming" at bounding box center [134, 129] width 55 height 20
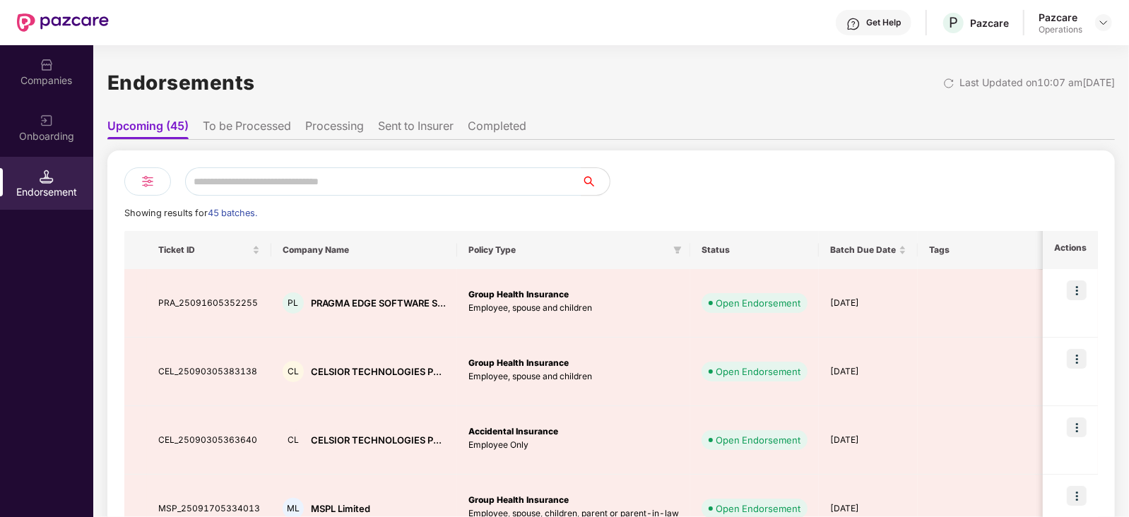
click at [254, 104] on div "Endorsements Last Updated on 10:07 am[DATE]" at bounding box center [610, 83] width 1007 height 44
click at [254, 127] on li "To be Processed" at bounding box center [247, 129] width 88 height 20
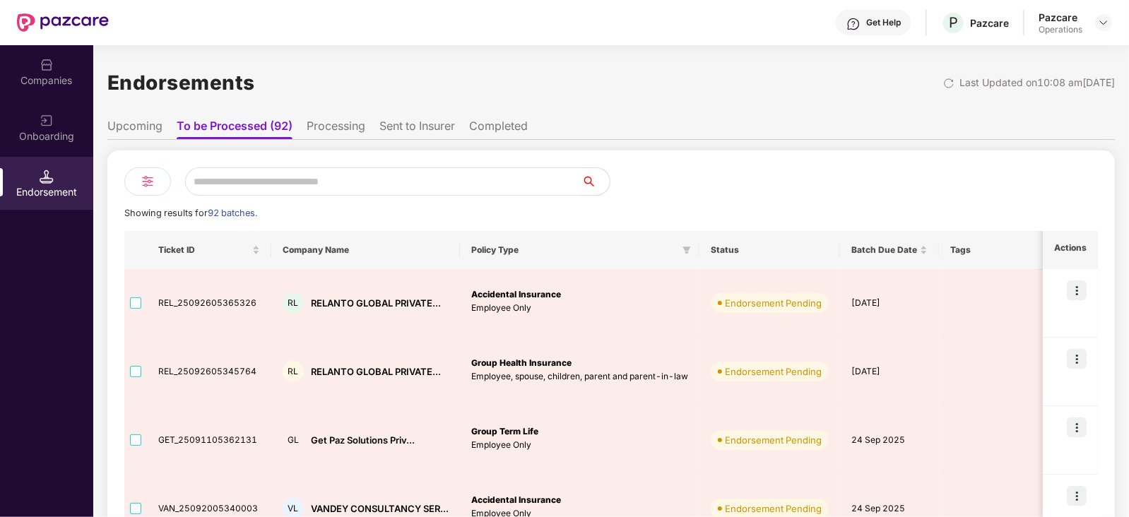
click at [46, 76] on div "Companies" at bounding box center [46, 80] width 93 height 14
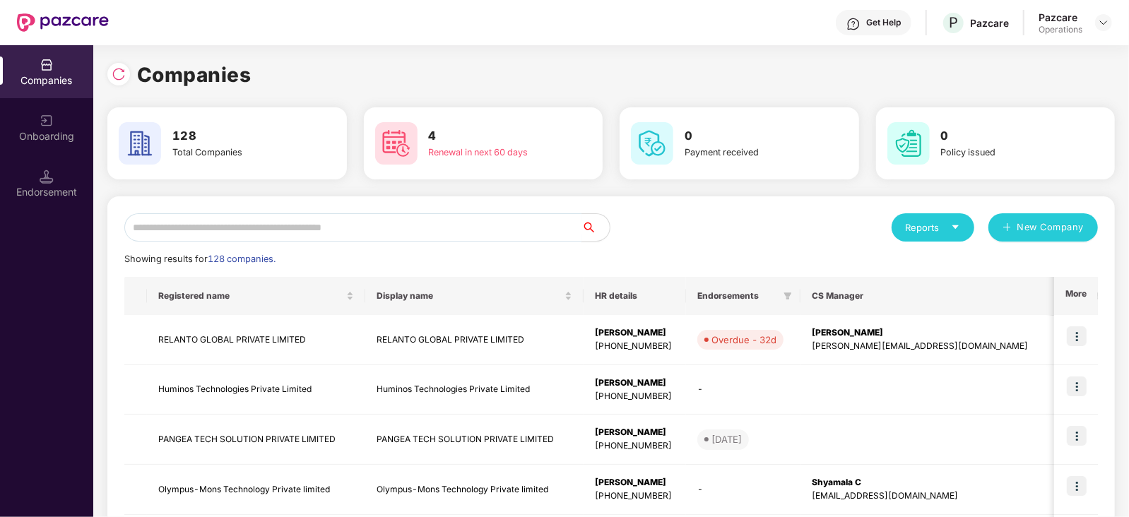
click at [259, 222] on input "text" at bounding box center [352, 227] width 457 height 28
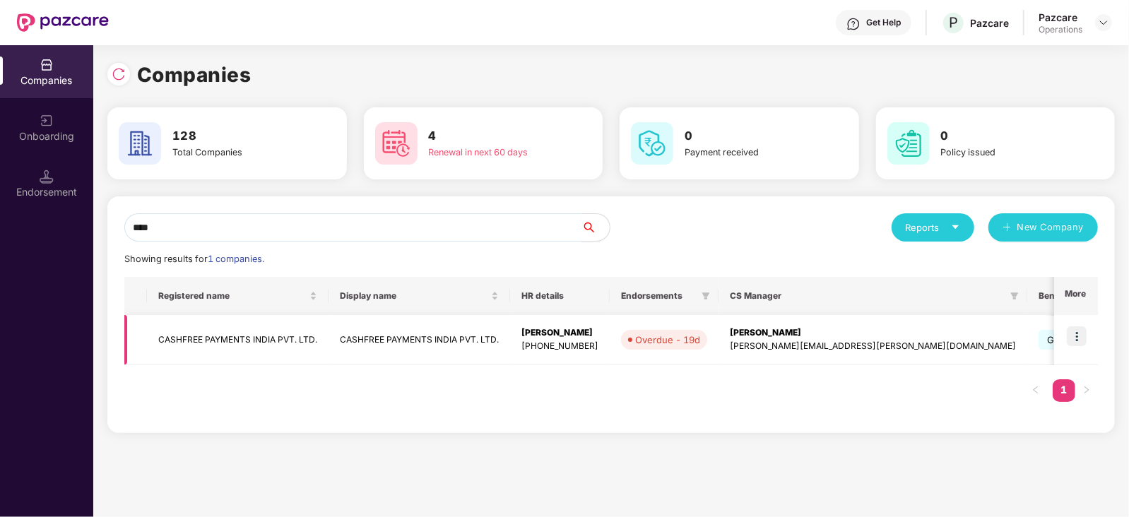
type input "****"
click at [1081, 335] on img at bounding box center [1076, 336] width 20 height 20
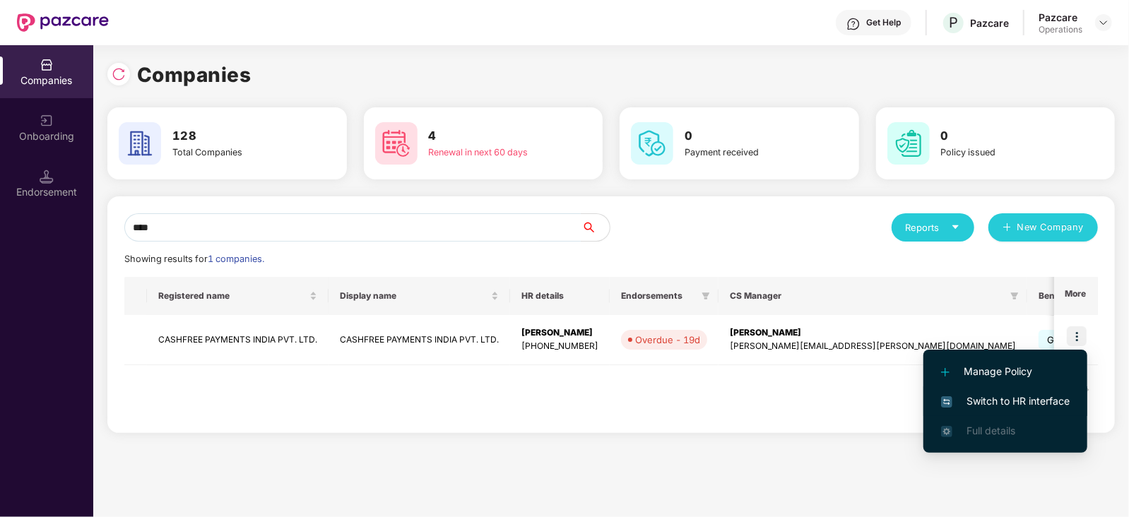
click at [1052, 406] on span "Switch to HR interface" at bounding box center [1005, 401] width 129 height 16
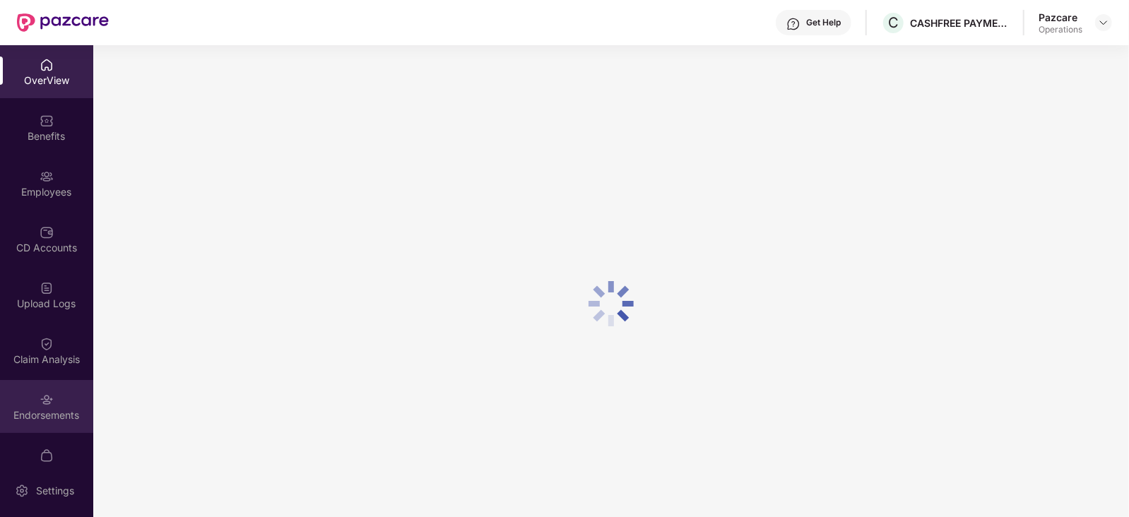
click at [31, 414] on div "Endorsements" at bounding box center [46, 415] width 93 height 14
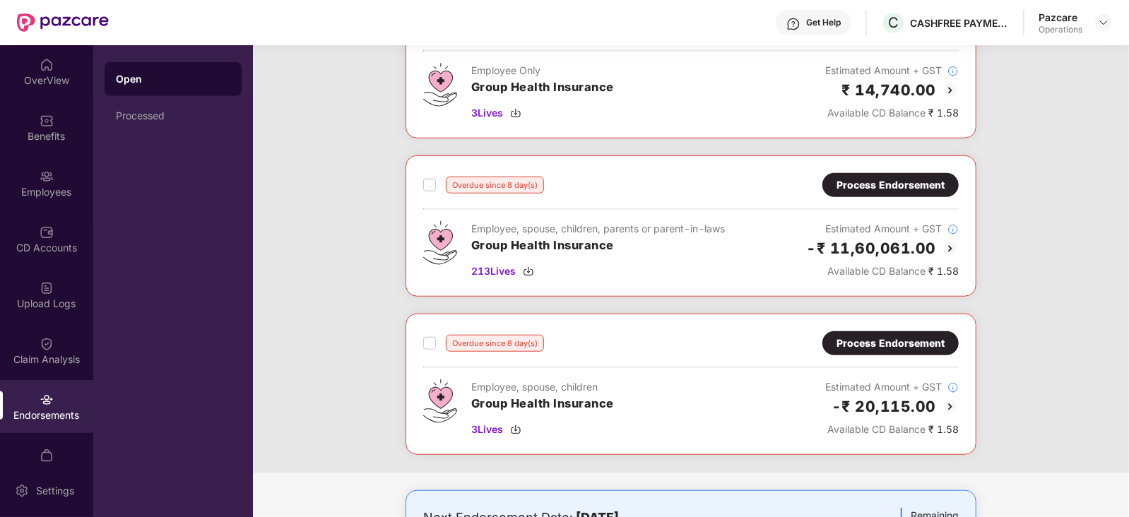
scroll to position [617, 0]
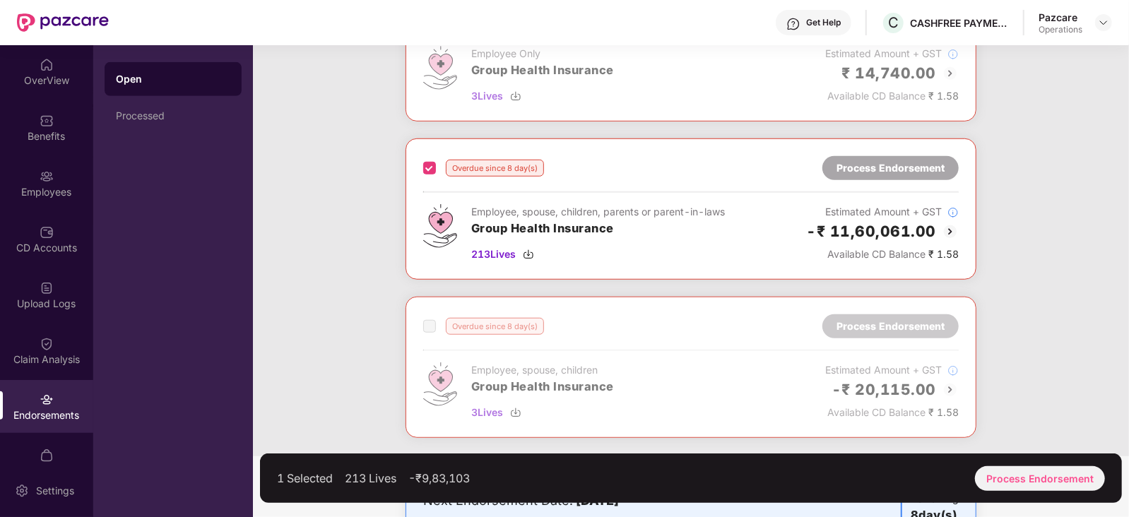
click at [430, 330] on div at bounding box center [690, 367] width 569 height 140
click at [430, 326] on span at bounding box center [429, 326] width 13 height 13
click at [699, 390] on div at bounding box center [690, 367] width 569 height 140
click at [429, 312] on div at bounding box center [690, 367] width 569 height 140
drag, startPoint x: 435, startPoint y: 159, endPoint x: 420, endPoint y: 171, distance: 19.1
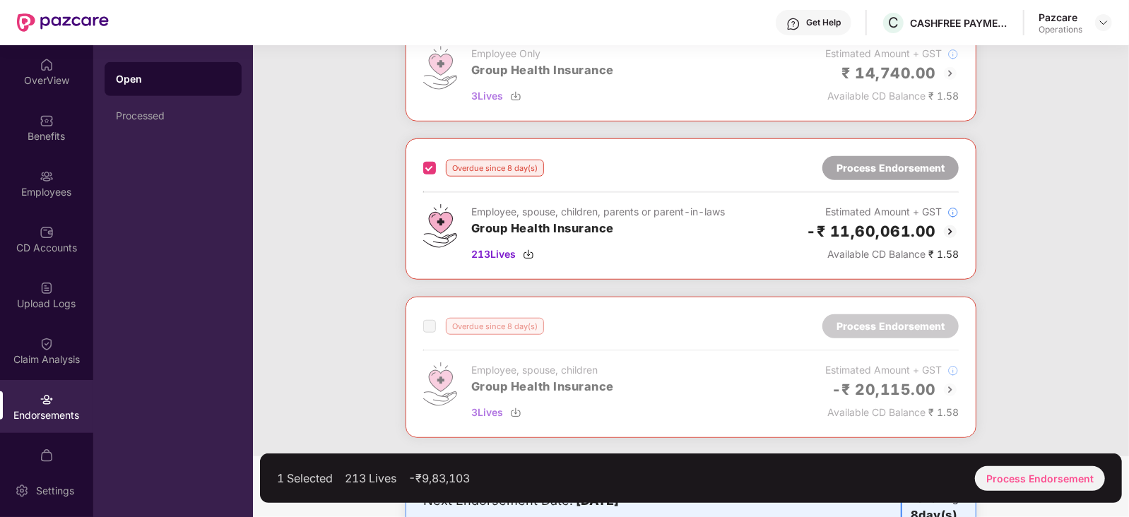
click at [435, 160] on div "Overdue since 8 day(s)" at bounding box center [483, 168] width 121 height 17
click at [424, 172] on label at bounding box center [429, 168] width 13 height 17
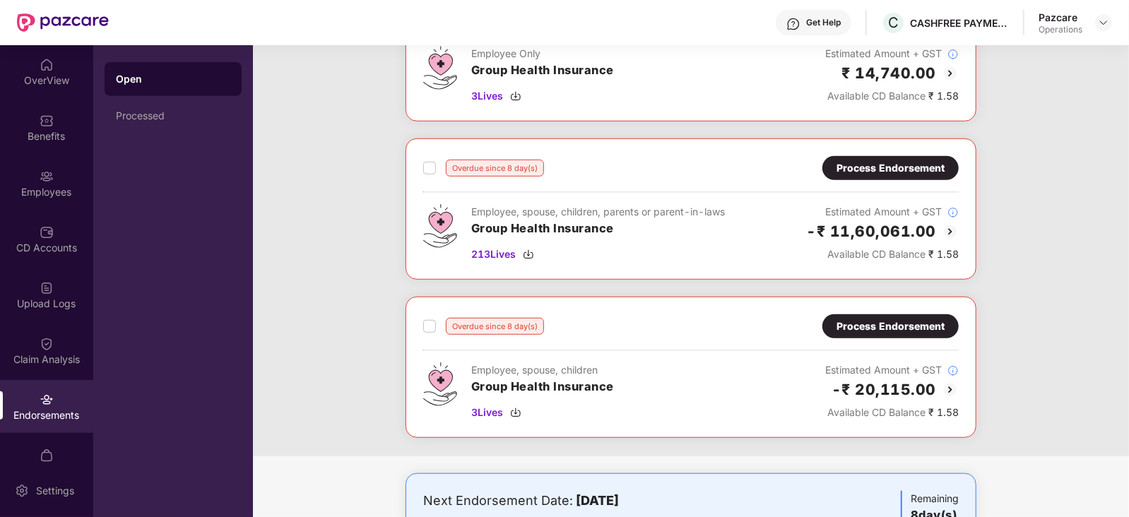
click at [429, 329] on label at bounding box center [429, 326] width 13 height 17
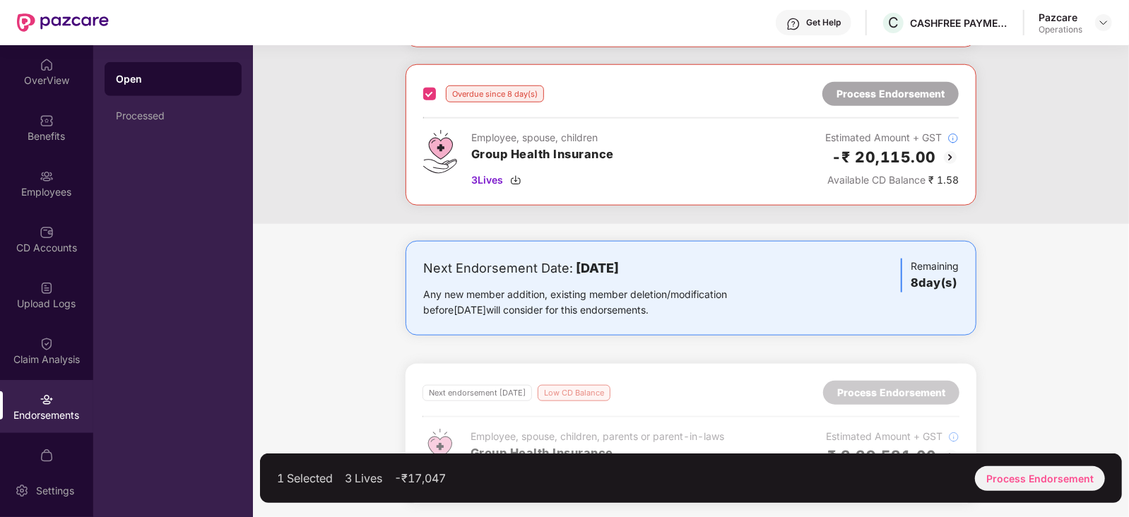
scroll to position [673, 0]
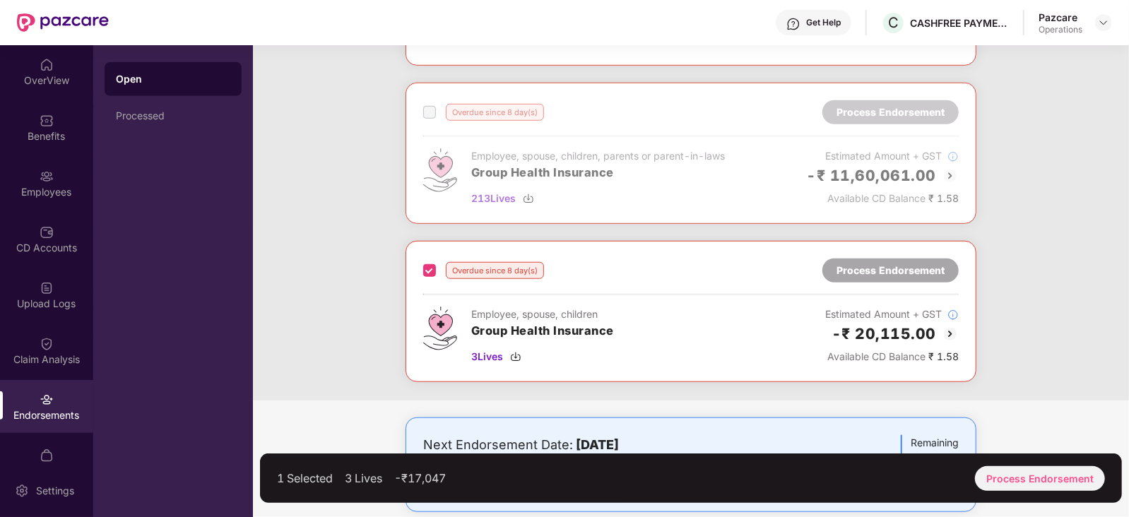
click at [432, 107] on span at bounding box center [429, 112] width 13 height 13
click at [432, 111] on span at bounding box center [429, 112] width 13 height 13
click at [998, 470] on div "Process Endorsement" at bounding box center [1040, 478] width 130 height 25
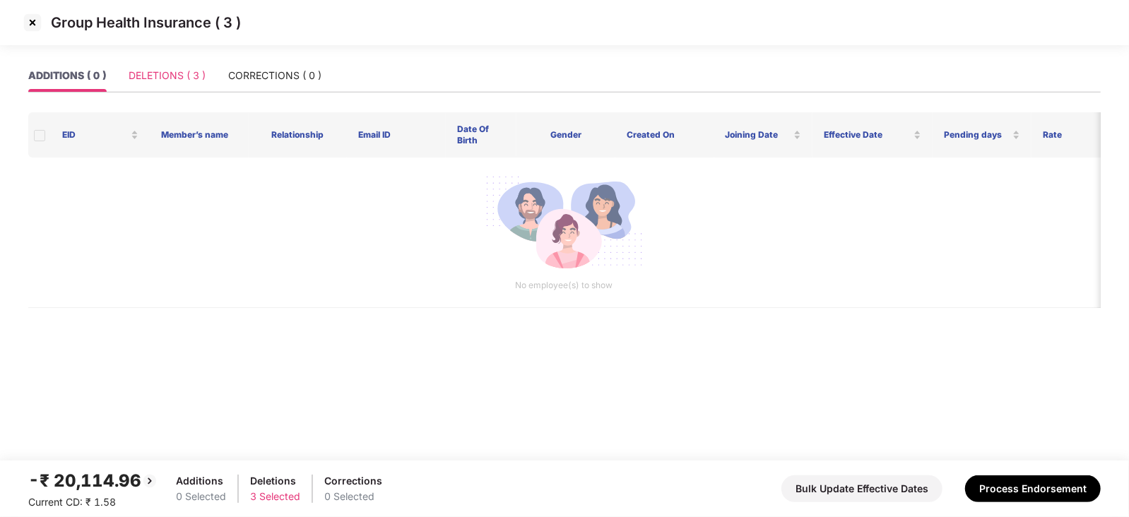
click at [171, 85] on div "DELETIONS ( 3 )" at bounding box center [167, 75] width 77 height 32
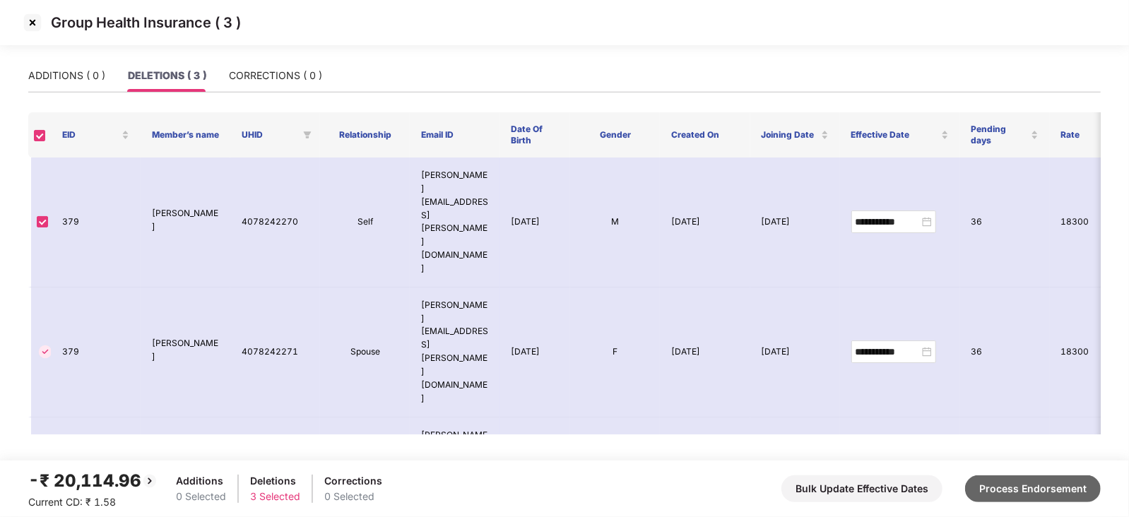
click at [1011, 482] on button "Process Endorsement" at bounding box center [1033, 488] width 136 height 27
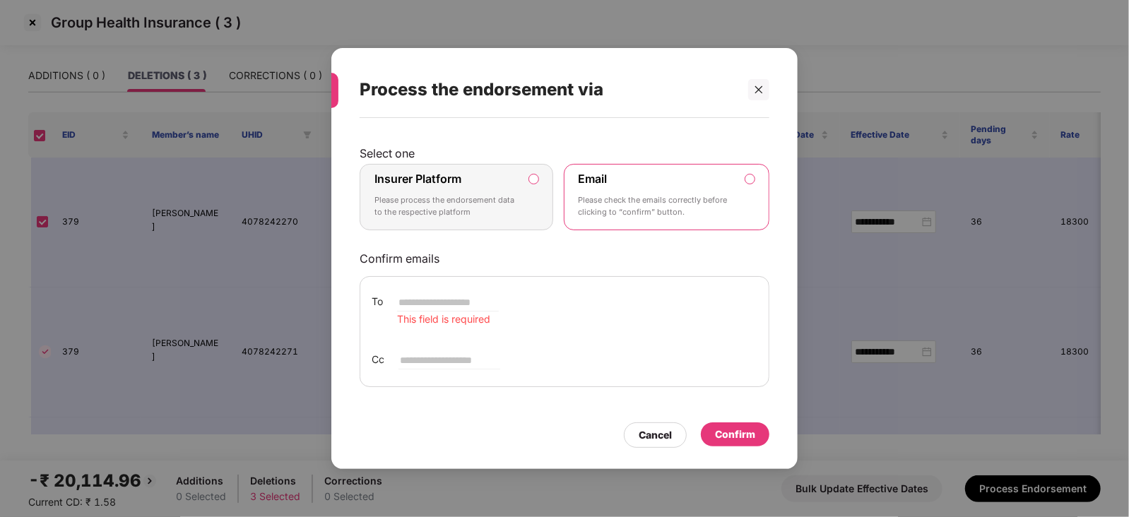
click at [537, 186] on label "Insurer Platform Please process the endorsement data to the respective platform" at bounding box center [456, 197] width 194 height 66
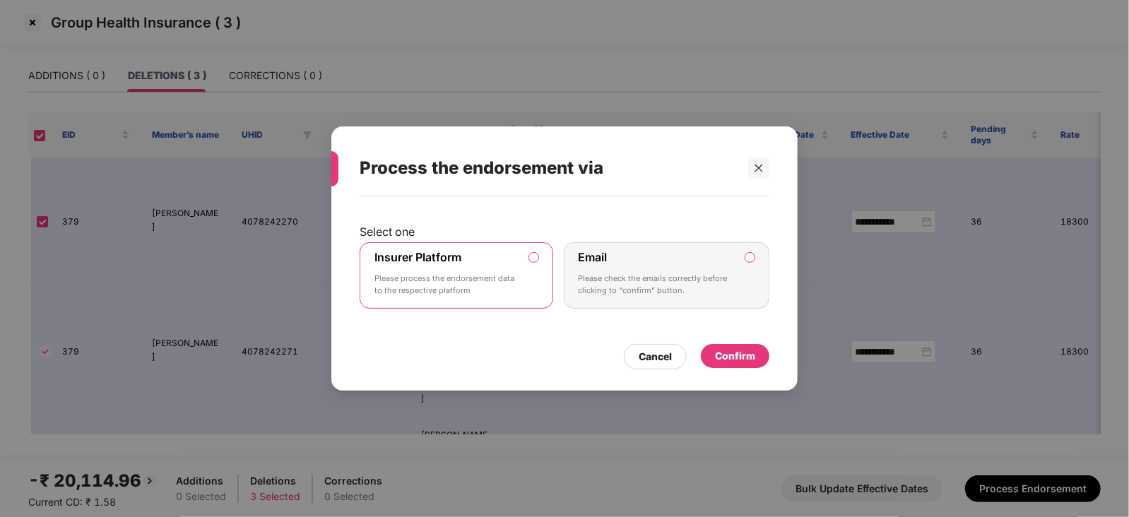
click at [720, 355] on div "Confirm" at bounding box center [735, 356] width 40 height 16
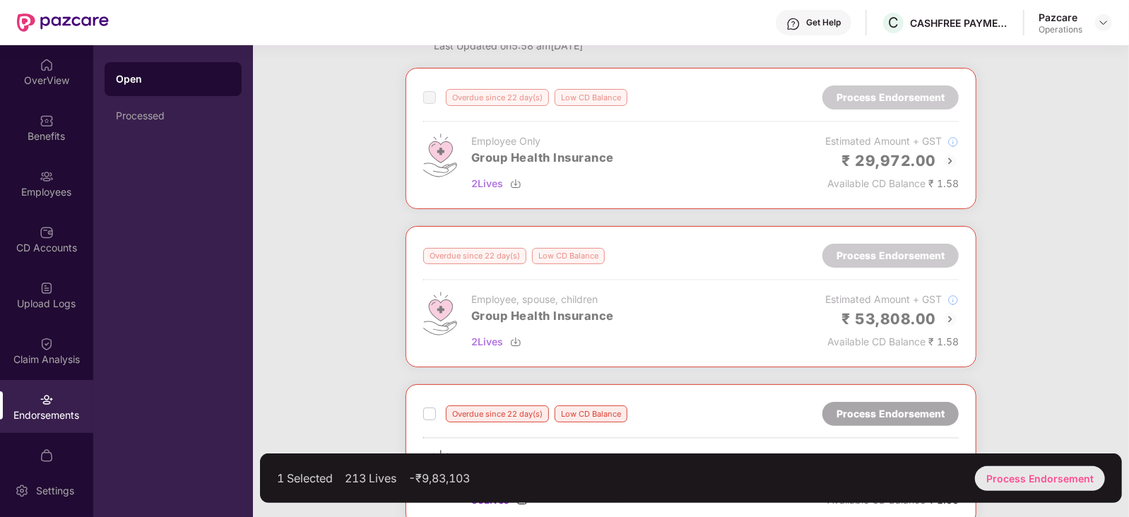
scroll to position [176, 0]
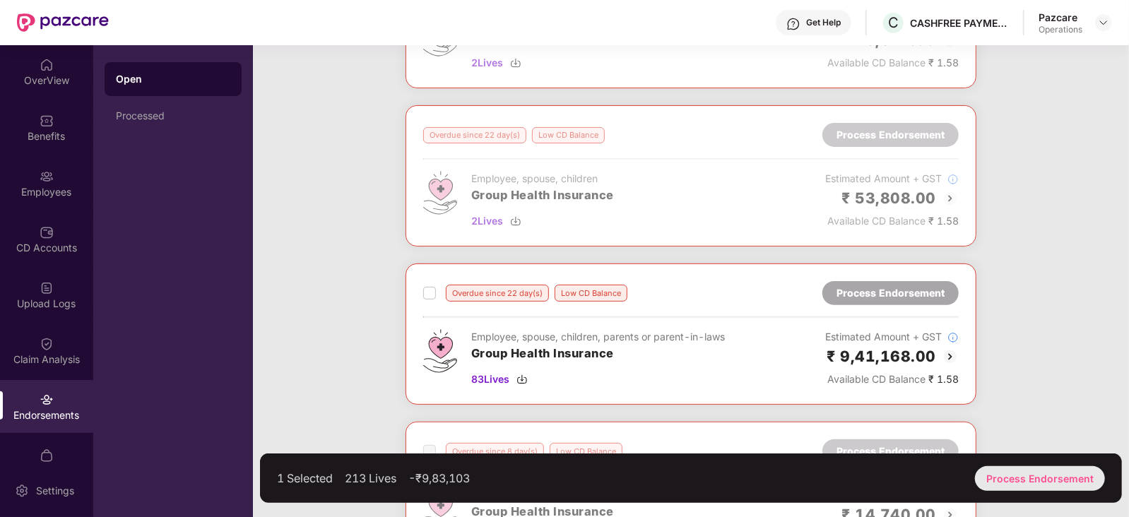
click at [1045, 479] on div "Process Endorsement" at bounding box center [1040, 478] width 130 height 25
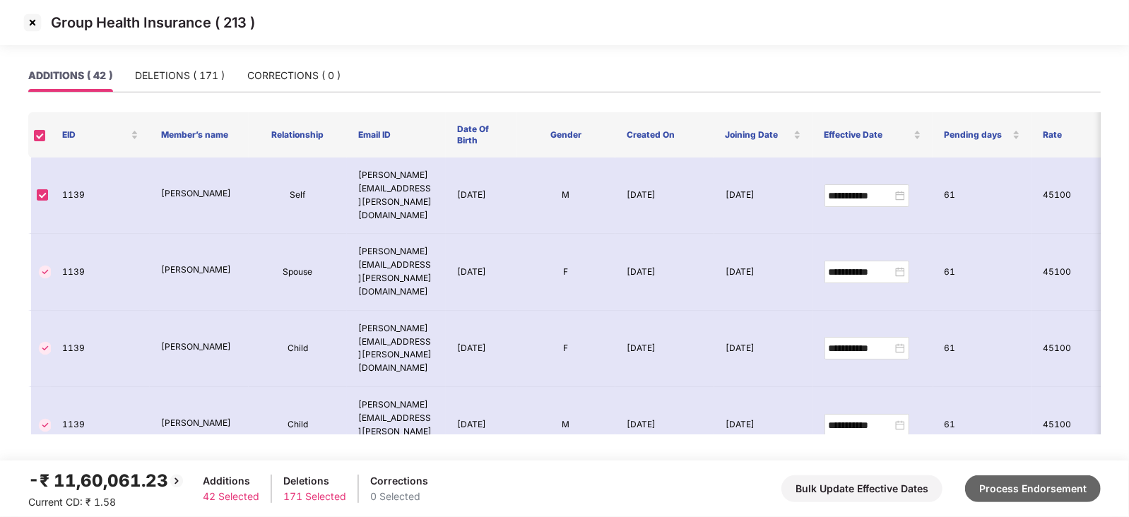
click at [1084, 482] on button "Process Endorsement" at bounding box center [1033, 488] width 136 height 27
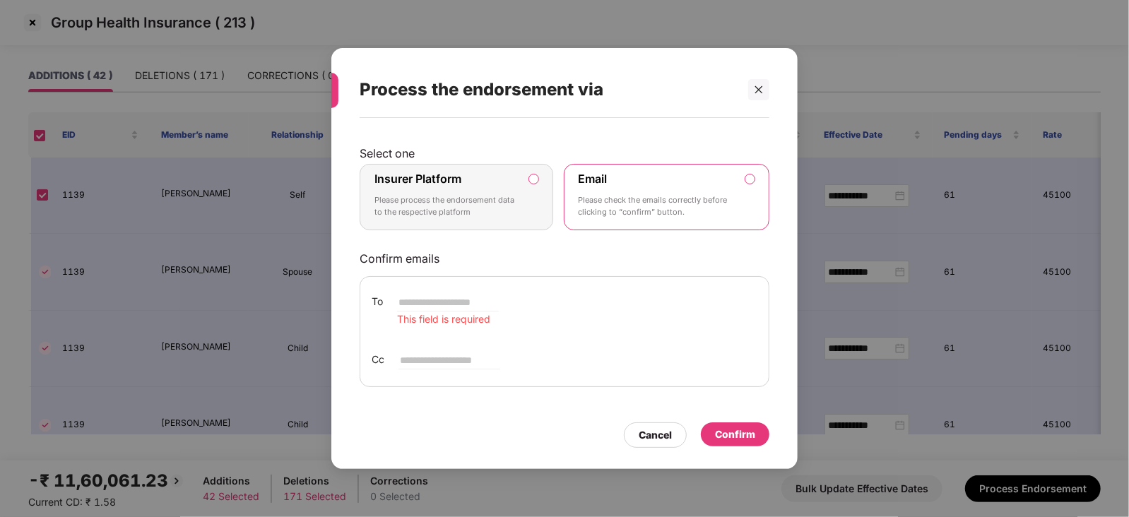
click at [528, 176] on label "Insurer Platform Please process the endorsement data to the respective platform" at bounding box center [456, 197] width 194 height 66
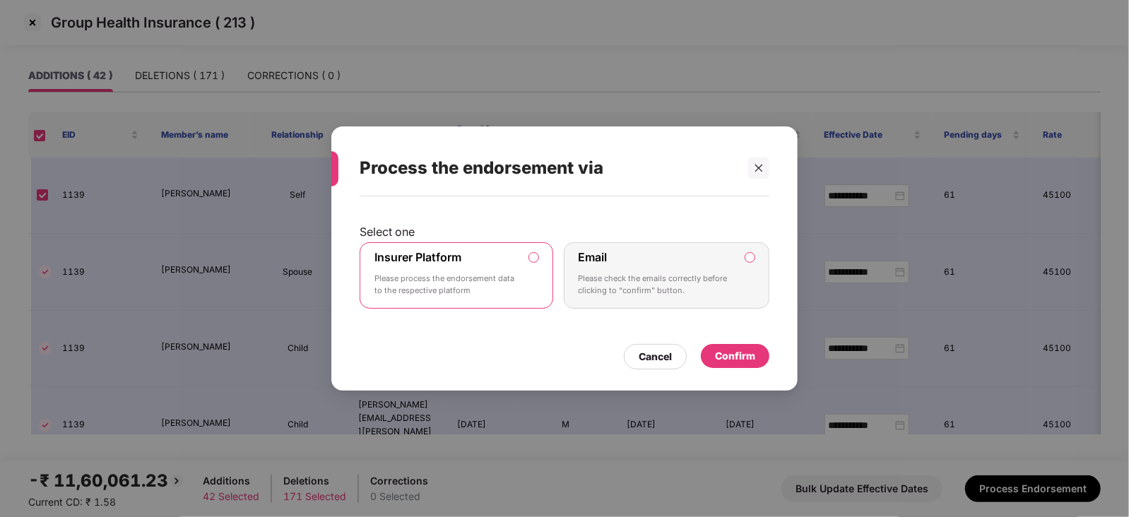
click at [759, 357] on div "Confirm" at bounding box center [735, 356] width 69 height 24
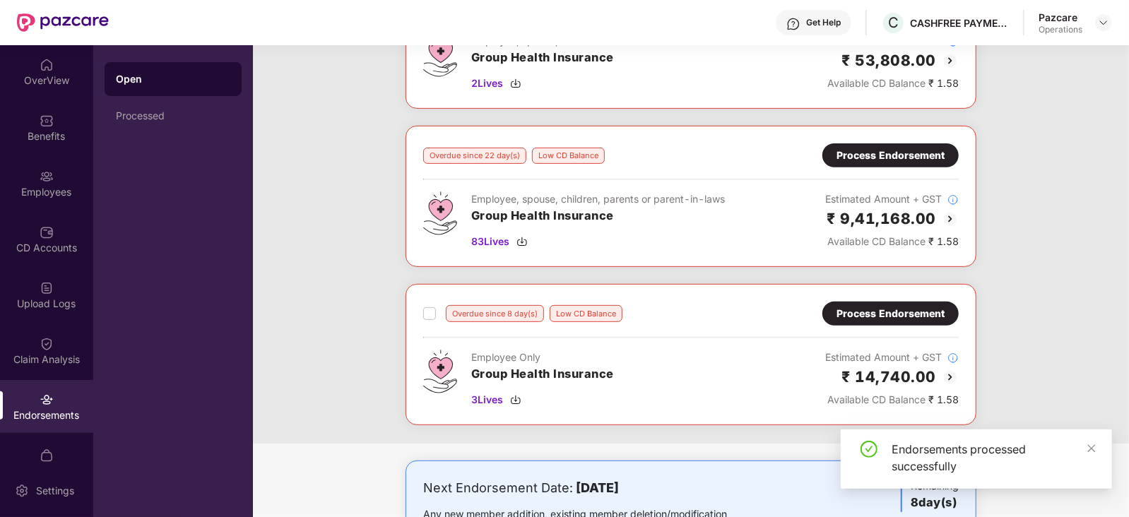
scroll to position [352, 0]
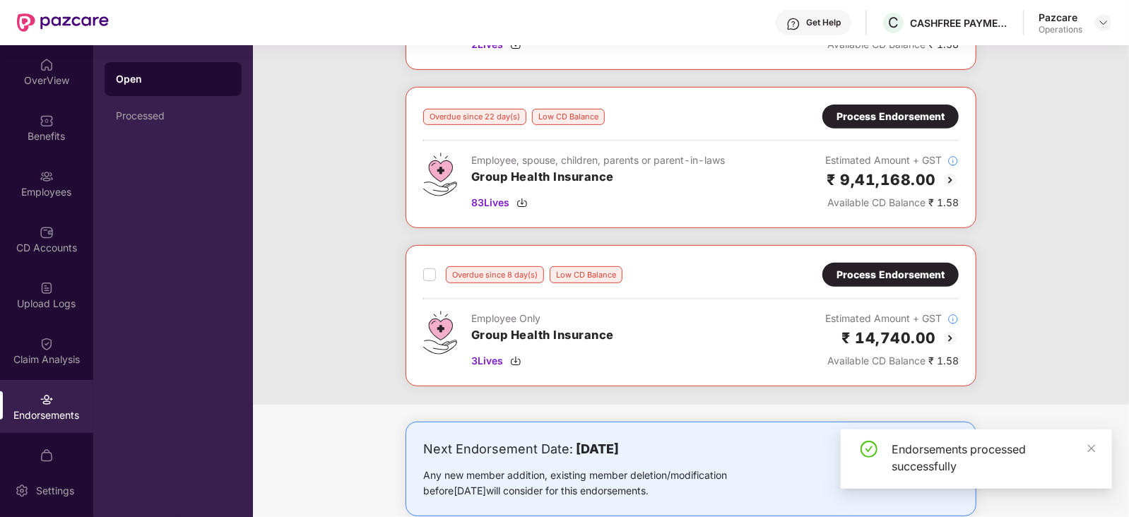
click at [854, 276] on div "Process Endorsement" at bounding box center [890, 275] width 108 height 16
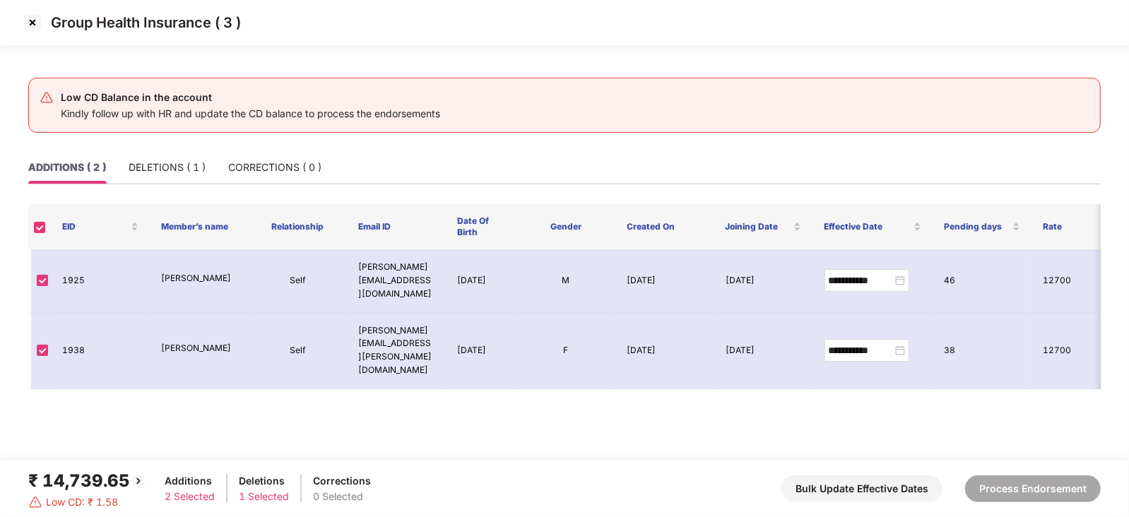
click at [34, 33] on img at bounding box center [32, 22] width 23 height 23
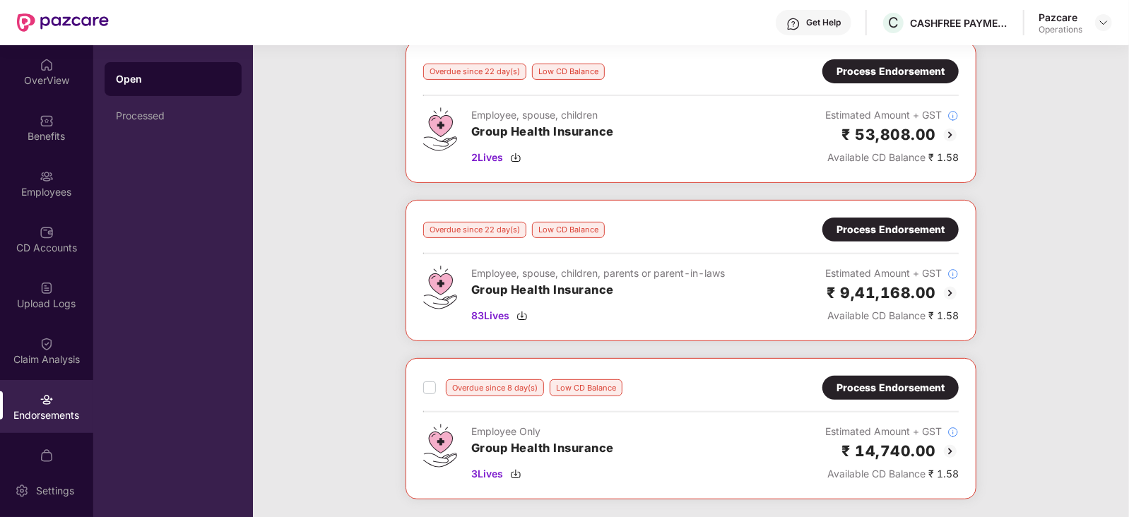
scroll to position [265, 0]
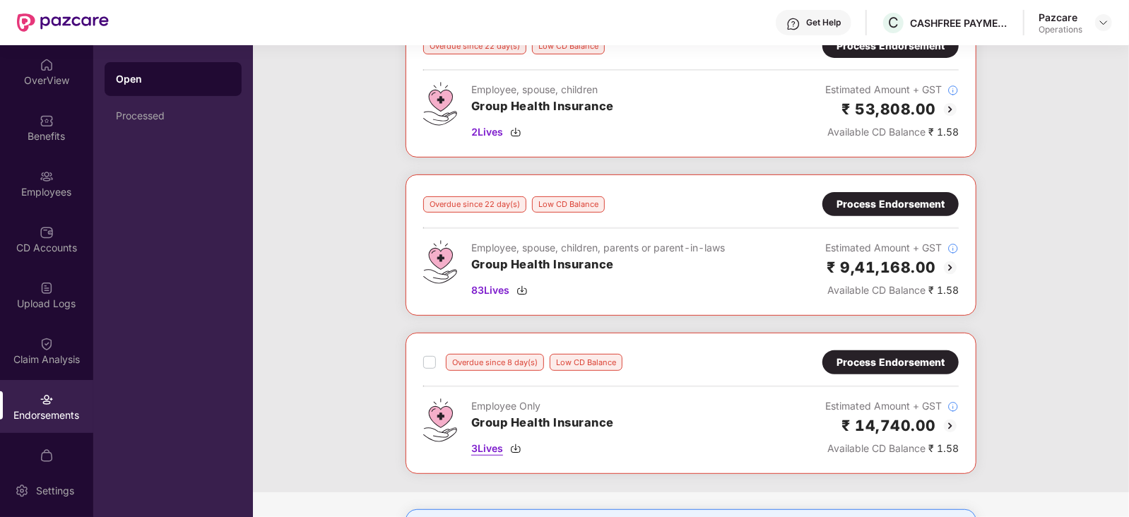
click at [519, 450] on img at bounding box center [515, 448] width 11 height 11
click at [523, 286] on img at bounding box center [521, 290] width 11 height 11
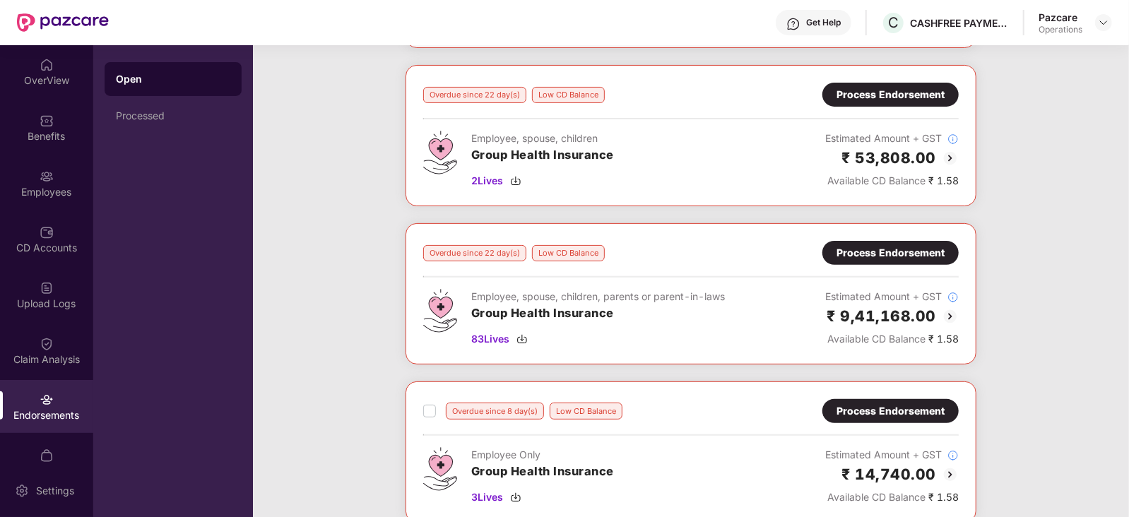
scroll to position [176, 0]
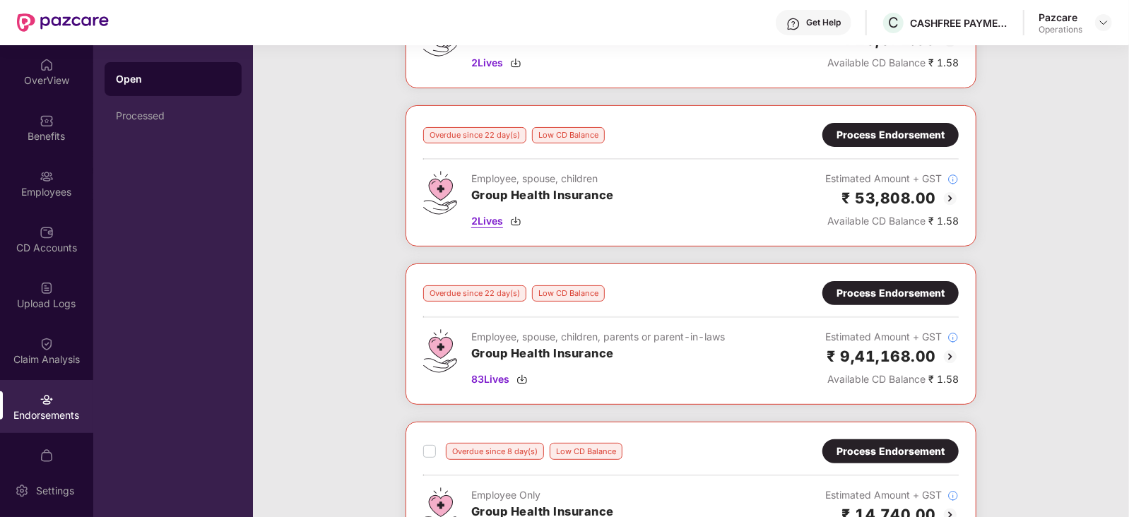
click at [521, 218] on img at bounding box center [515, 220] width 11 height 11
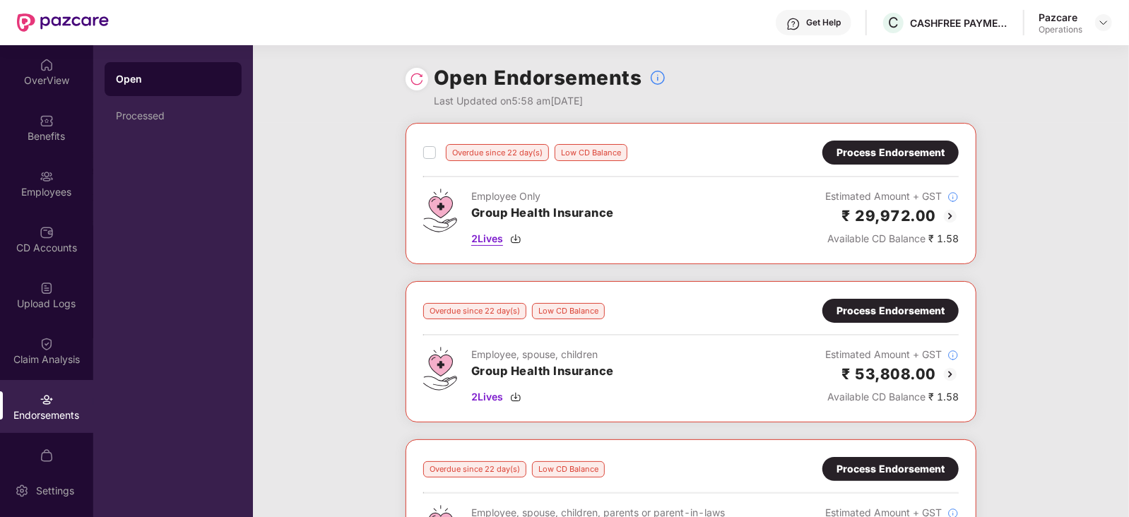
click at [516, 238] on img at bounding box center [515, 238] width 11 height 11
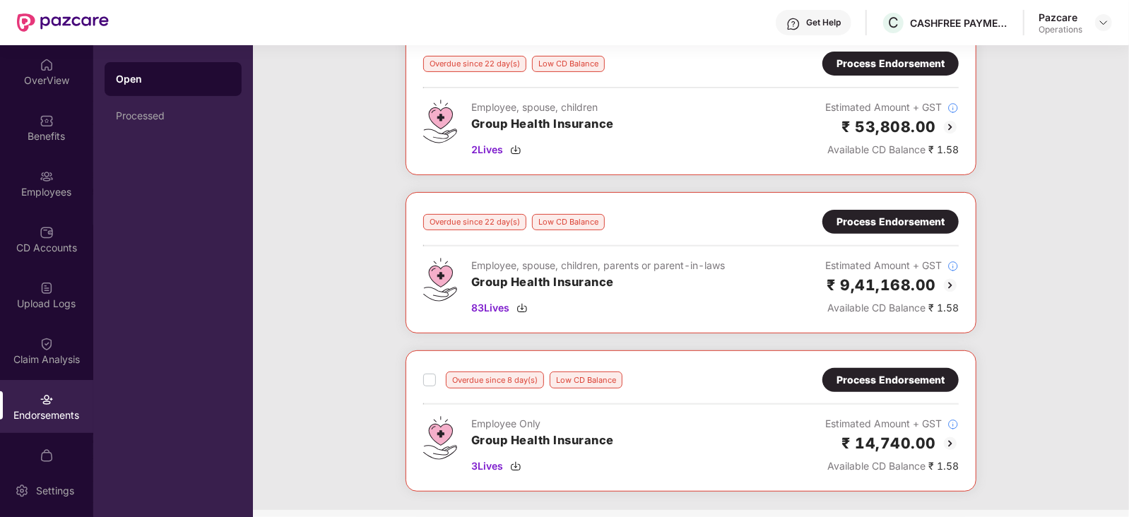
scroll to position [265, 0]
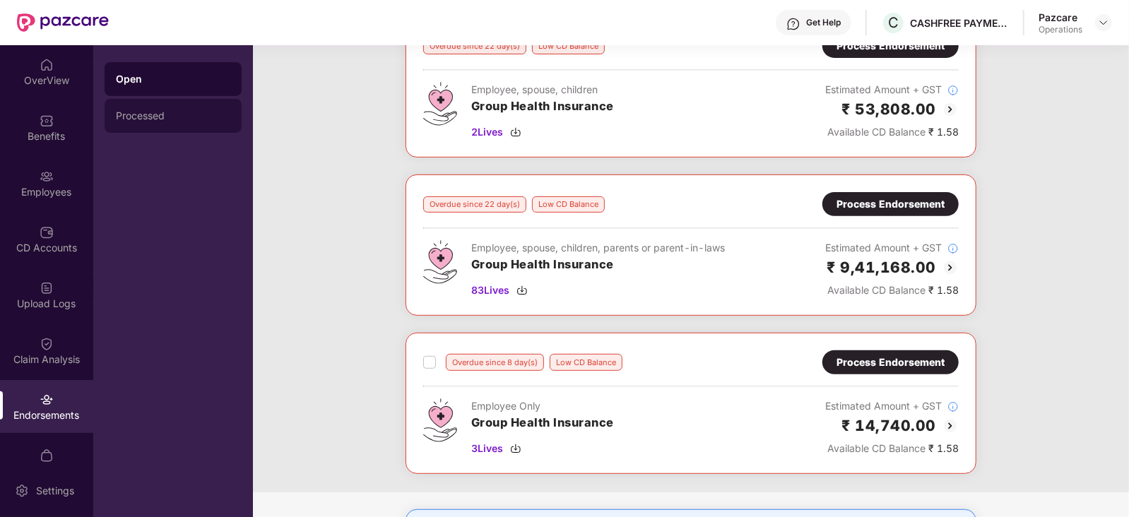
click at [141, 121] on div "Processed" at bounding box center [173, 115] width 114 height 11
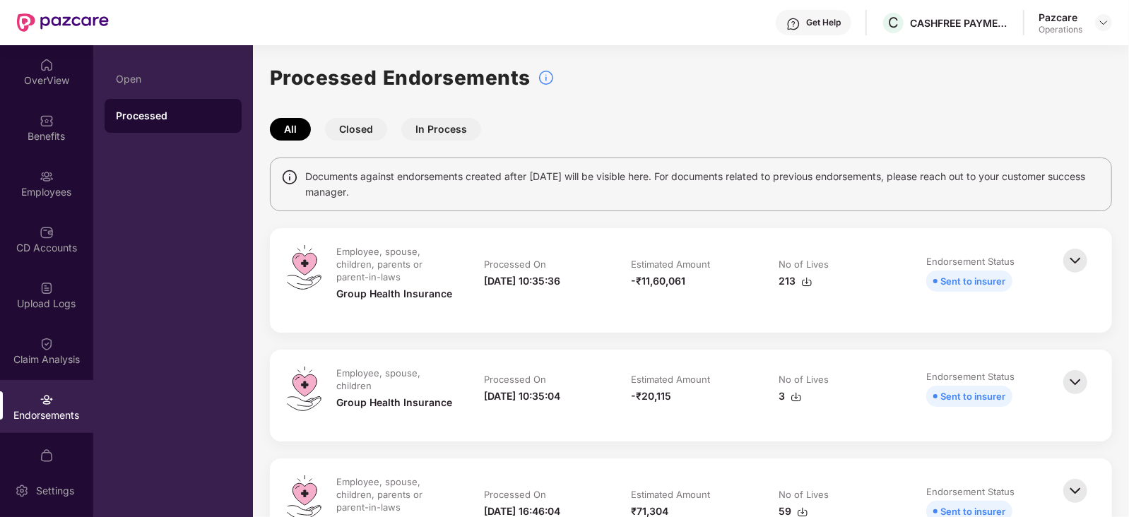
click at [804, 281] on img at bounding box center [806, 281] width 11 height 11
click at [795, 393] on img at bounding box center [795, 396] width 11 height 11
